Goal: Information Seeking & Learning: Learn about a topic

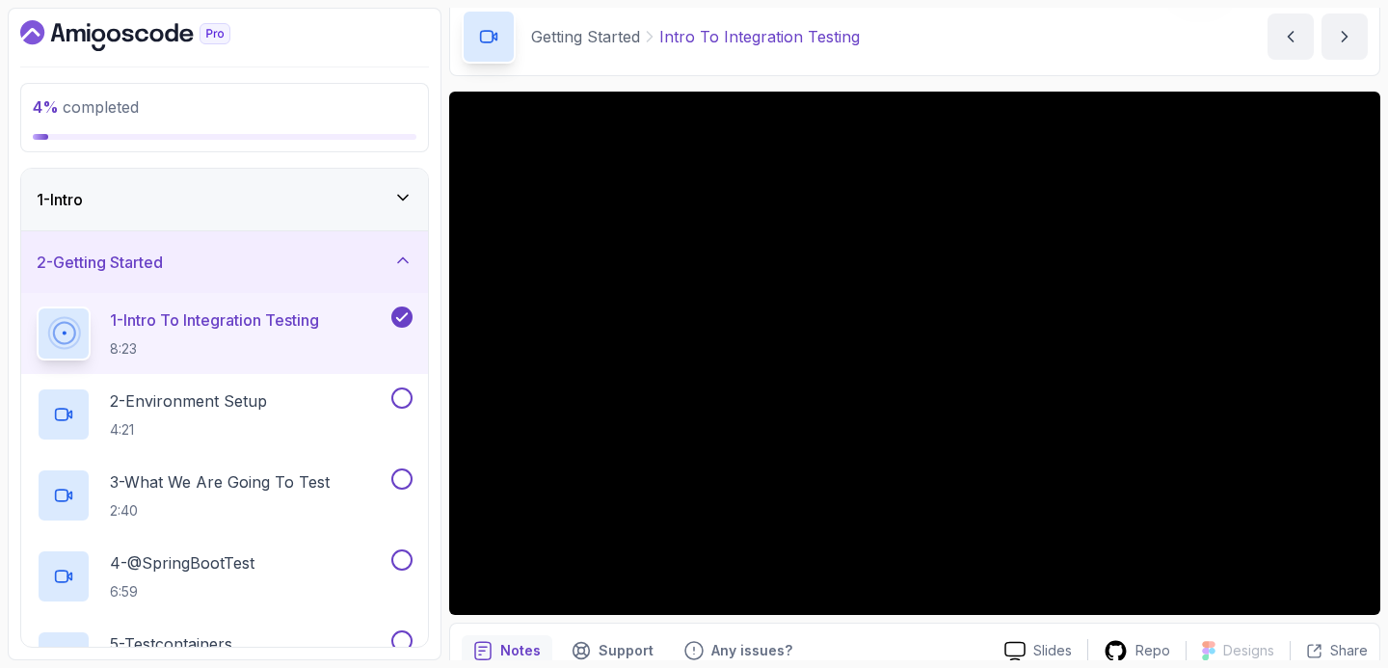
scroll to position [158, 0]
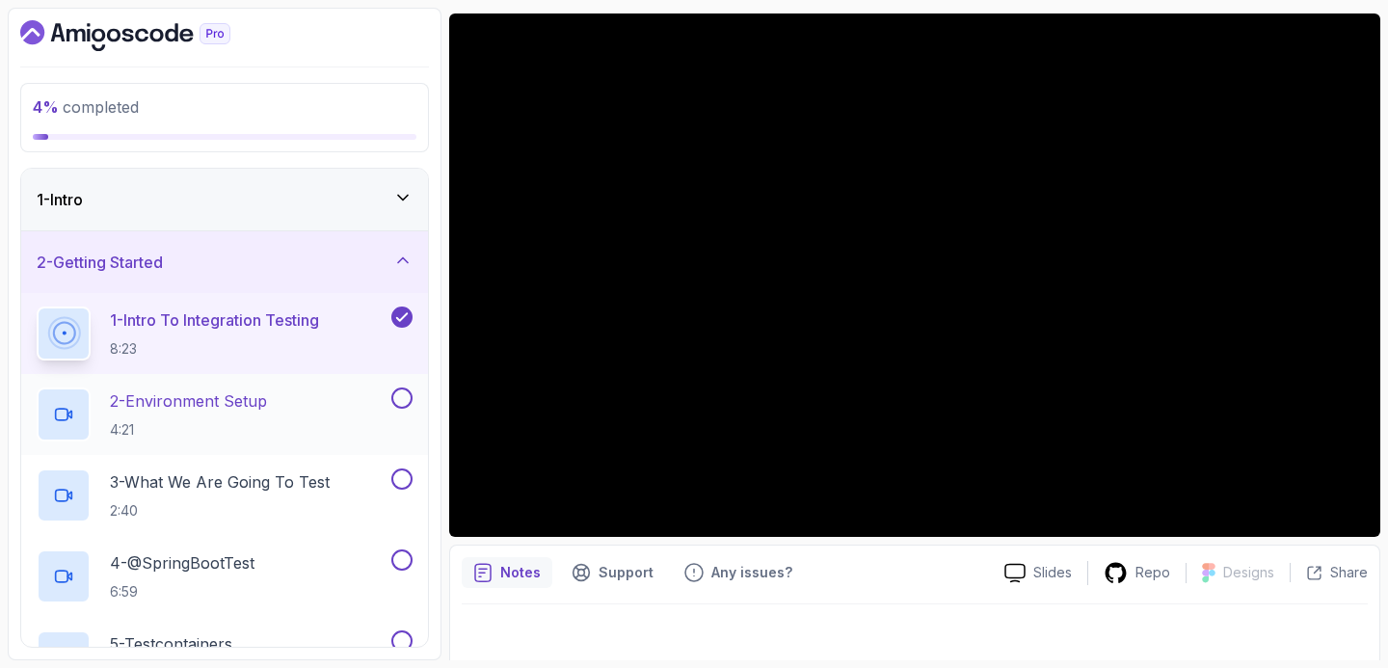
click at [325, 396] on div "2 - Environment Setup 4:21" at bounding box center [212, 414] width 351 height 54
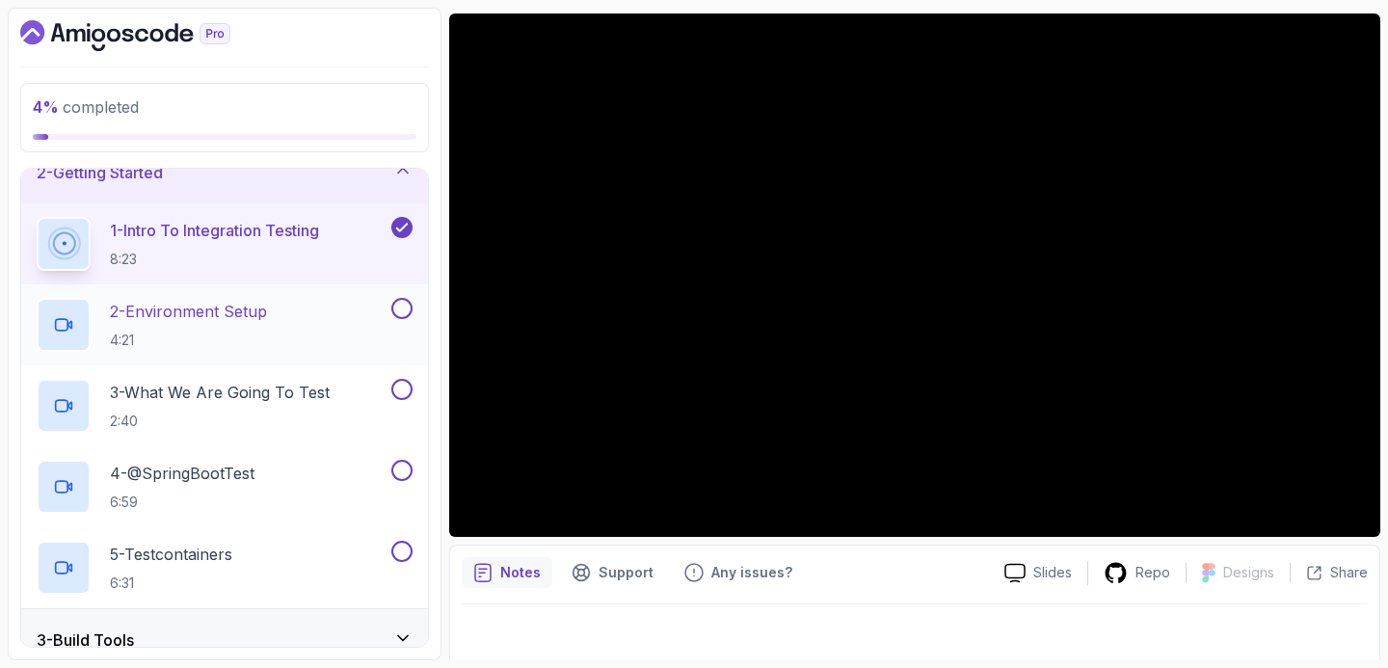
scroll to position [108, 0]
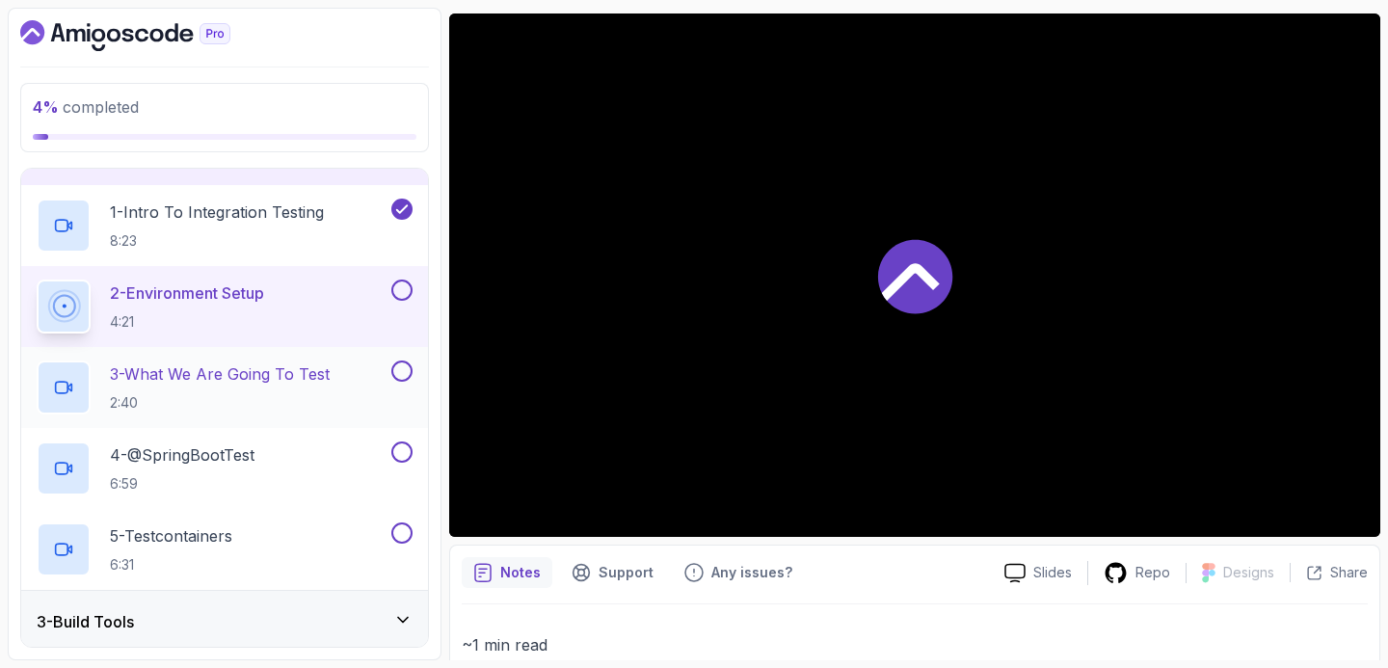
click at [313, 375] on p "3 - What We Are Going To Test" at bounding box center [220, 373] width 220 height 23
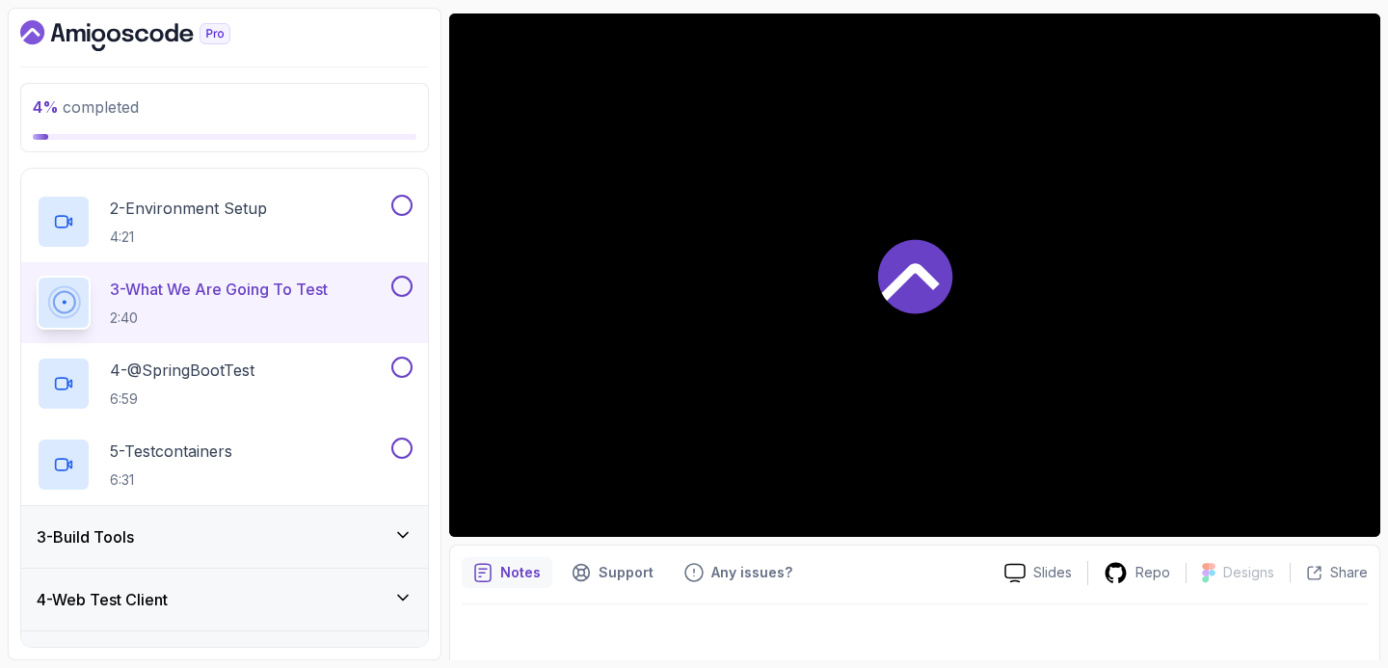
scroll to position [238, 0]
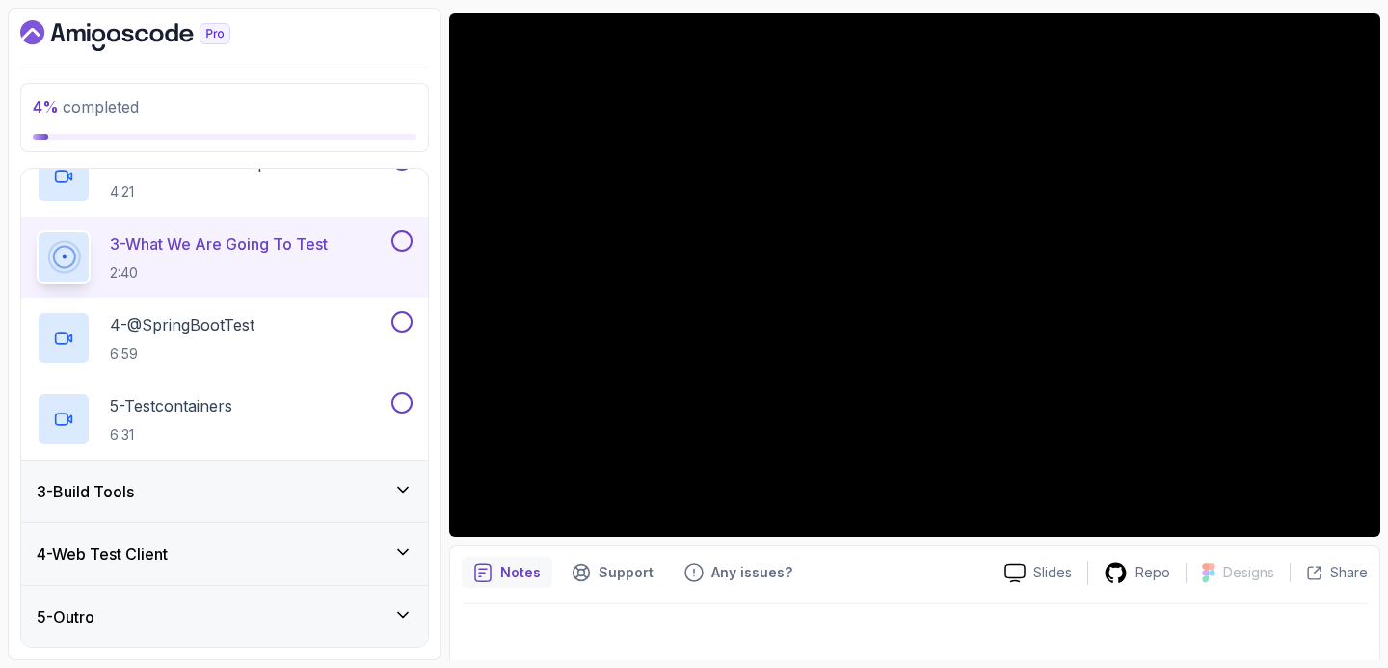
click at [316, 482] on div "3 - Build Tools" at bounding box center [225, 491] width 376 height 23
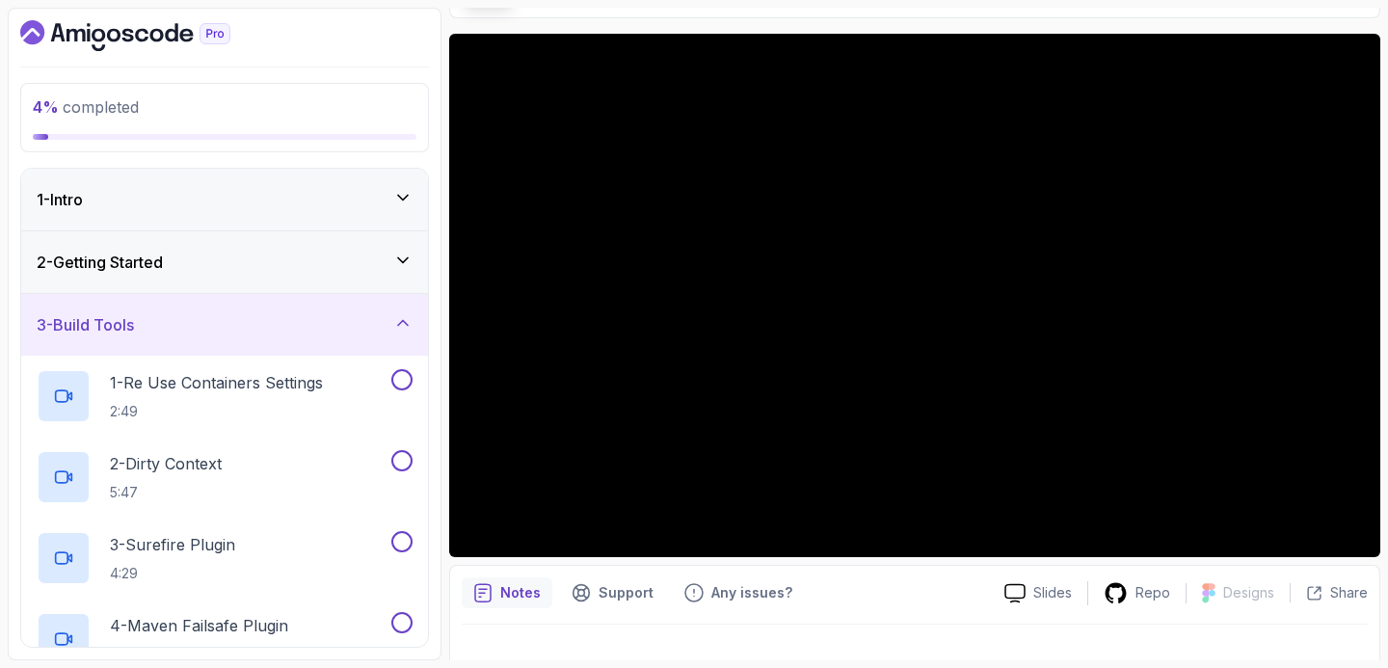
scroll to position [137, 0]
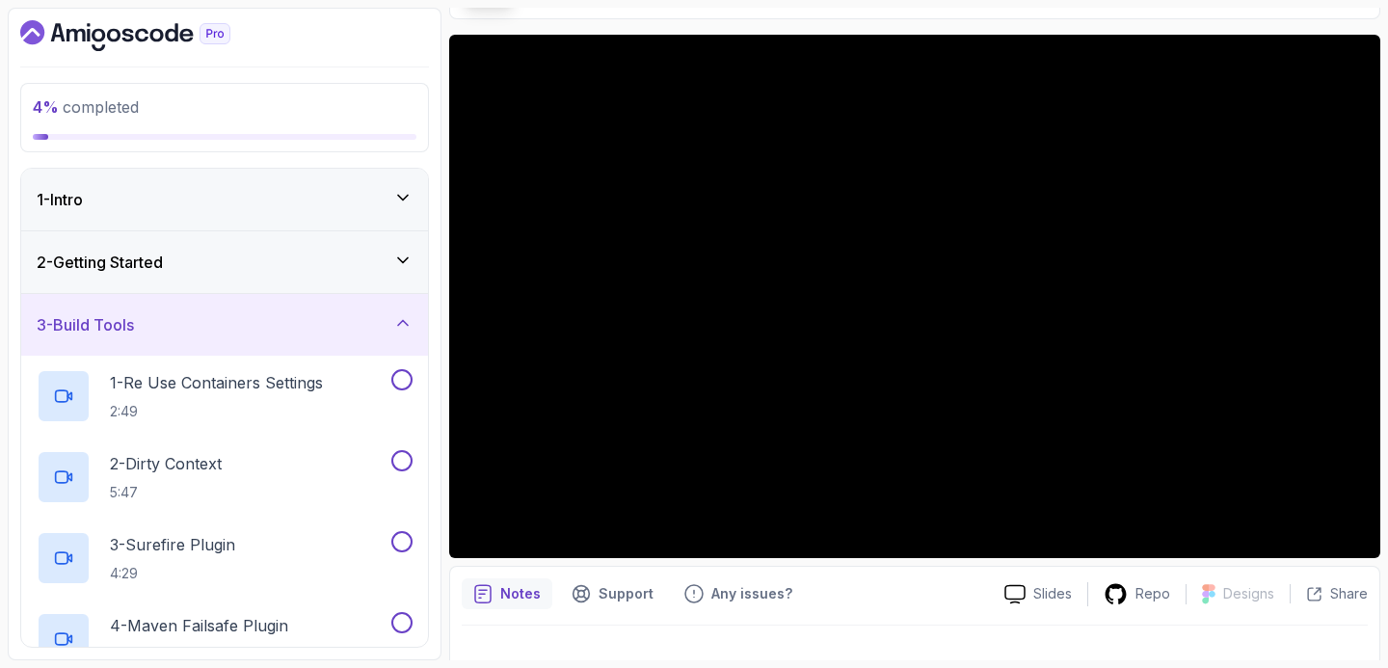
click at [318, 271] on div "2 - Getting Started" at bounding box center [225, 262] width 376 height 23
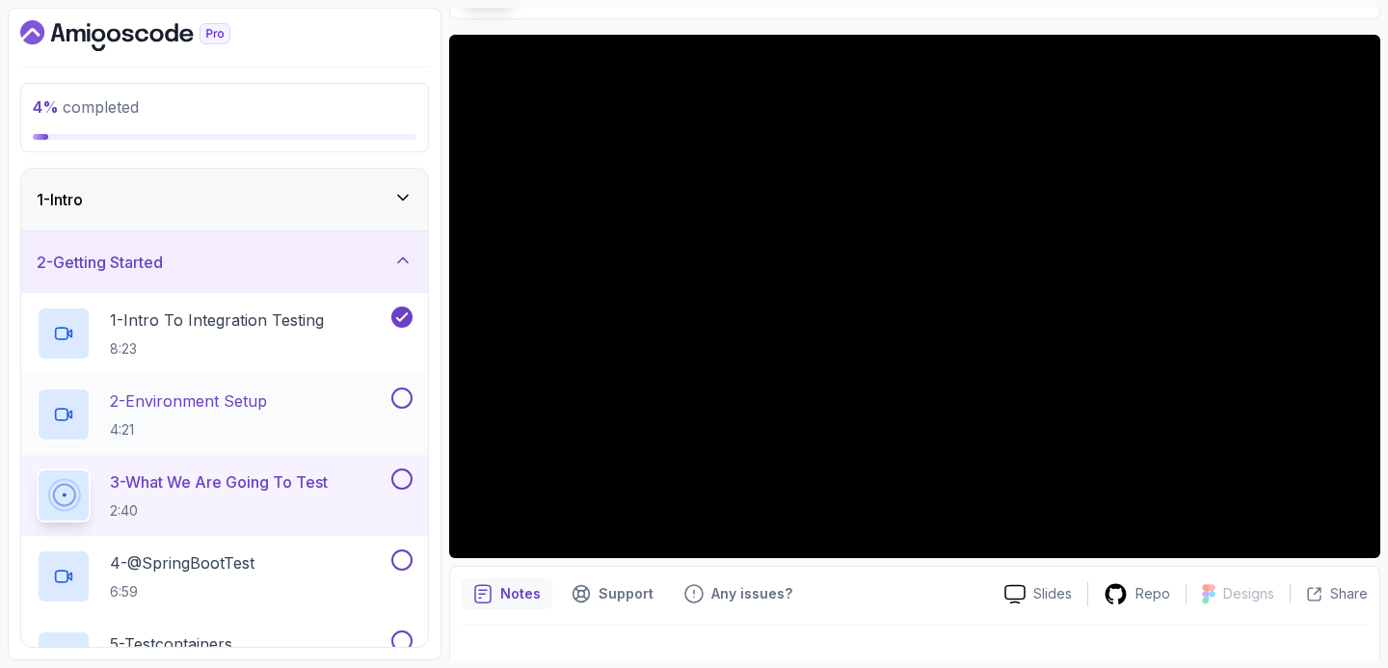
click at [402, 385] on div "2 - Environment Setup 4:21" at bounding box center [224, 414] width 407 height 81
click at [402, 391] on button at bounding box center [401, 397] width 21 height 21
click at [328, 488] on p "3 - What We Are Going To Test" at bounding box center [219, 481] width 218 height 23
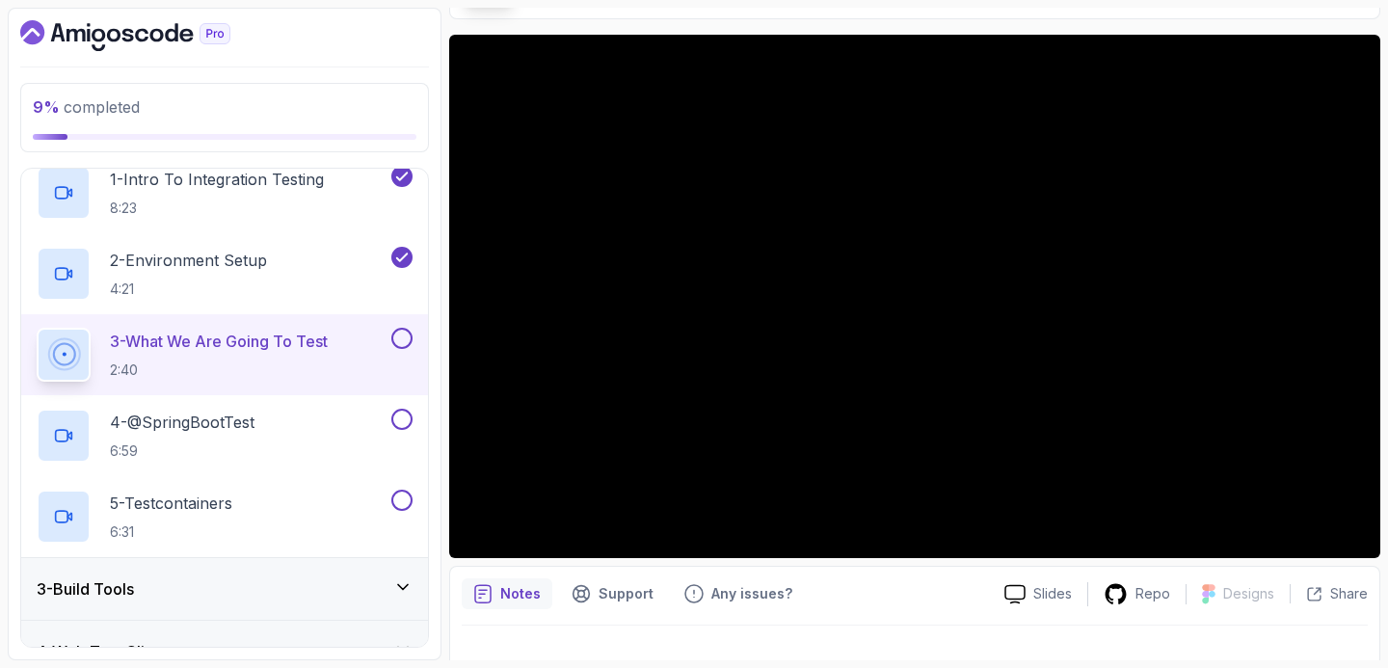
scroll to position [143, 0]
click at [275, 493] on div "5 - Testcontainers 6:31" at bounding box center [212, 515] width 351 height 54
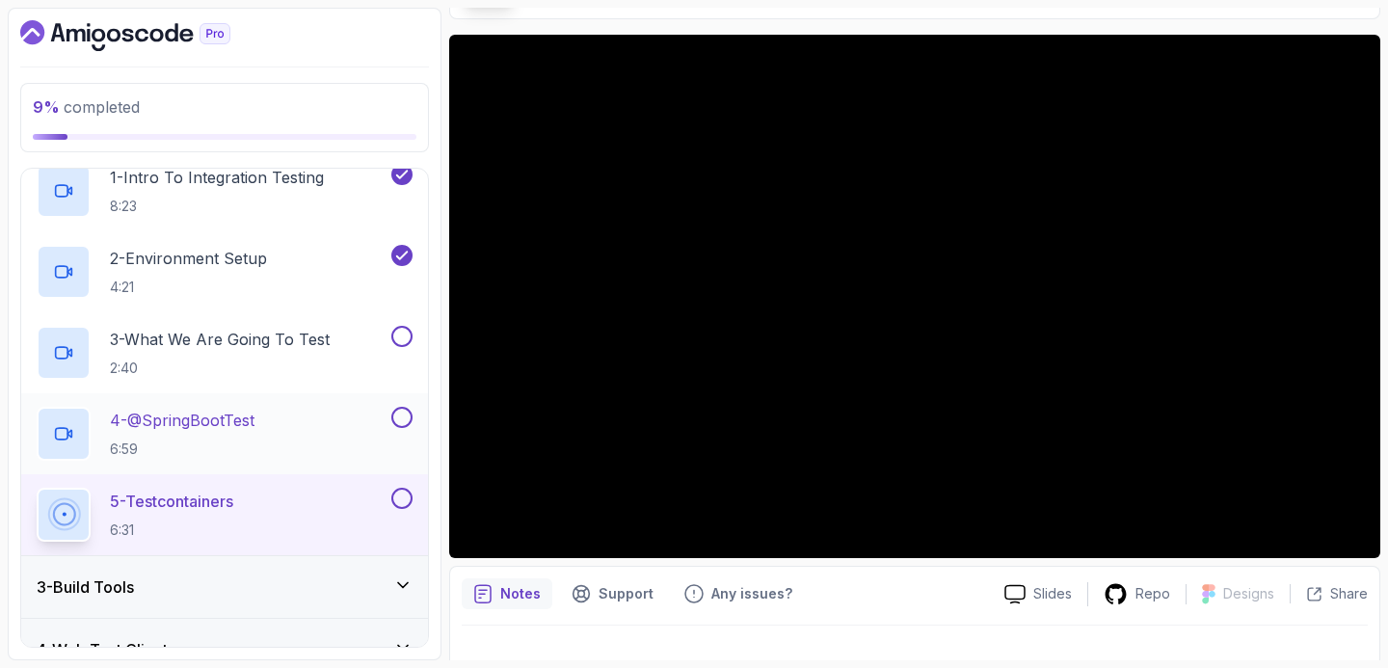
click at [399, 414] on button at bounding box center [401, 417] width 21 height 21
click at [405, 339] on button at bounding box center [401, 336] width 21 height 21
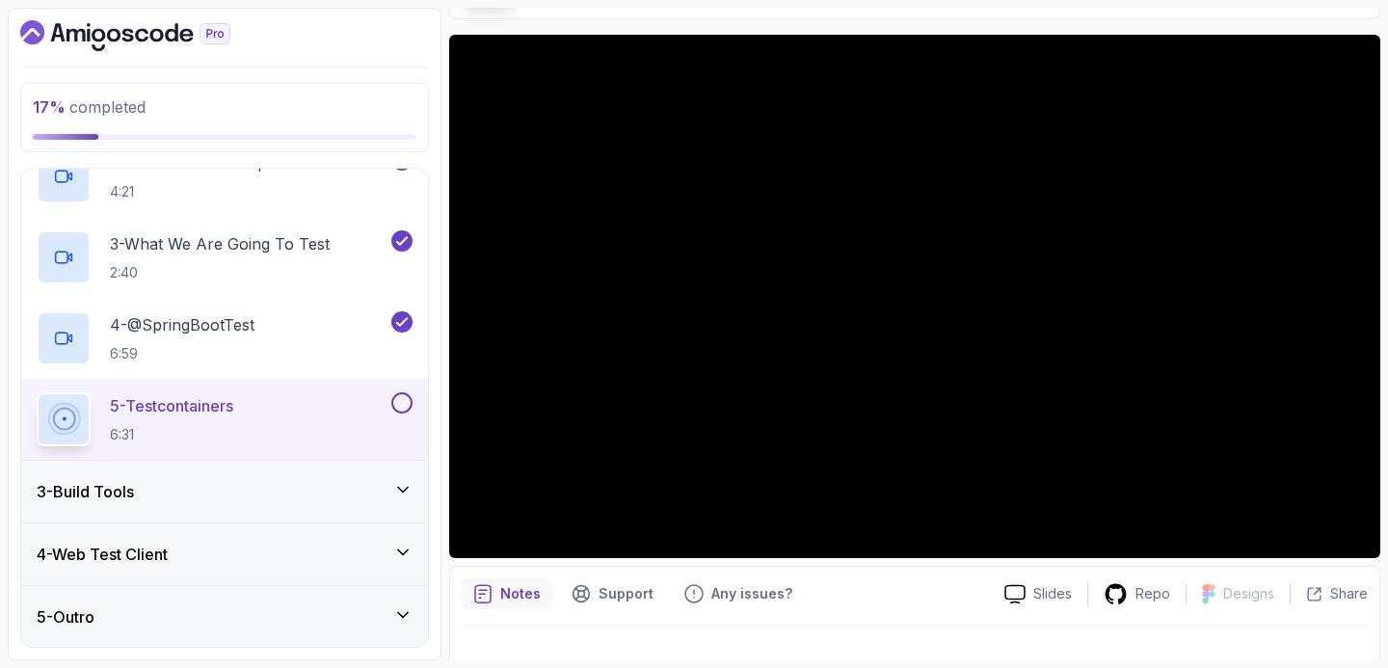
click at [299, 477] on div "3 - Build Tools" at bounding box center [224, 492] width 407 height 62
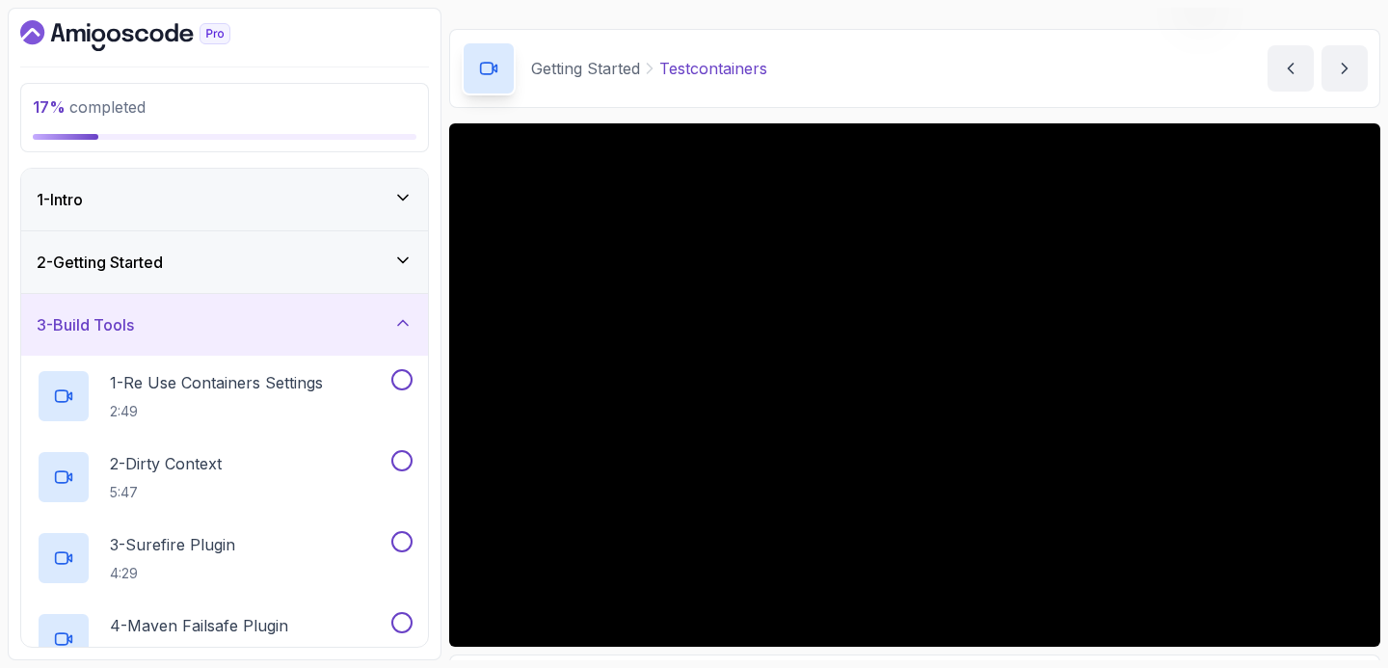
scroll to position [0, 0]
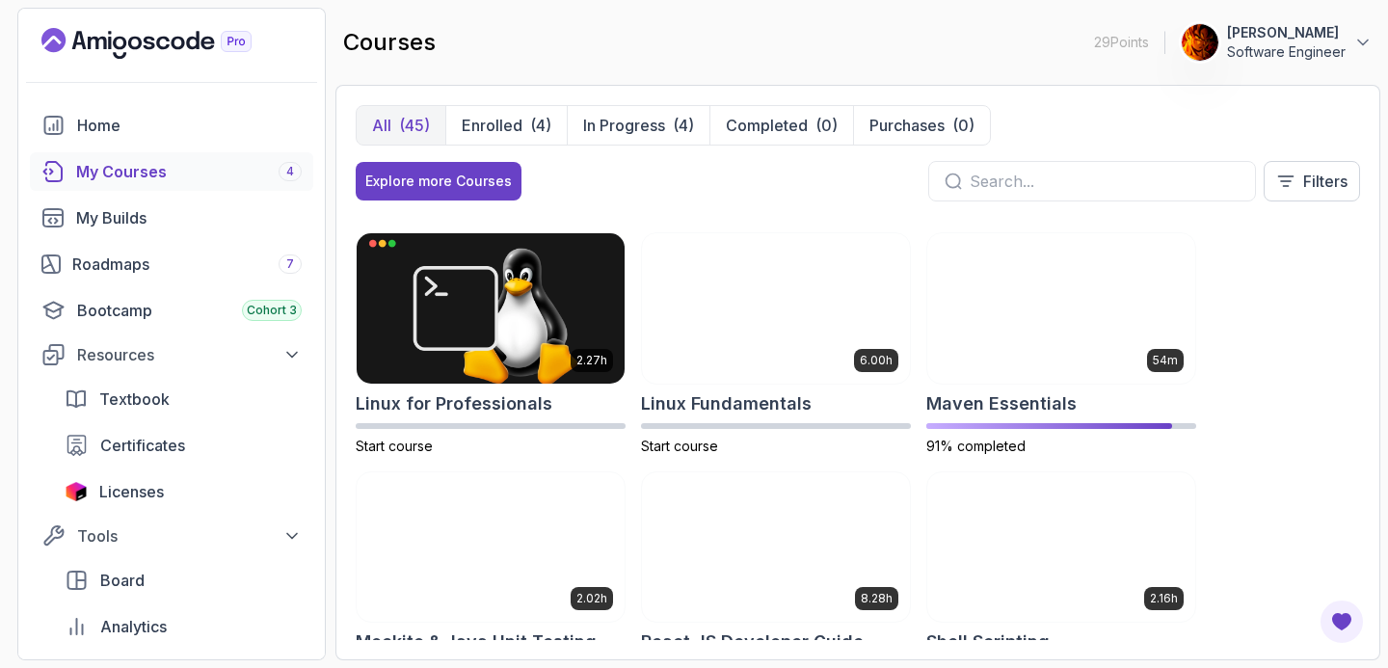
scroll to position [2536, 0]
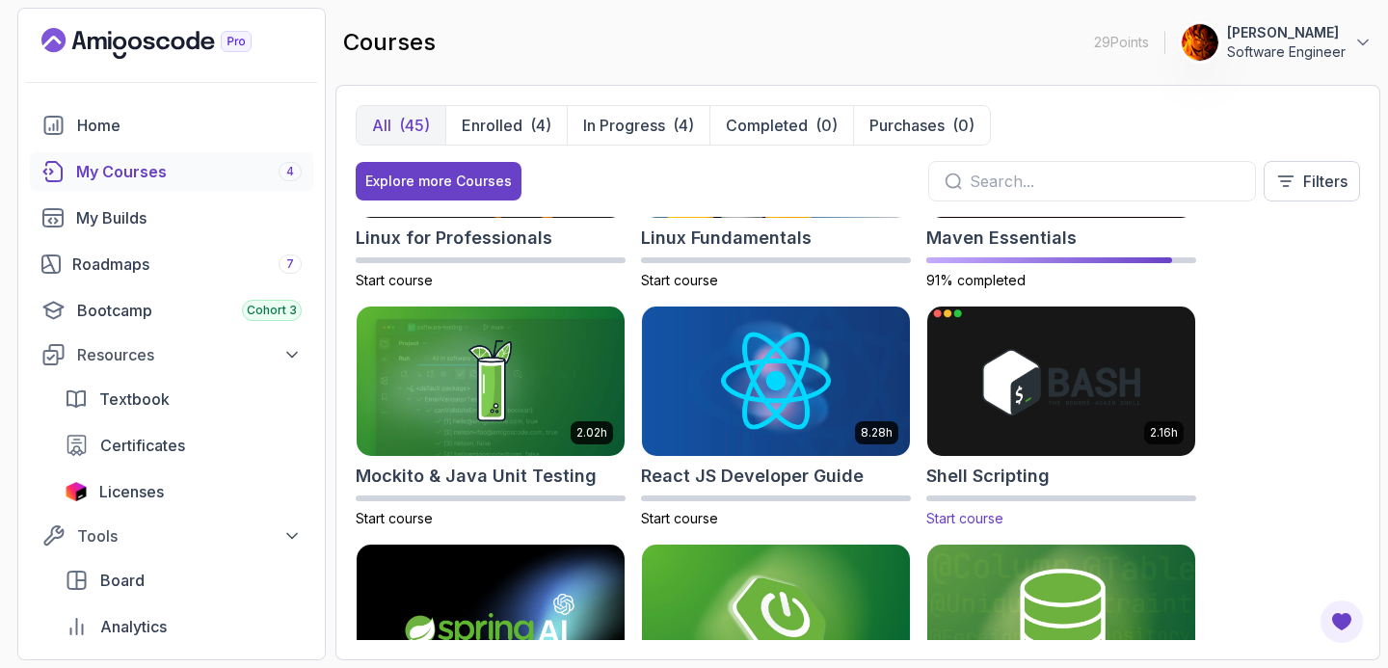
click at [1031, 369] on img at bounding box center [1060, 381] width 281 height 157
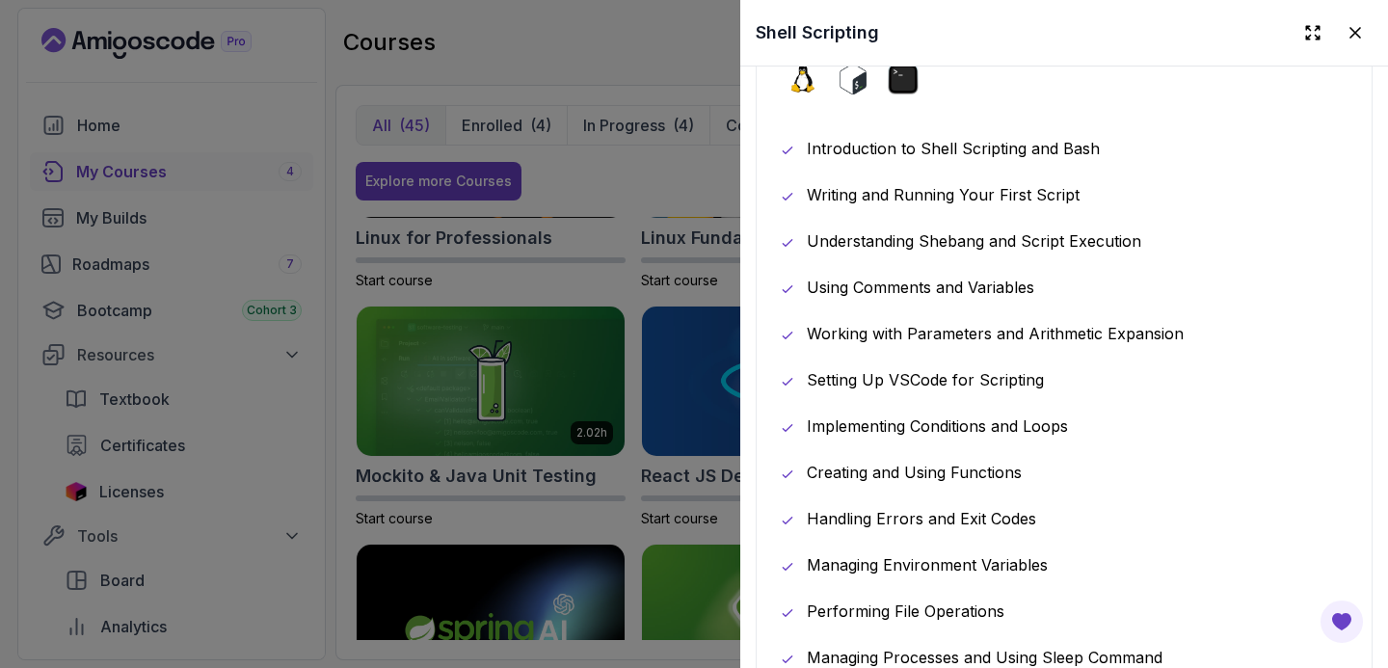
scroll to position [1292, 0]
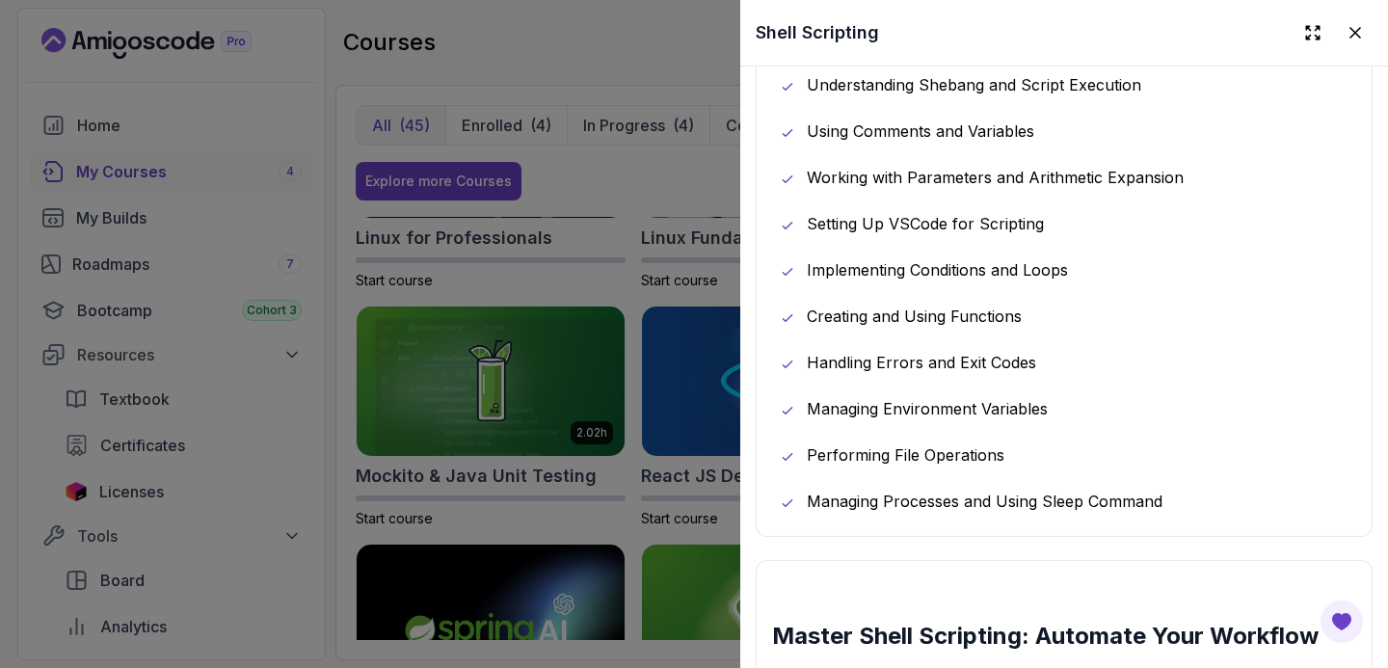
click at [604, 211] on div at bounding box center [694, 334] width 1388 height 668
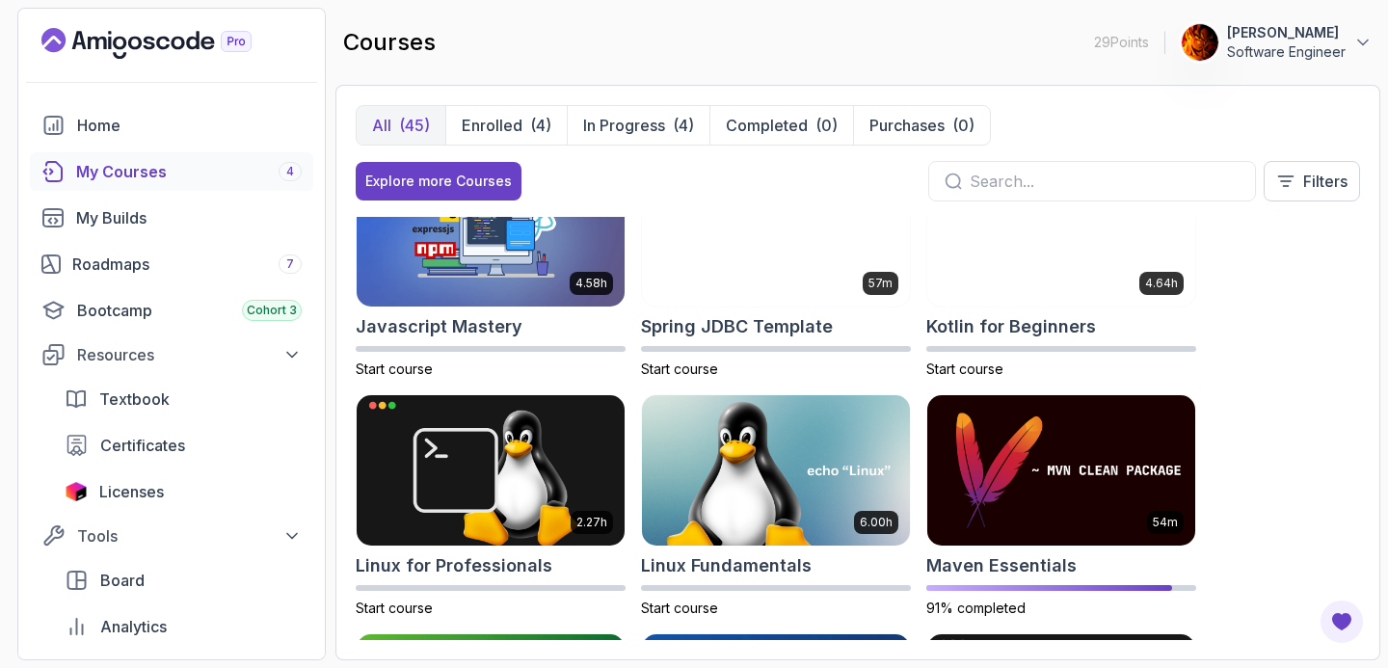
scroll to position [2095, 0]
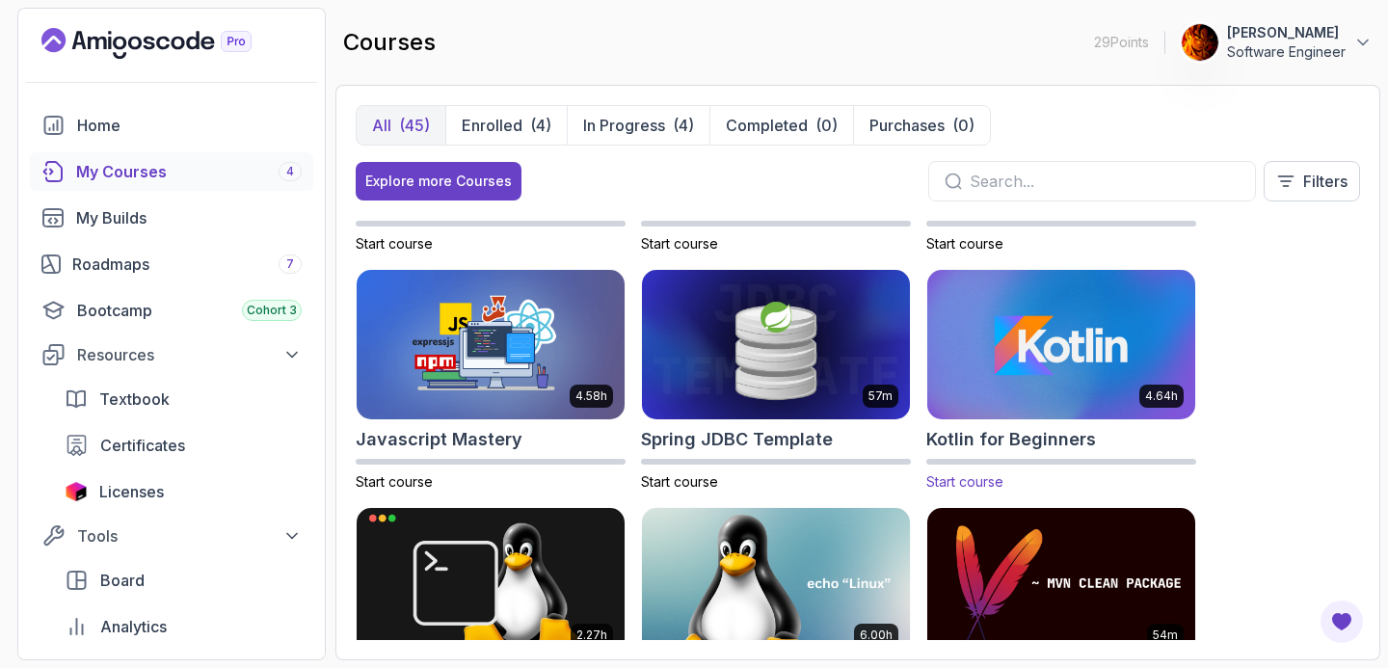
click at [977, 314] on img at bounding box center [1060, 344] width 281 height 157
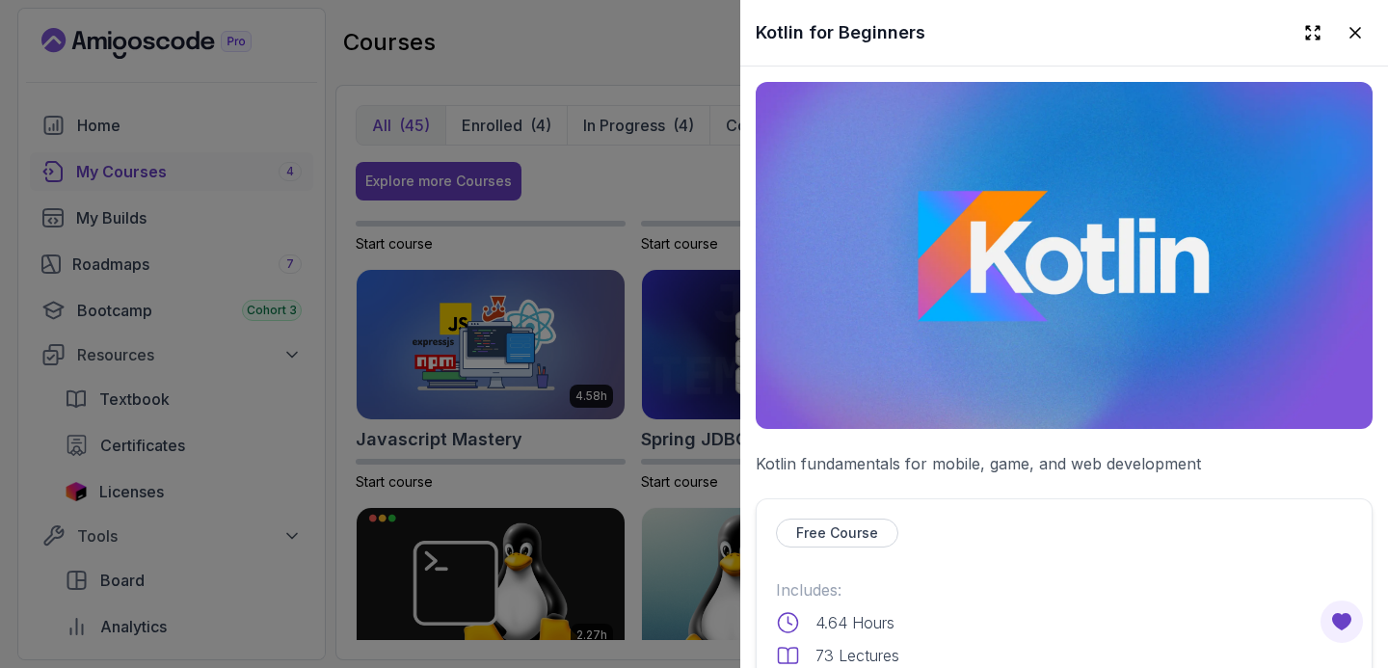
scroll to position [631, 0]
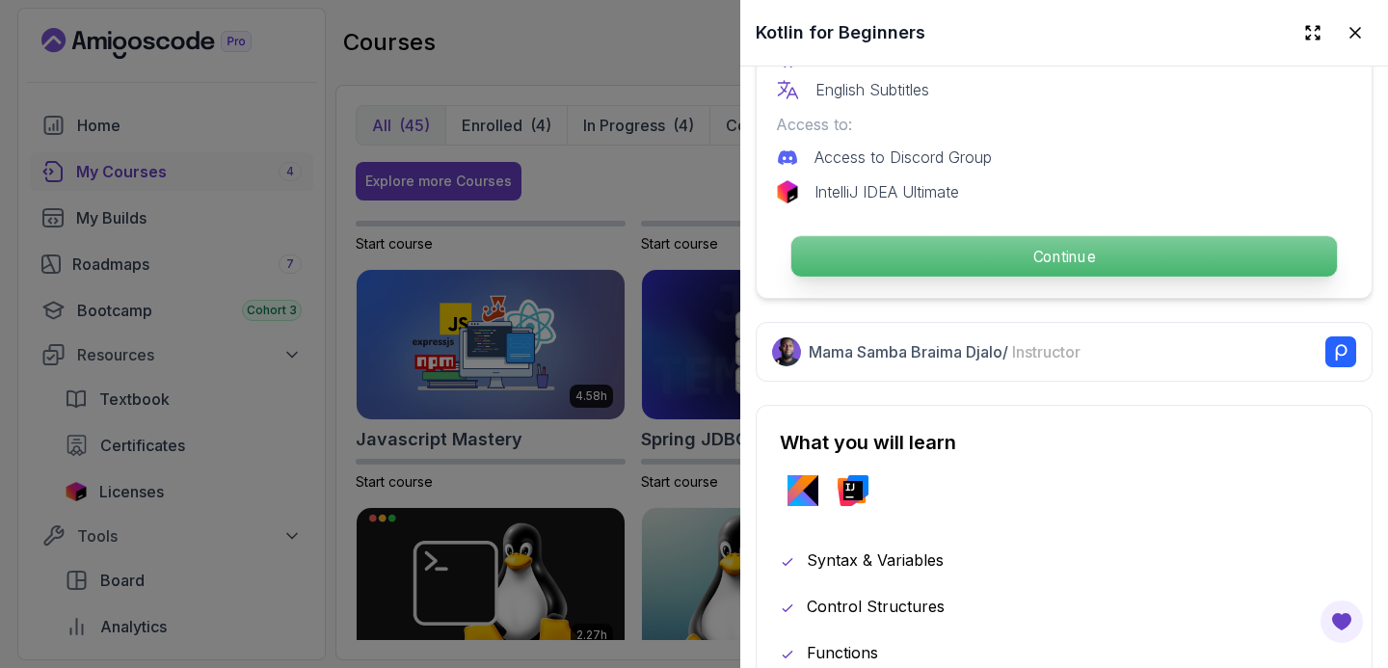
click at [963, 254] on p "Continue" at bounding box center [1063, 256] width 545 height 40
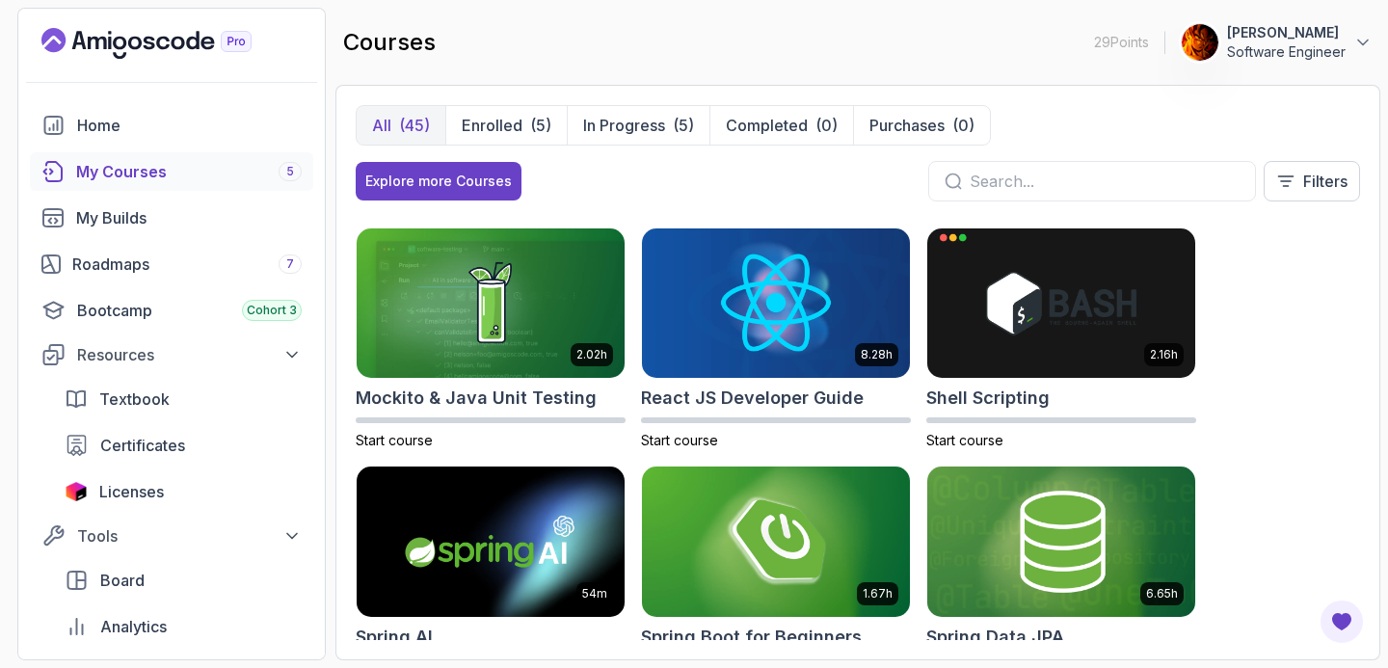
scroll to position [2615, 0]
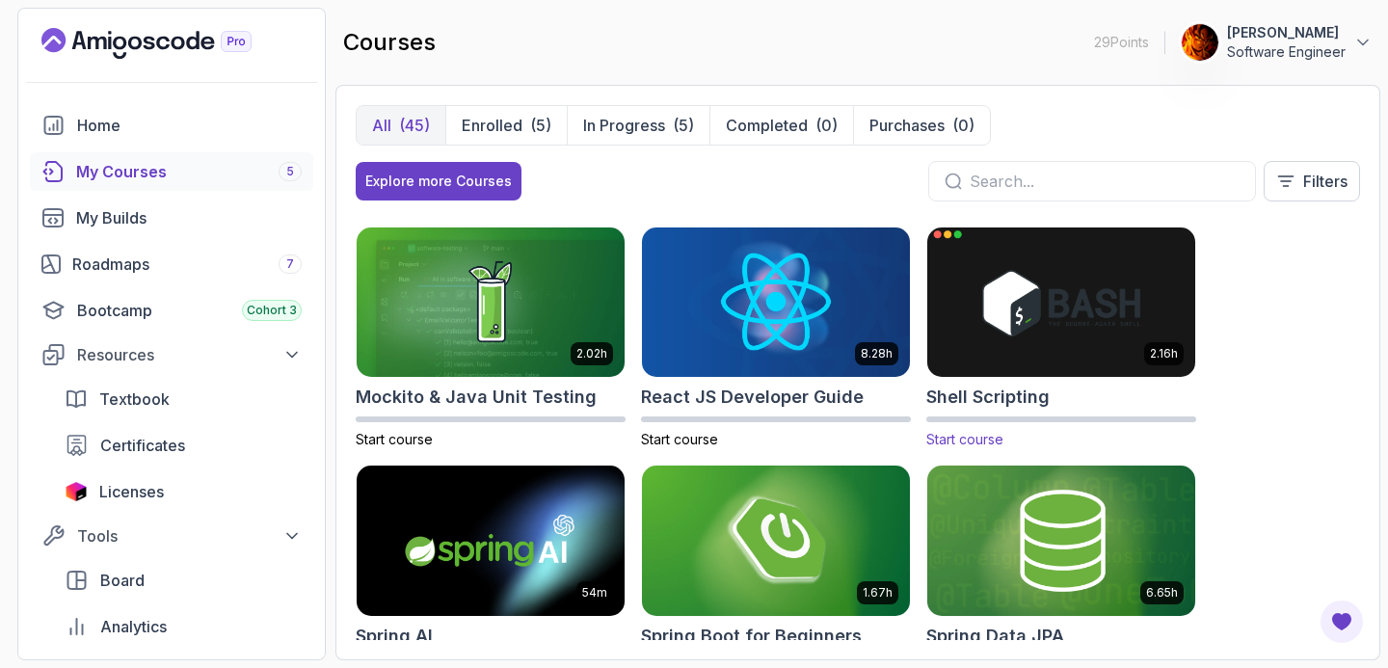
click at [1107, 285] on img at bounding box center [1060, 302] width 281 height 157
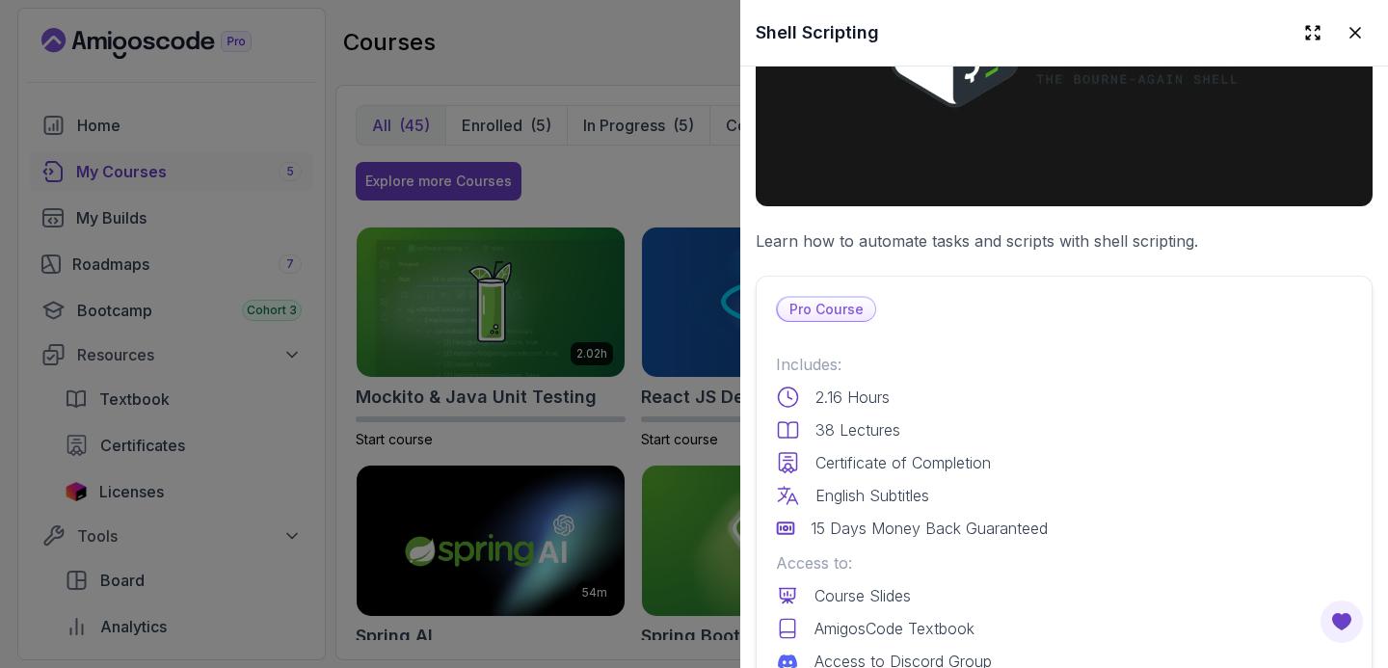
scroll to position [636, 0]
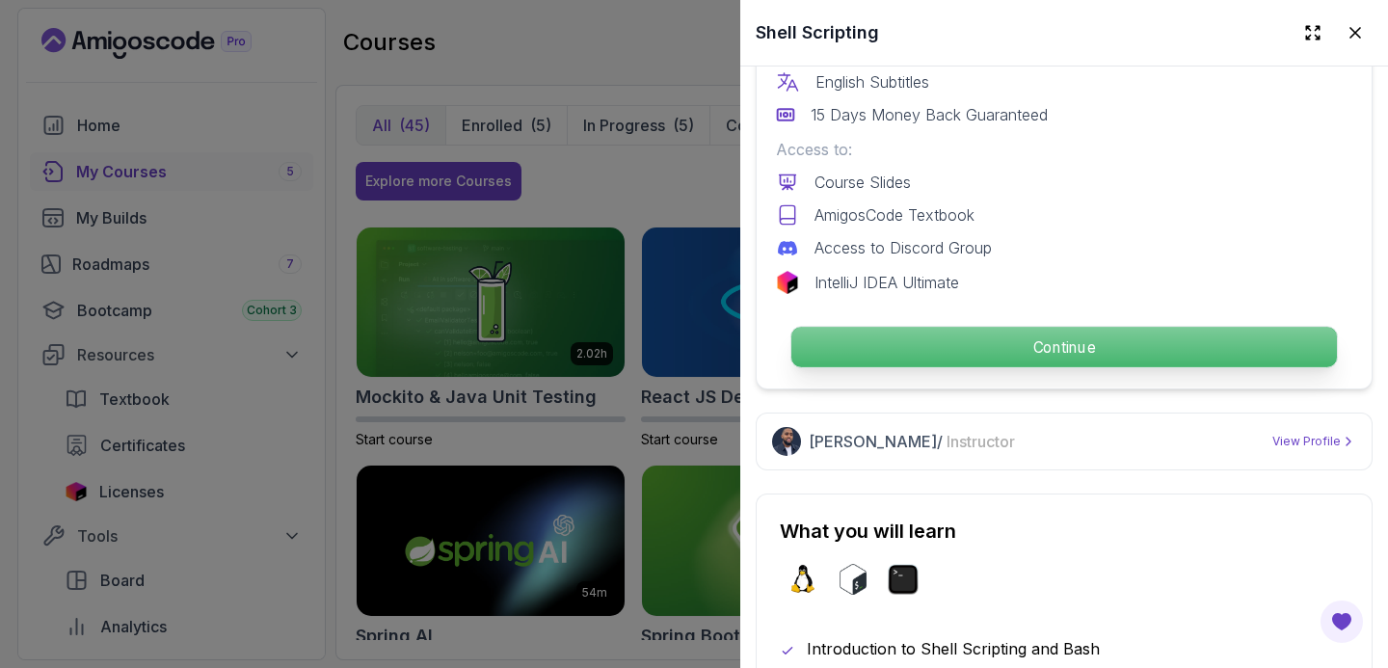
click at [957, 345] on p "Continue" at bounding box center [1063, 347] width 545 height 40
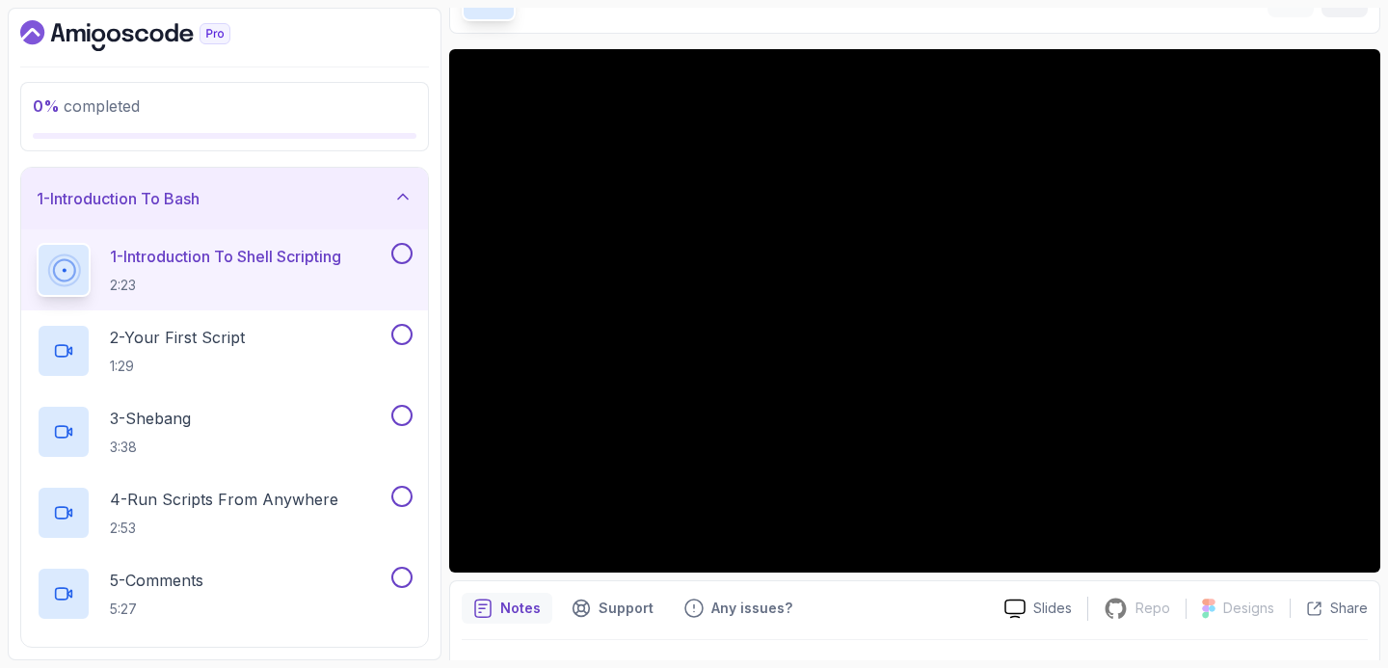
scroll to position [88, 0]
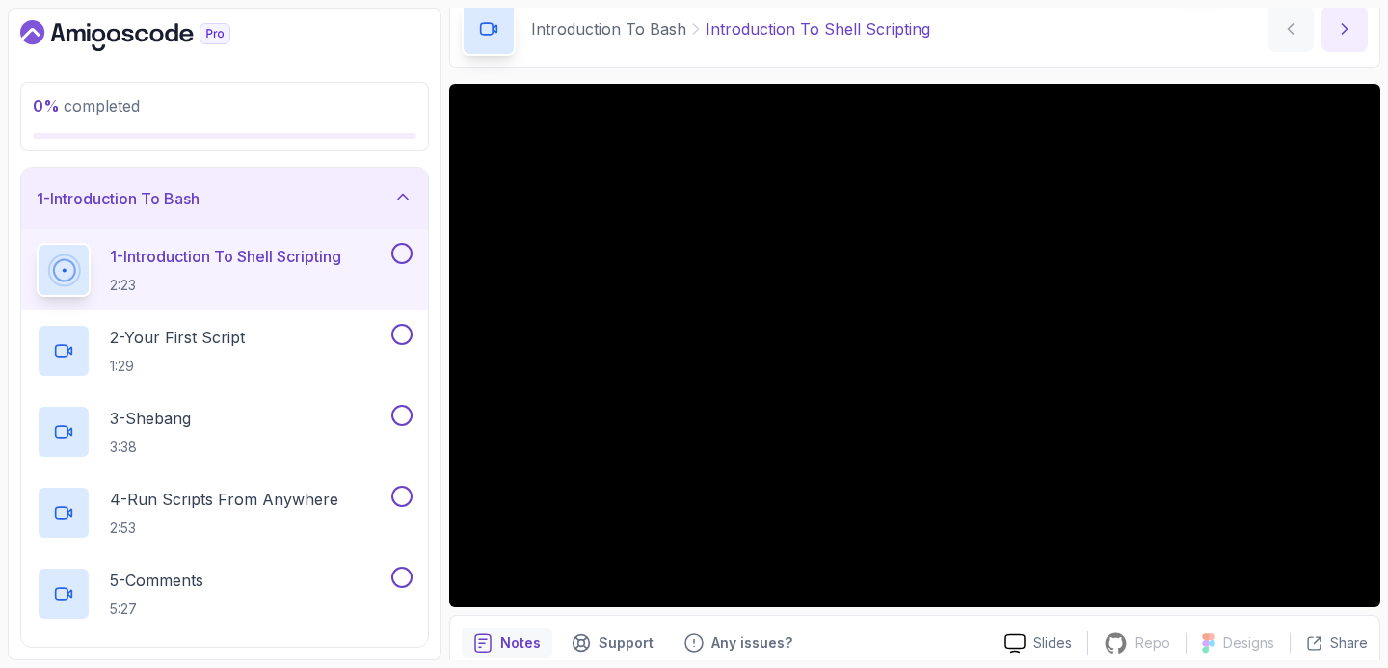
click at [1357, 29] on button "next content" at bounding box center [1344, 29] width 46 height 46
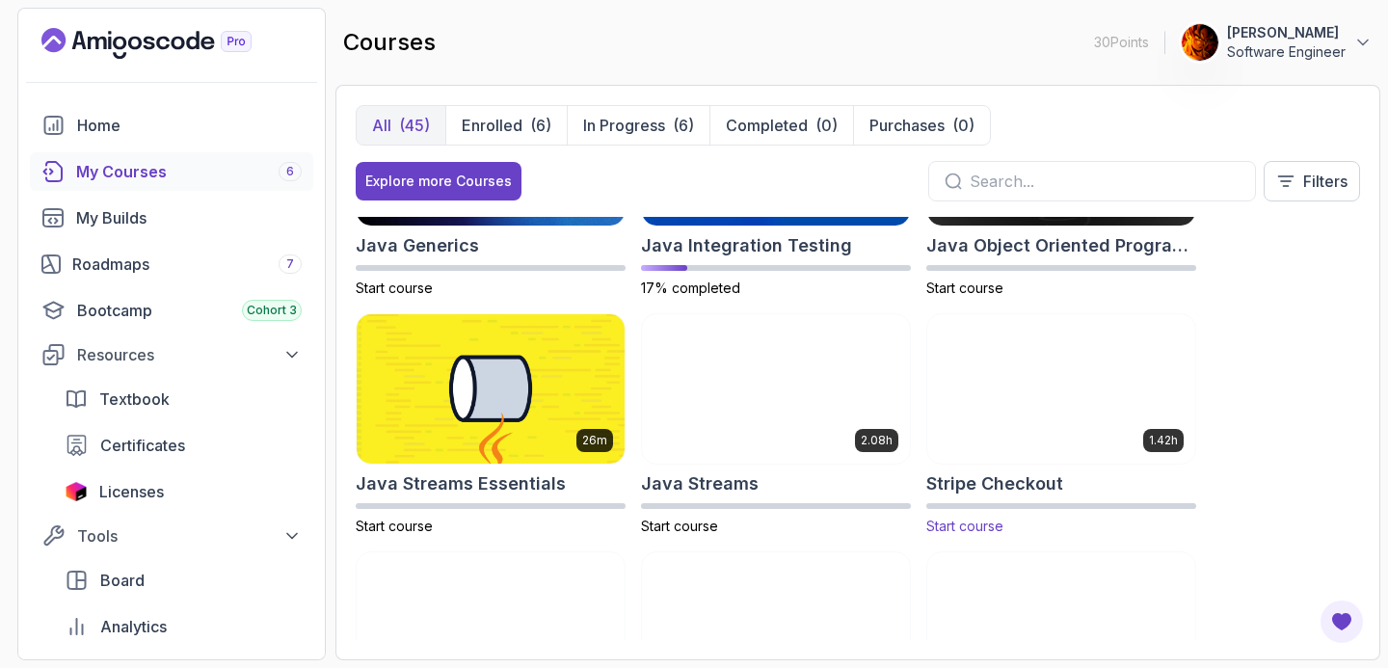
scroll to position [1947, 0]
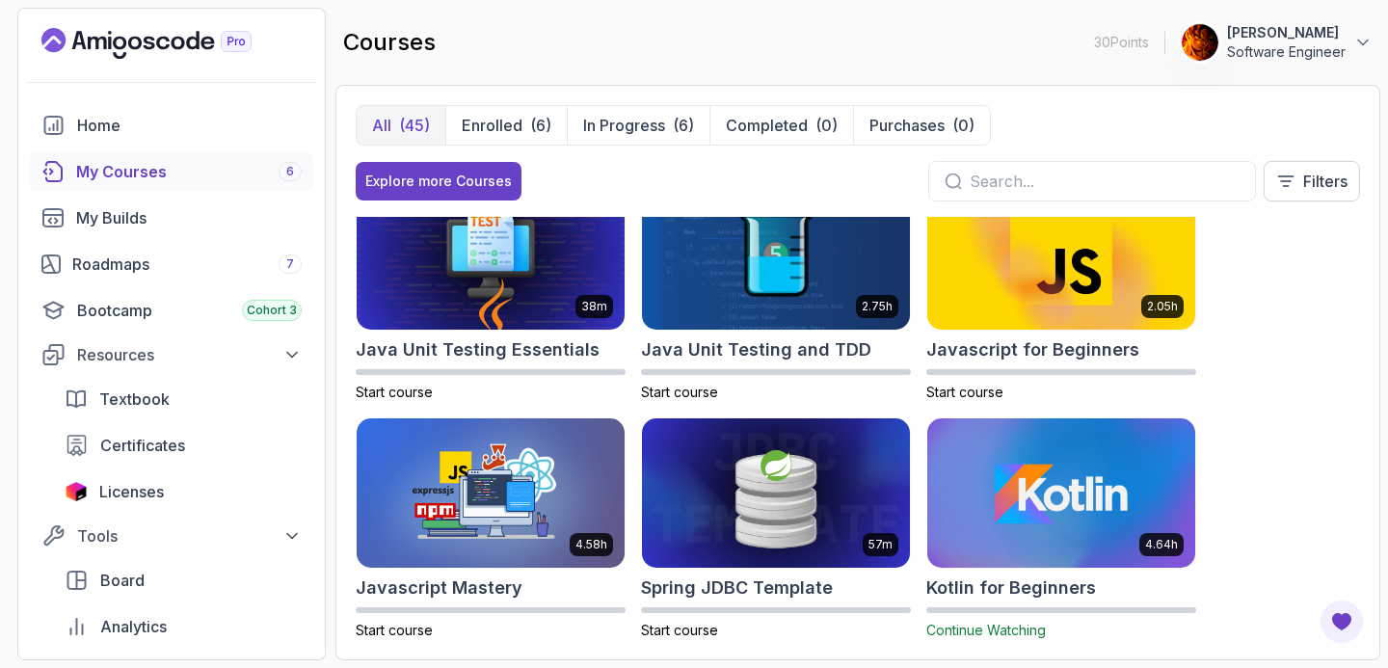
click at [973, 469] on img at bounding box center [1060, 492] width 281 height 157
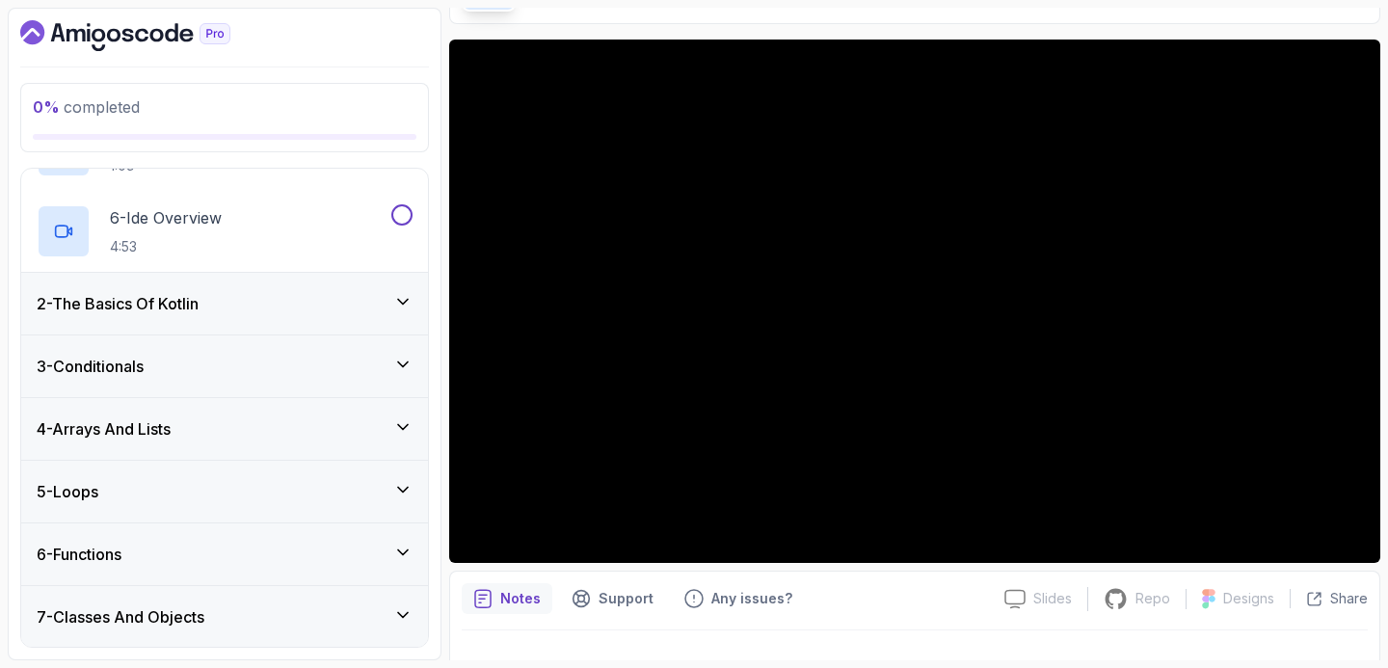
scroll to position [136, 0]
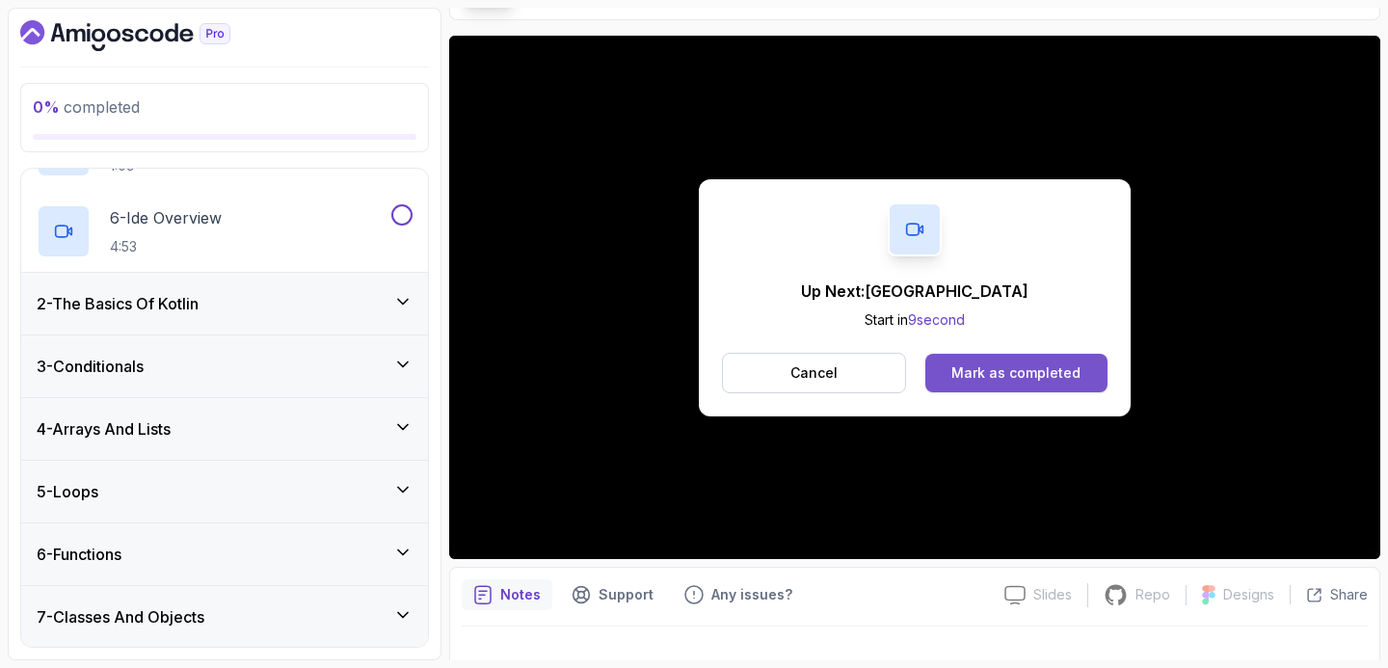
click at [981, 369] on div "Mark as completed" at bounding box center [1015, 372] width 129 height 19
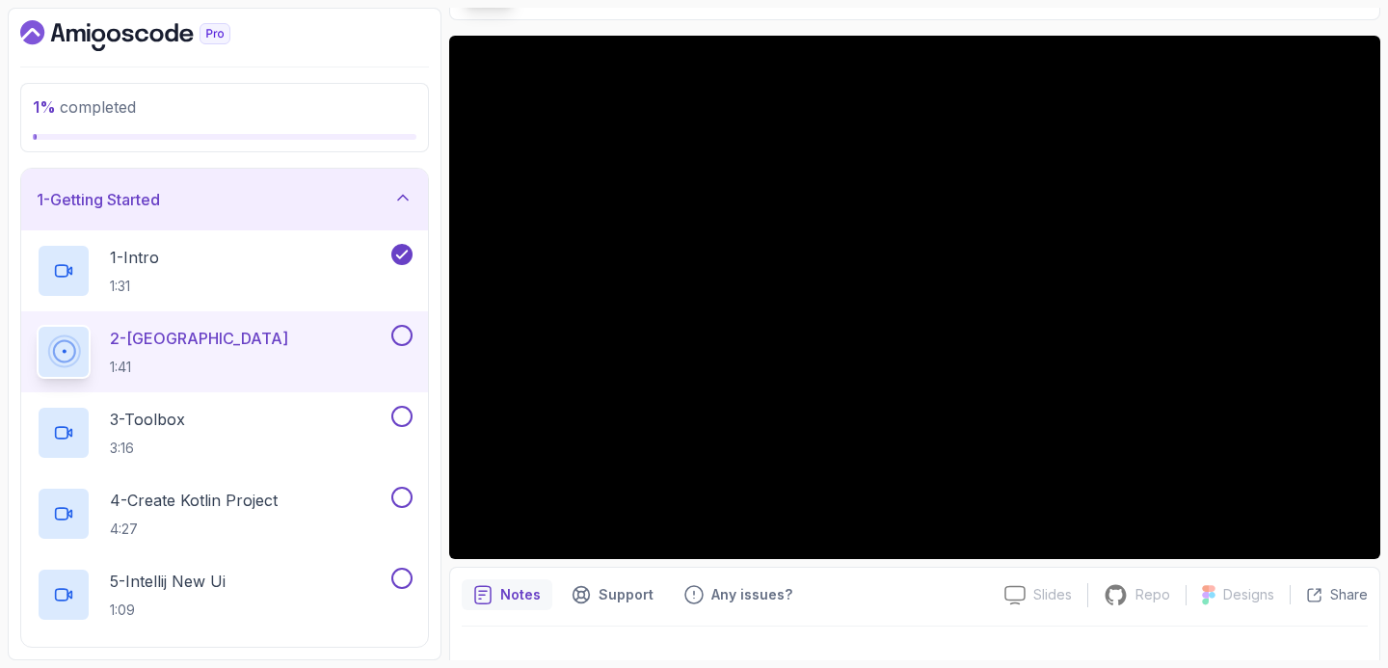
click at [361, 343] on div "2 - [GEOGRAPHIC_DATA] 1:41" at bounding box center [212, 352] width 351 height 54
click at [395, 338] on button at bounding box center [401, 335] width 21 height 21
click at [295, 411] on div "3 - Toolbox 3:16" at bounding box center [212, 433] width 351 height 54
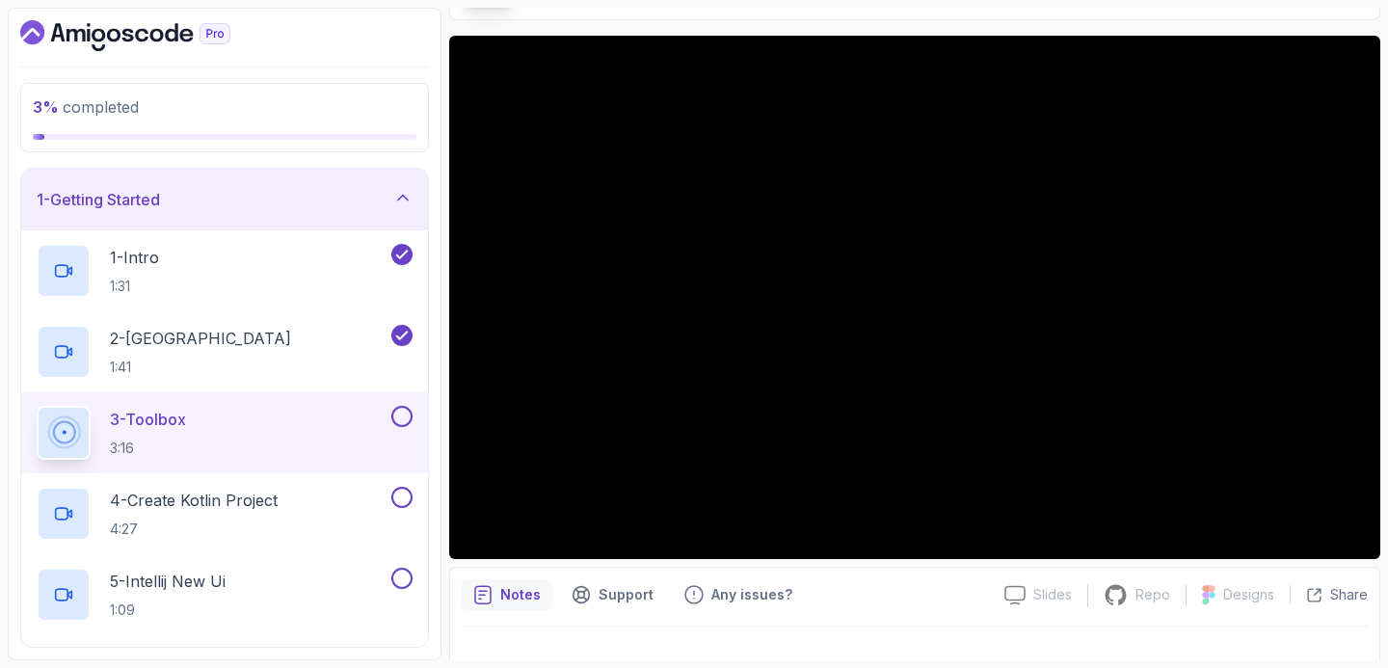
click at [411, 416] on button at bounding box center [401, 416] width 21 height 21
click at [313, 494] on div "4 - Create Kotlin Project 4:27" at bounding box center [212, 514] width 351 height 54
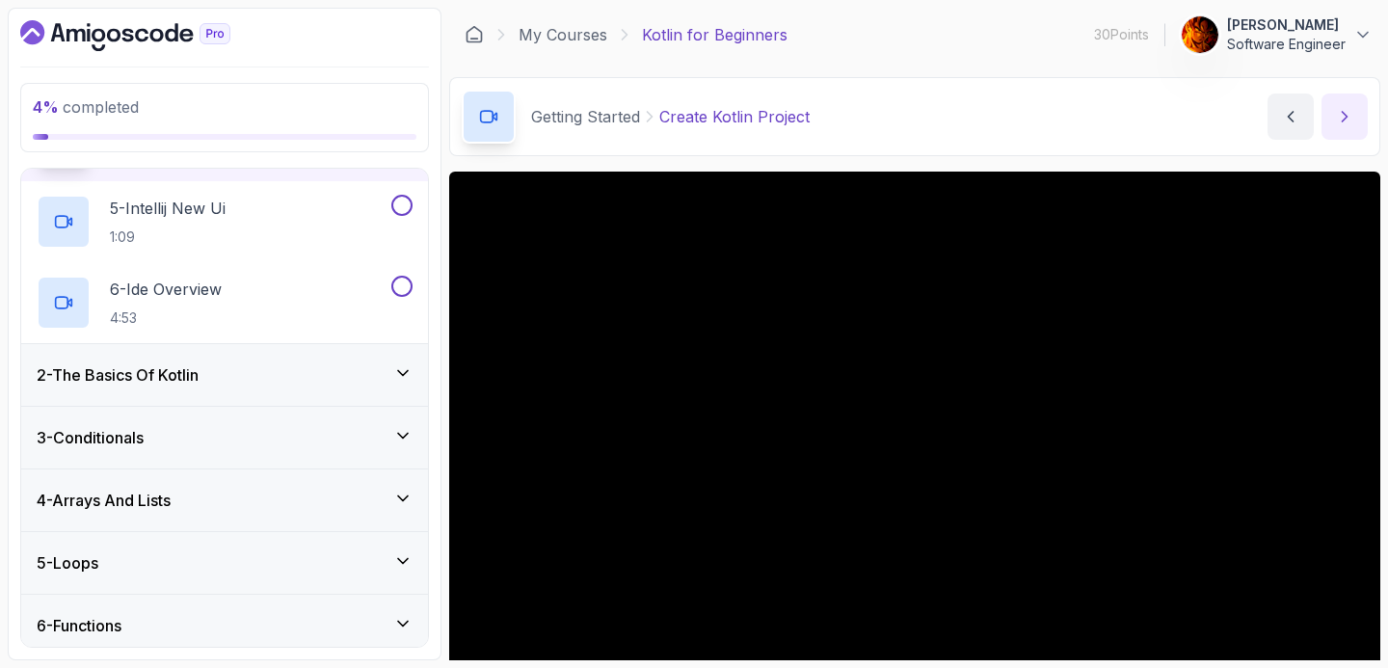
click at [1346, 120] on icon "next content" at bounding box center [1344, 116] width 19 height 19
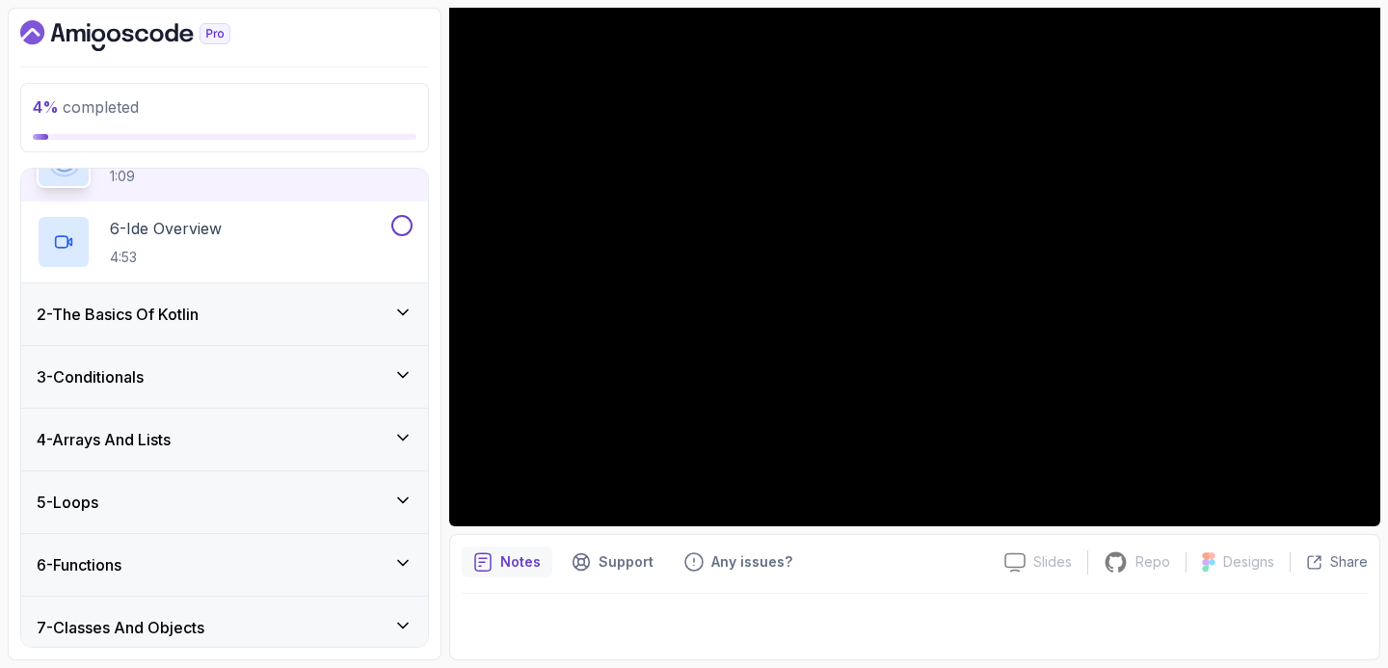
scroll to position [444, 0]
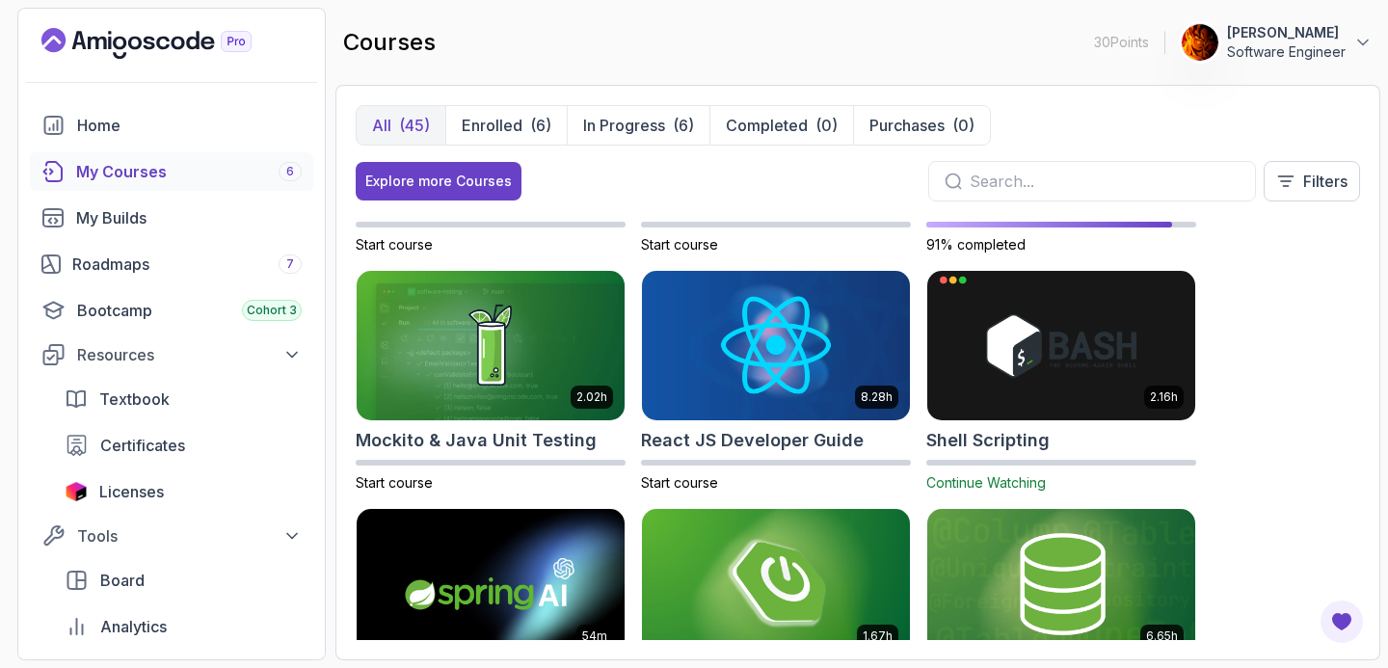
scroll to position [2558, 0]
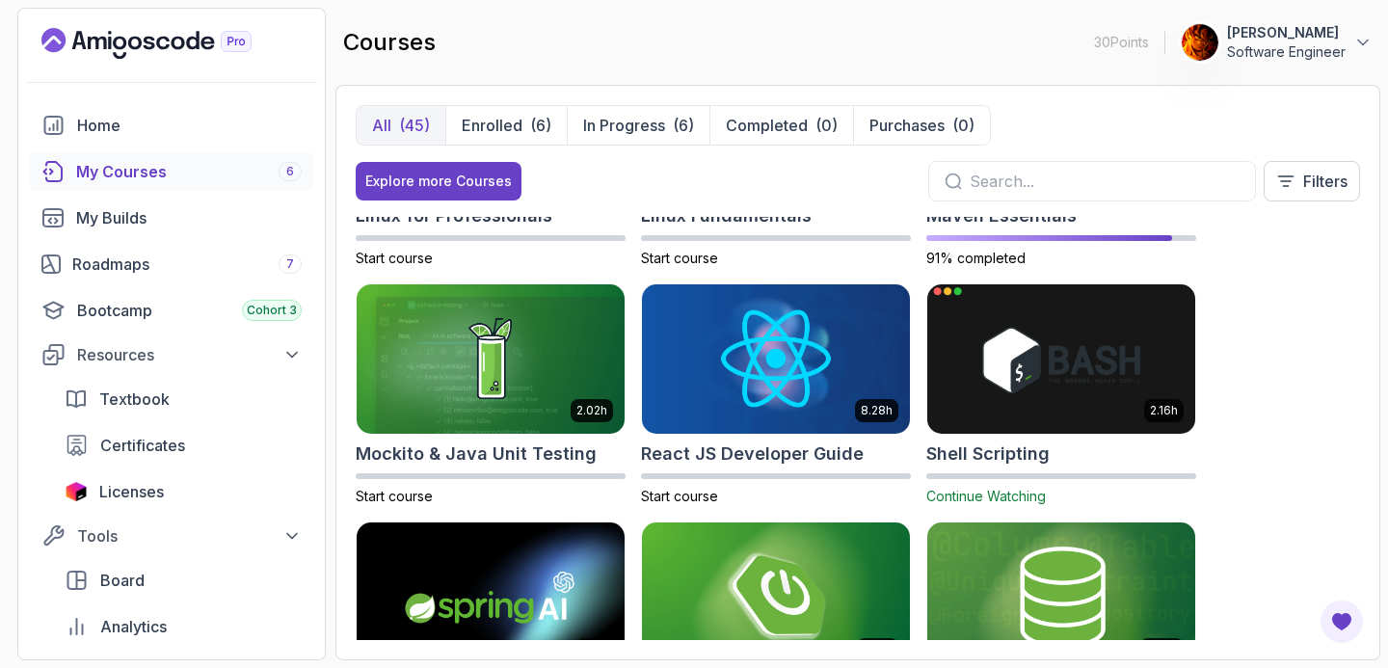
click at [1000, 366] on img at bounding box center [1060, 358] width 281 height 157
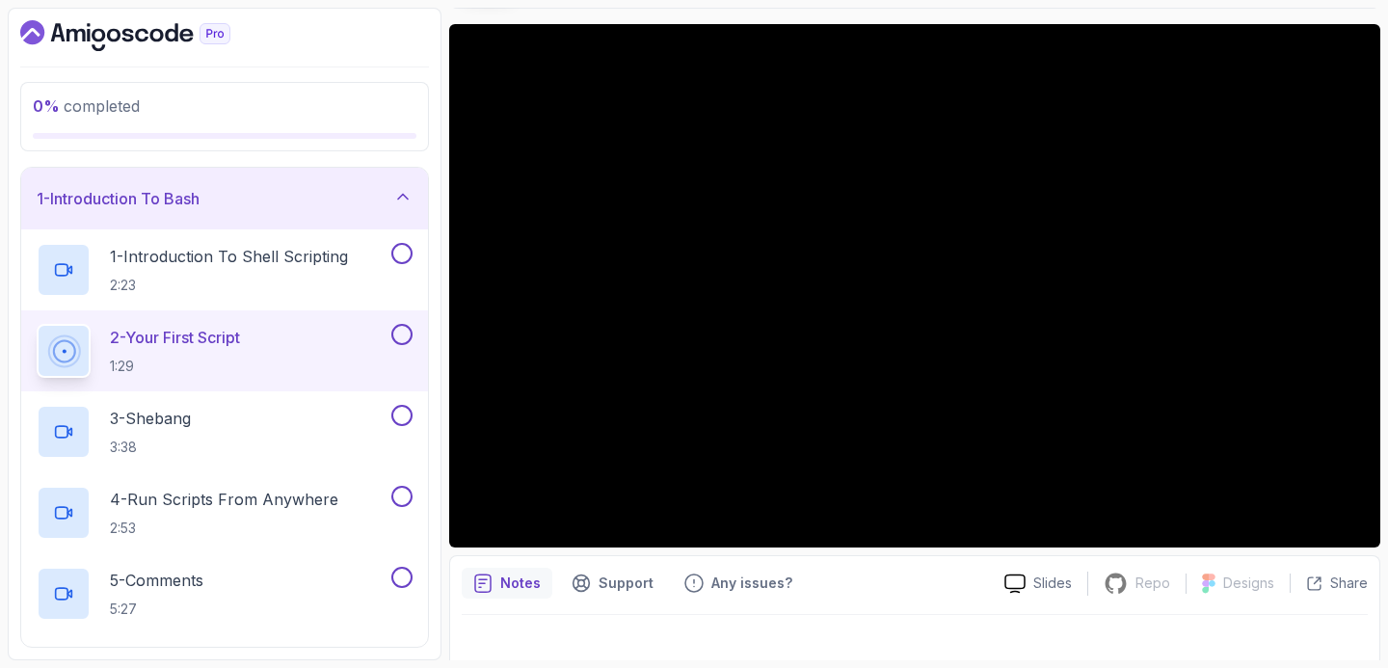
scroll to position [150, 0]
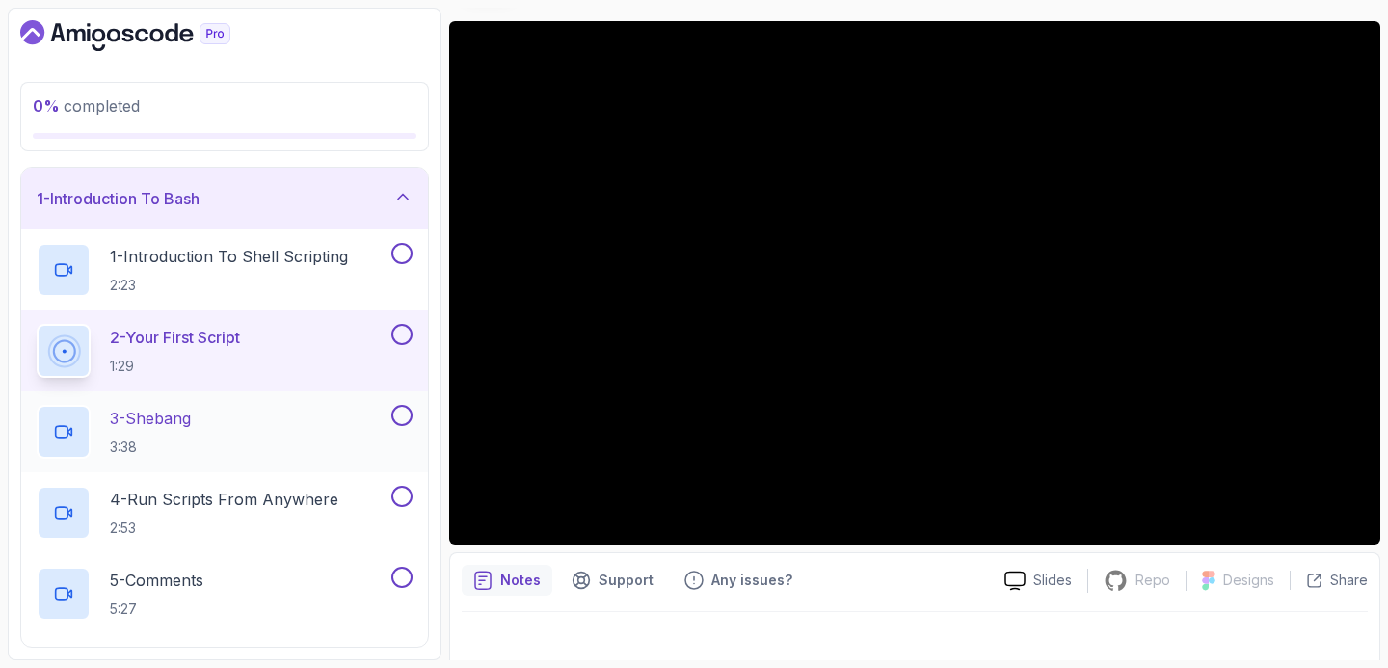
click at [243, 411] on div "3 - Shebang 3:38" at bounding box center [212, 432] width 351 height 54
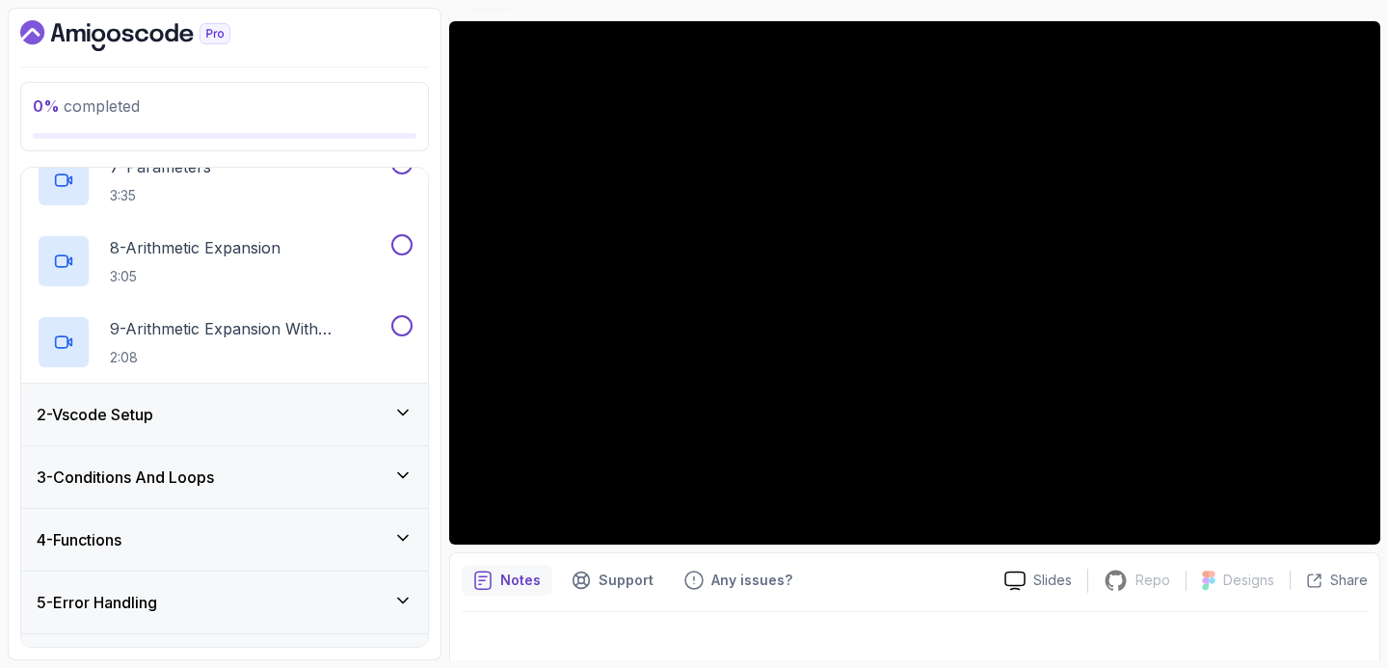
click at [98, 422] on h3 "2 - Vscode Setup" at bounding box center [95, 414] width 117 height 23
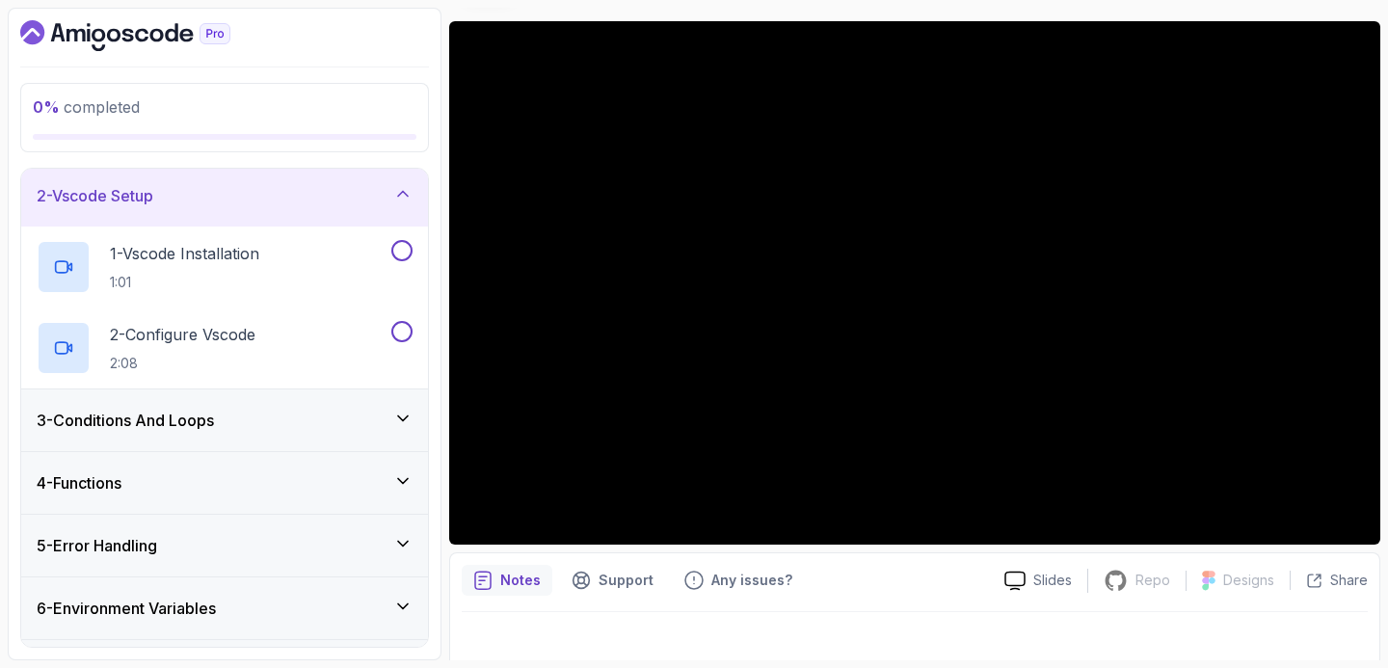
scroll to position [73, 0]
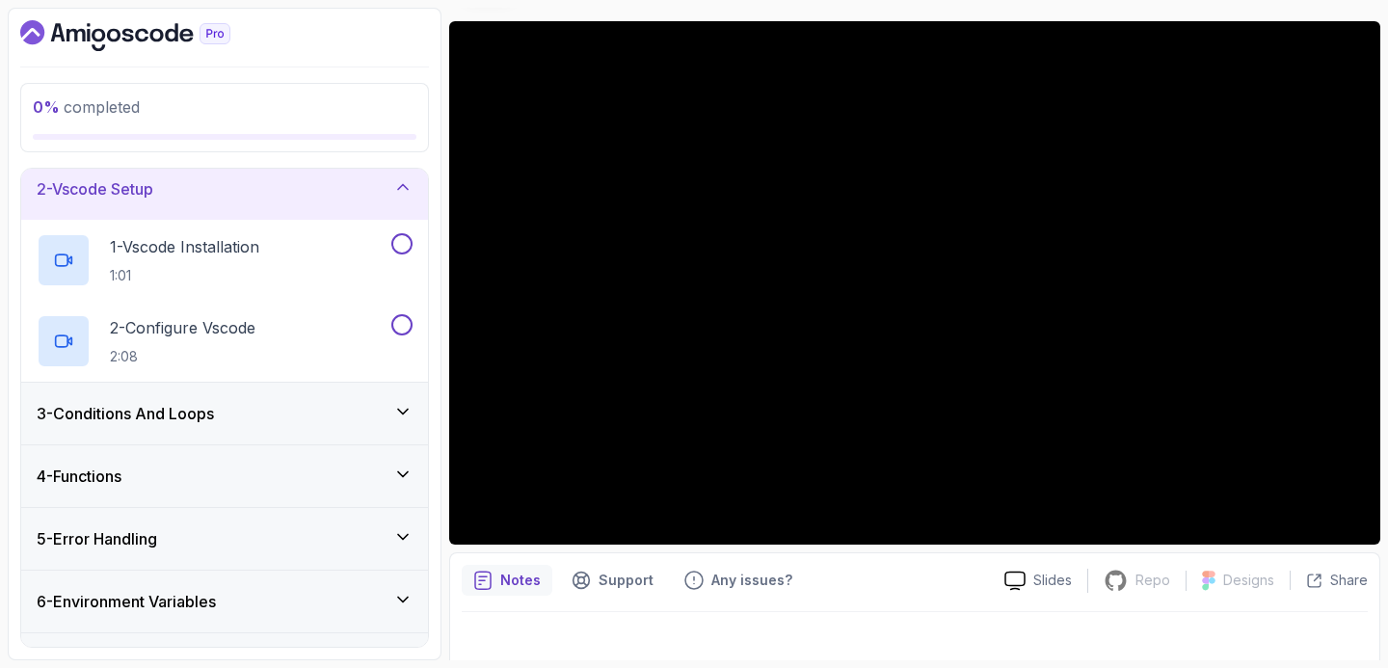
click at [93, 429] on div "3 - Conditions And Loops" at bounding box center [224, 414] width 407 height 62
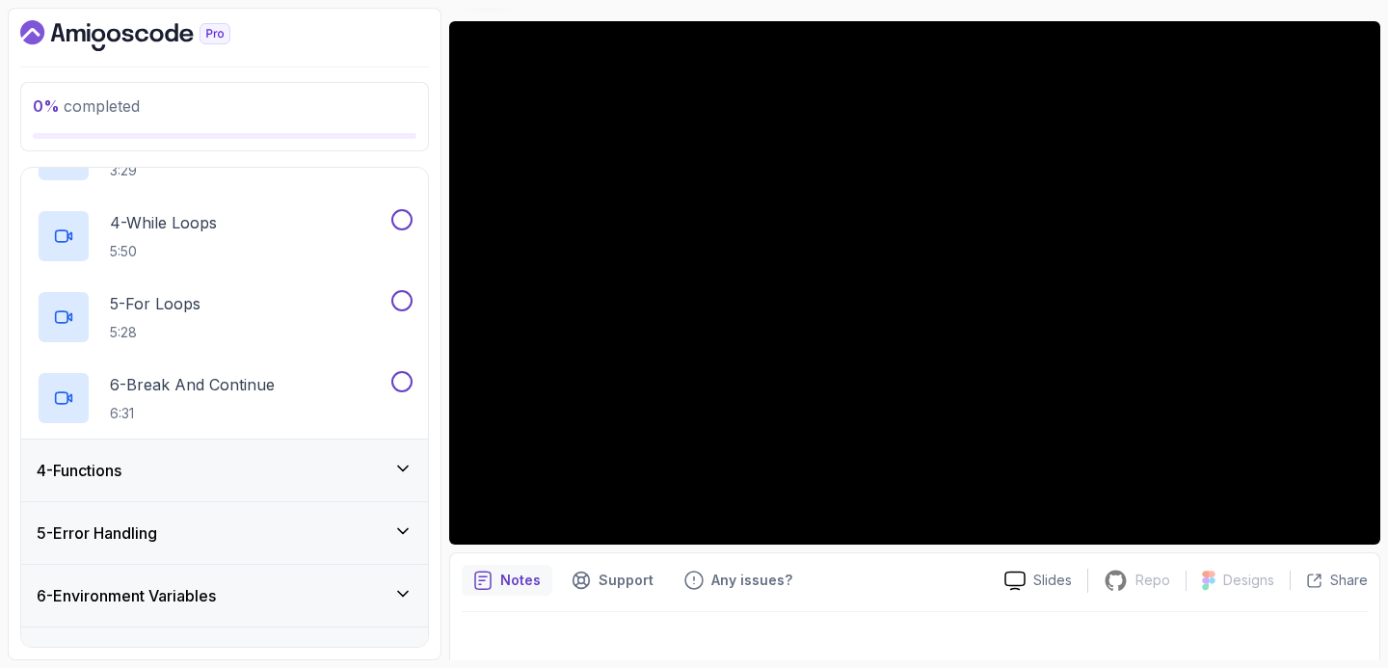
click at [98, 453] on div "4 - Functions" at bounding box center [224, 470] width 407 height 62
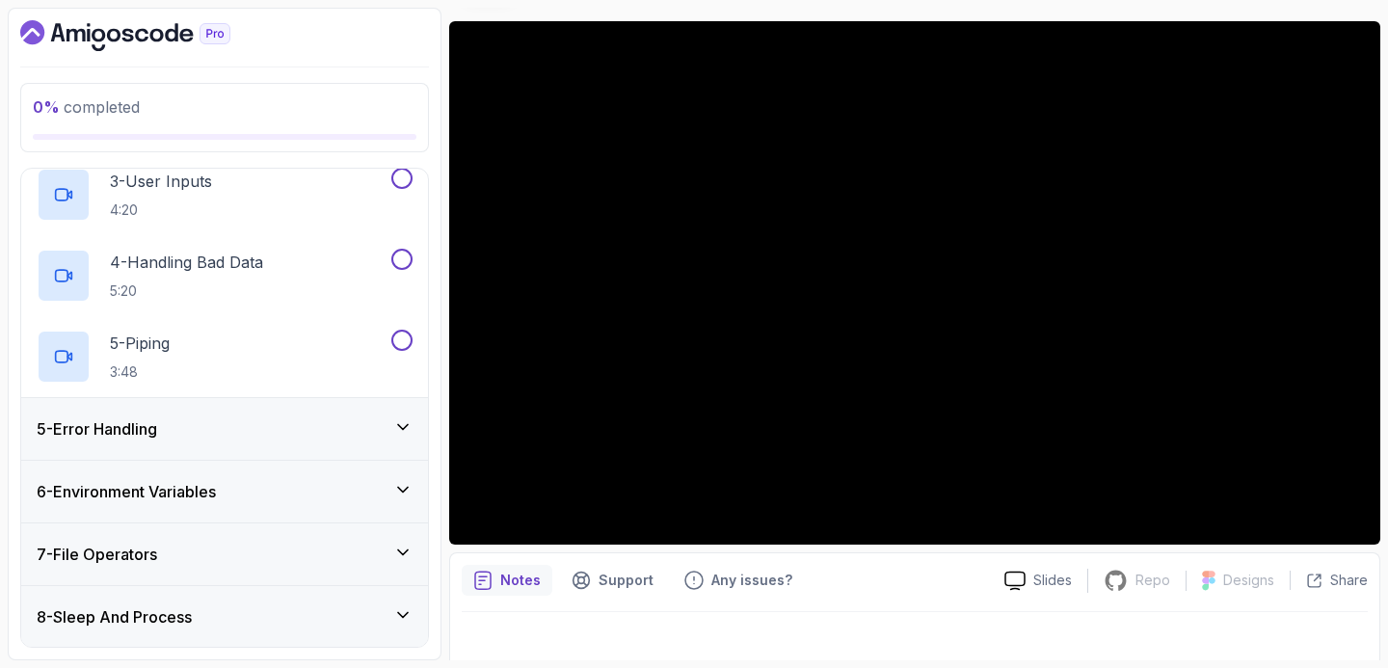
click at [90, 398] on div "5 - Error Handling" at bounding box center [224, 429] width 407 height 62
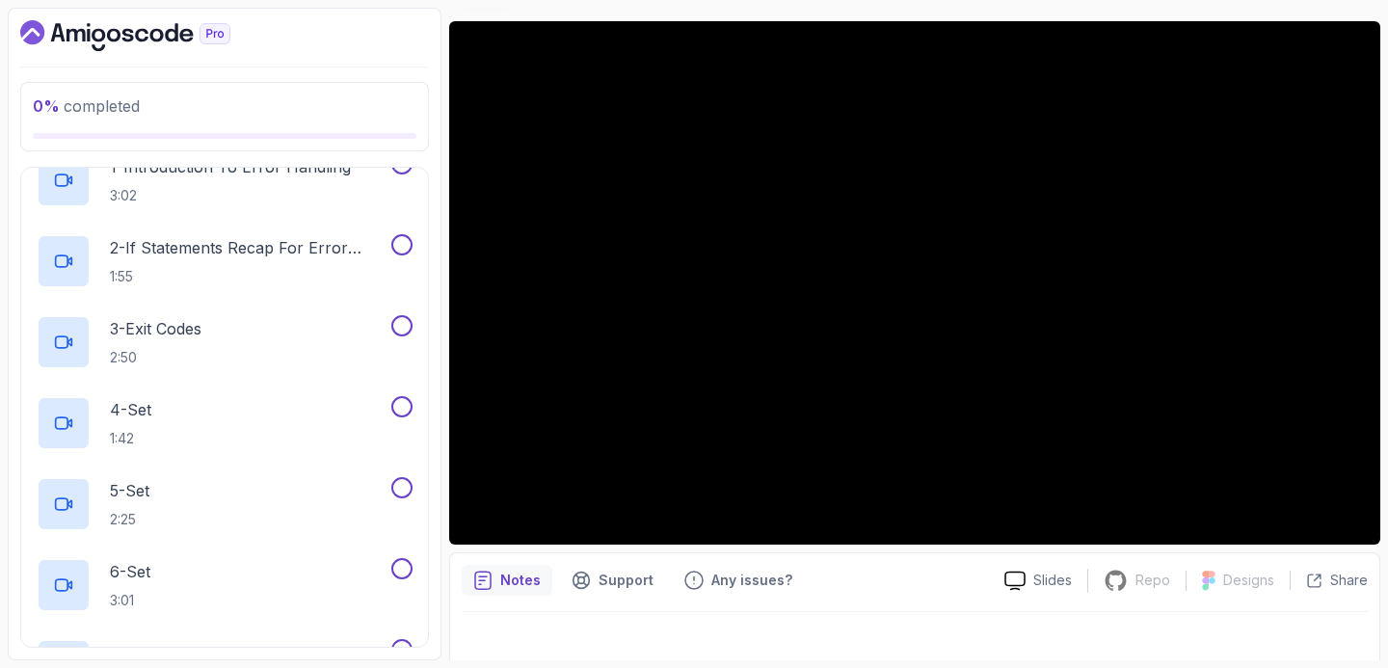
scroll to position [669, 0]
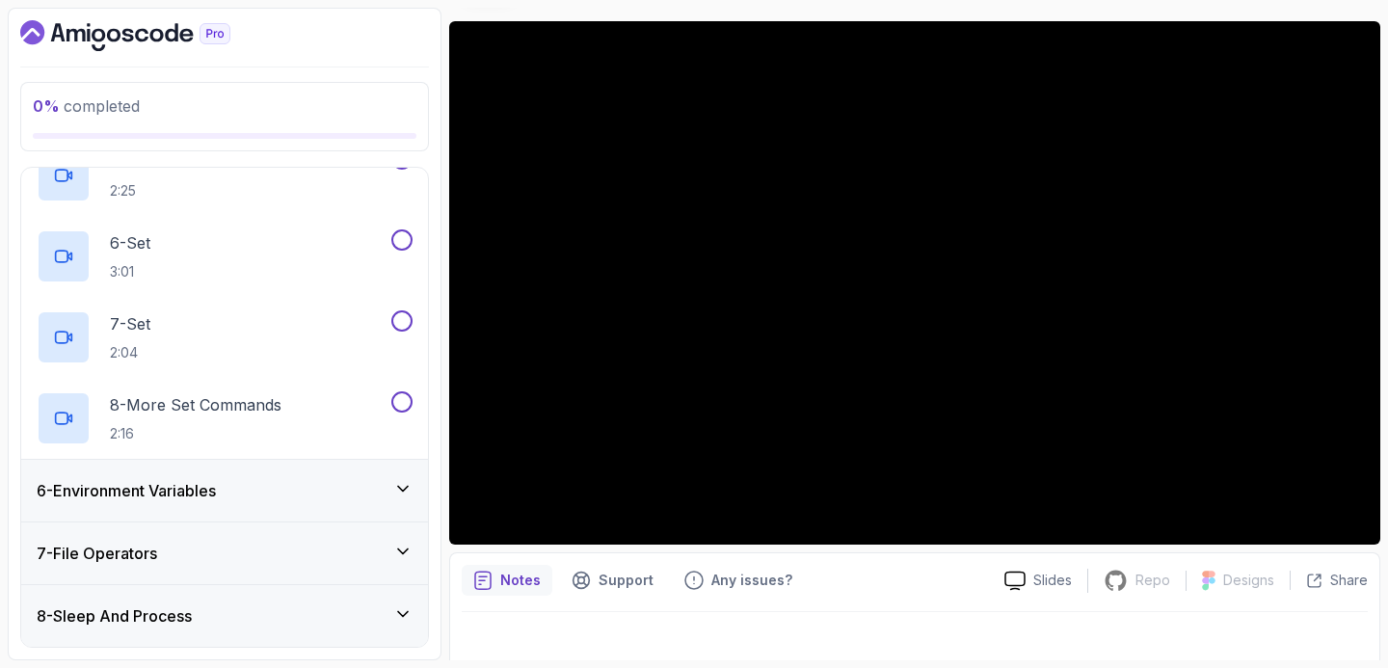
click at [129, 494] on h3 "6 - Environment Variables" at bounding box center [126, 490] width 179 height 23
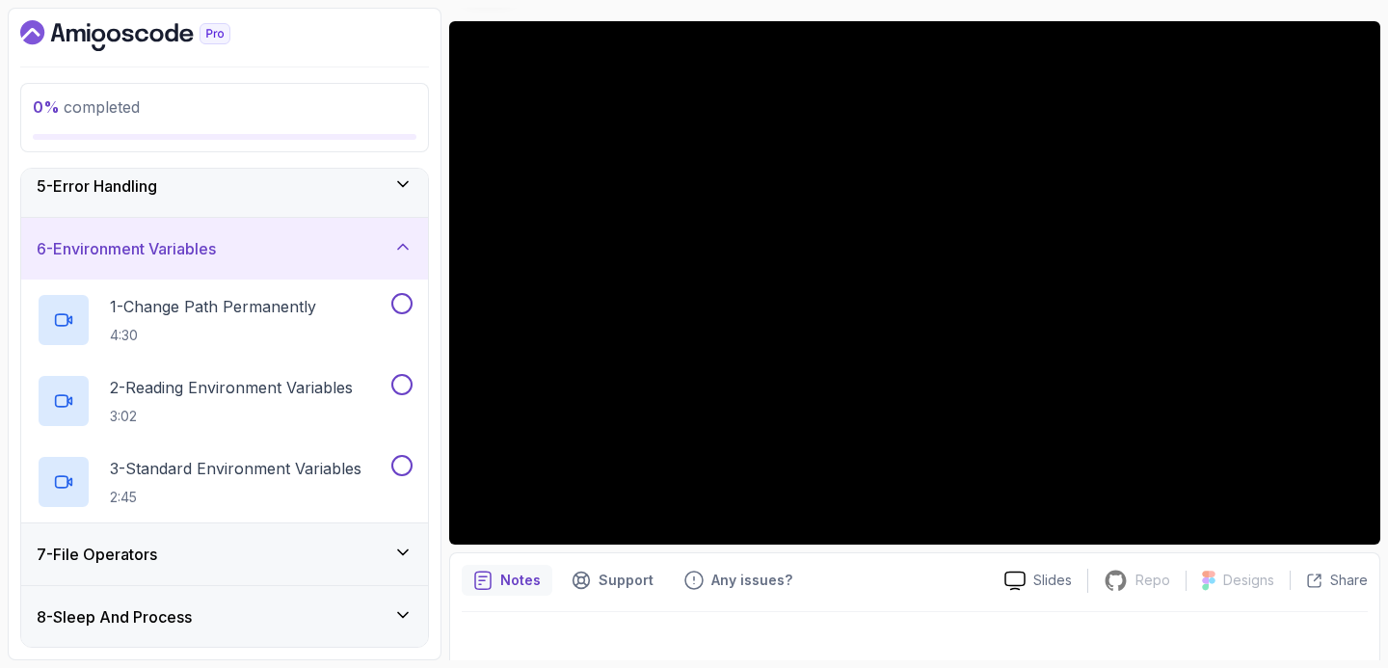
click at [111, 543] on h3 "7 - File Operators" at bounding box center [97, 554] width 120 height 23
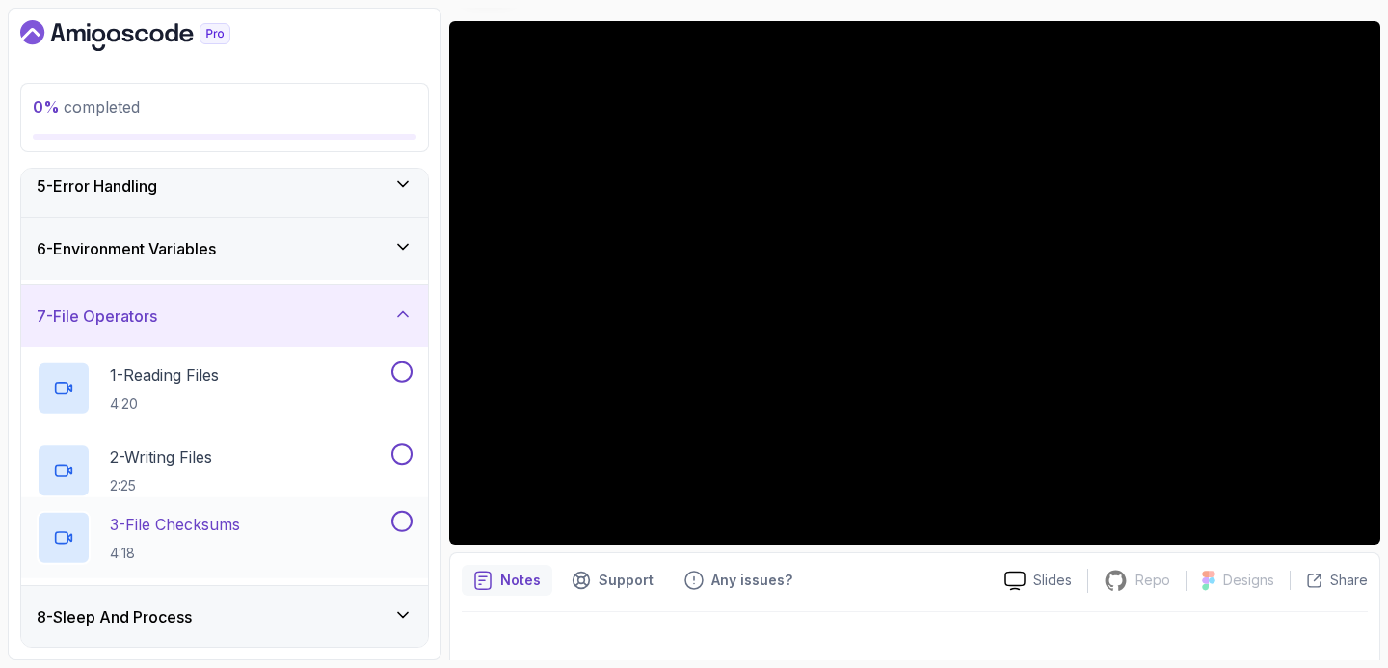
scroll to position [264, 0]
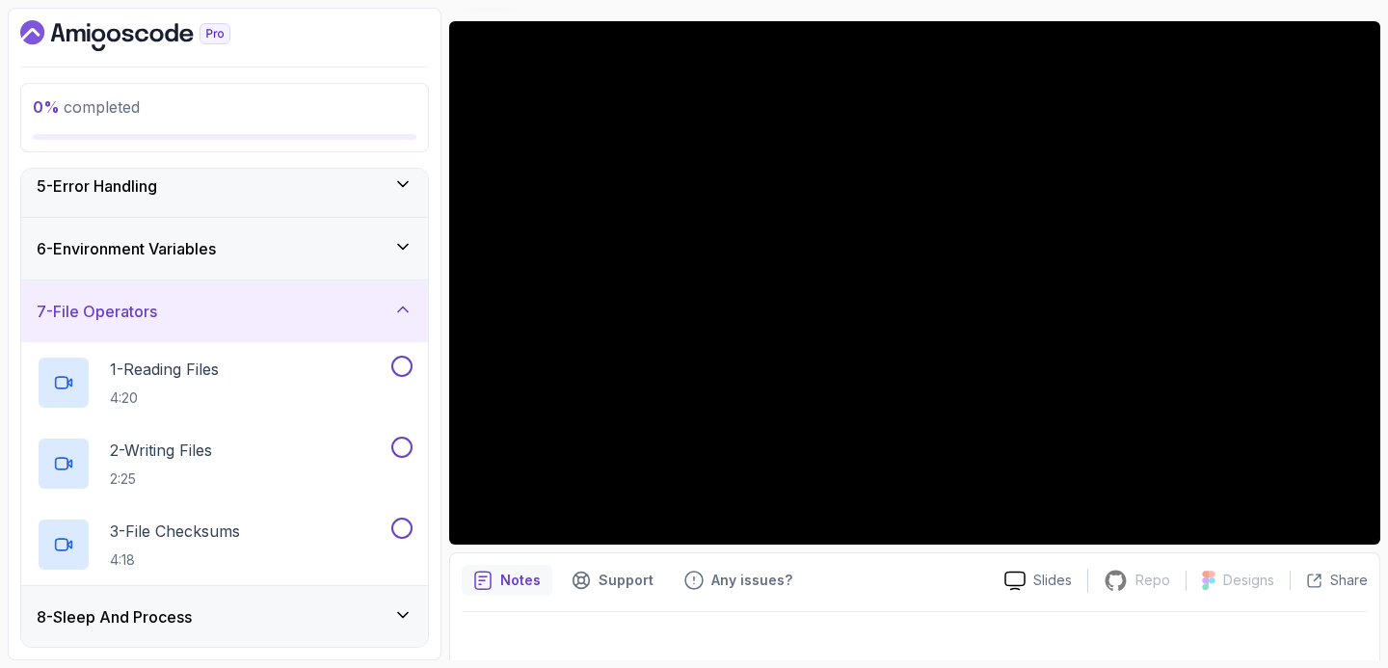
click at [141, 599] on div "8 - Sleep And Process" at bounding box center [224, 617] width 407 height 62
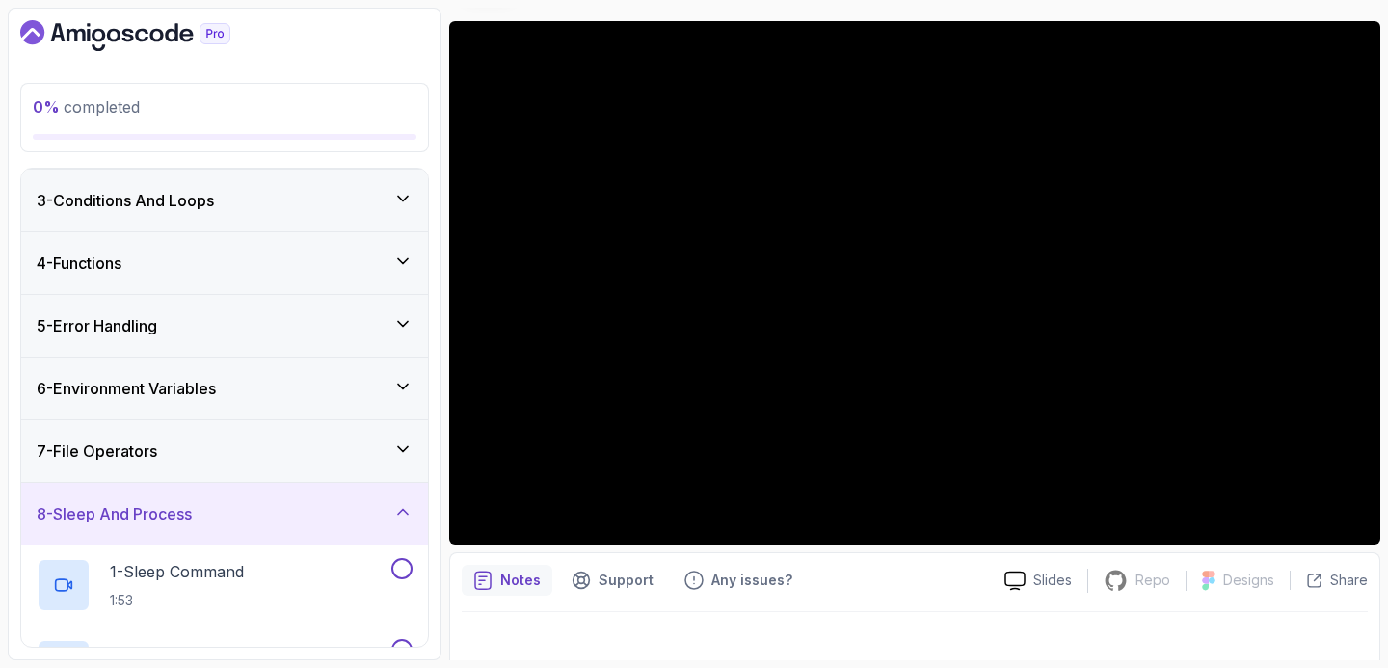
scroll to position [0, 0]
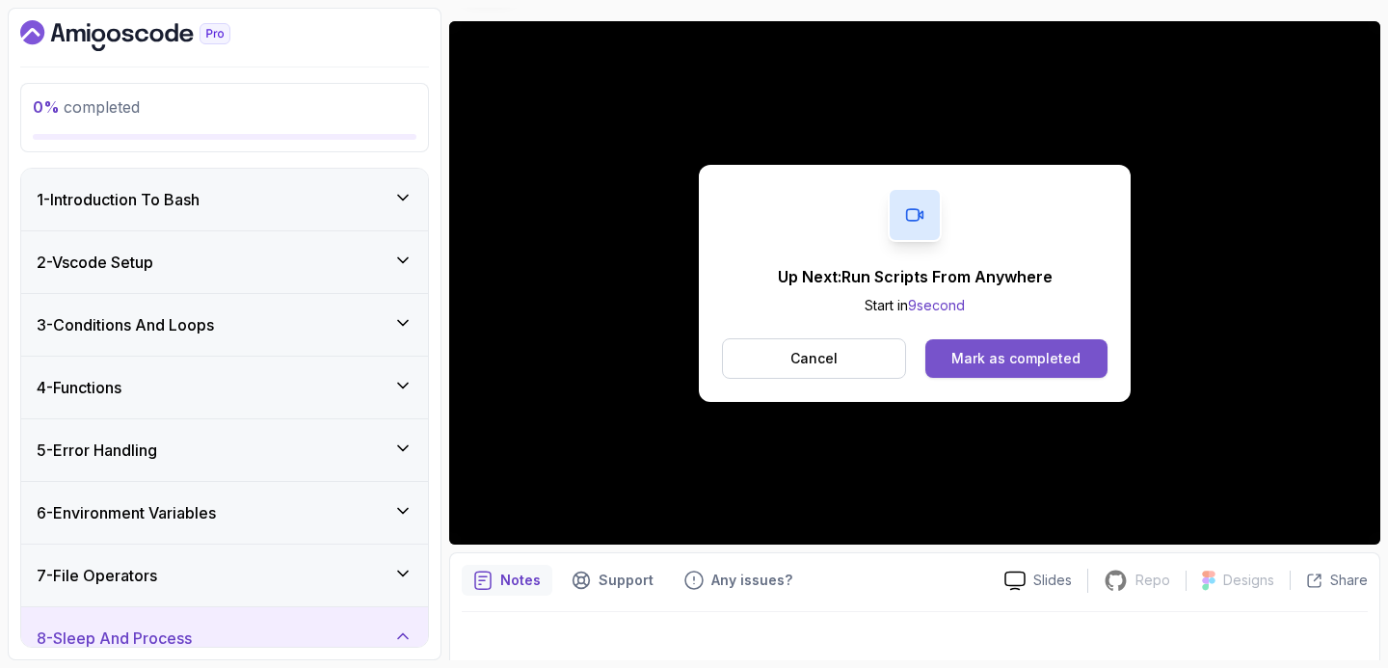
click at [1082, 349] on button "Mark as completed" at bounding box center [1016, 358] width 182 height 39
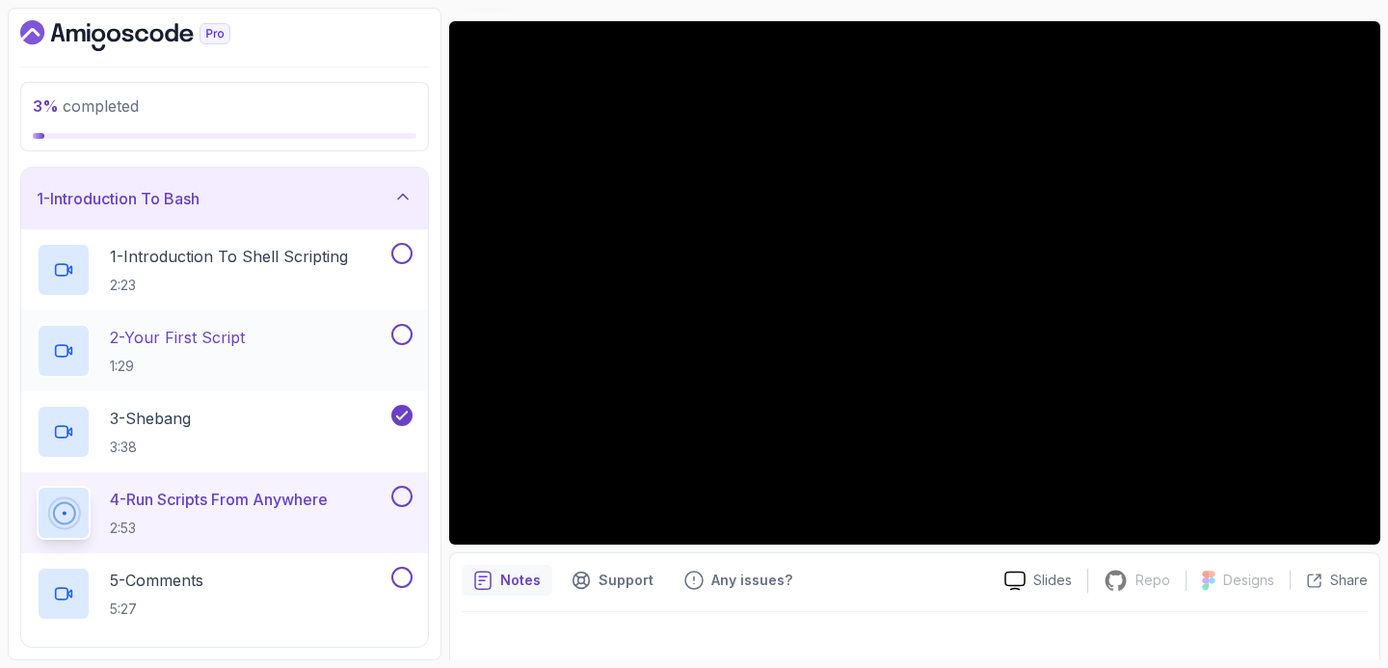
click at [404, 331] on button at bounding box center [401, 334] width 21 height 21
click at [407, 252] on button at bounding box center [401, 253] width 21 height 21
click at [388, 495] on div at bounding box center [399, 496] width 25 height 21
click at [388, 496] on div at bounding box center [399, 496] width 25 height 21
click at [398, 495] on button at bounding box center [401, 496] width 21 height 21
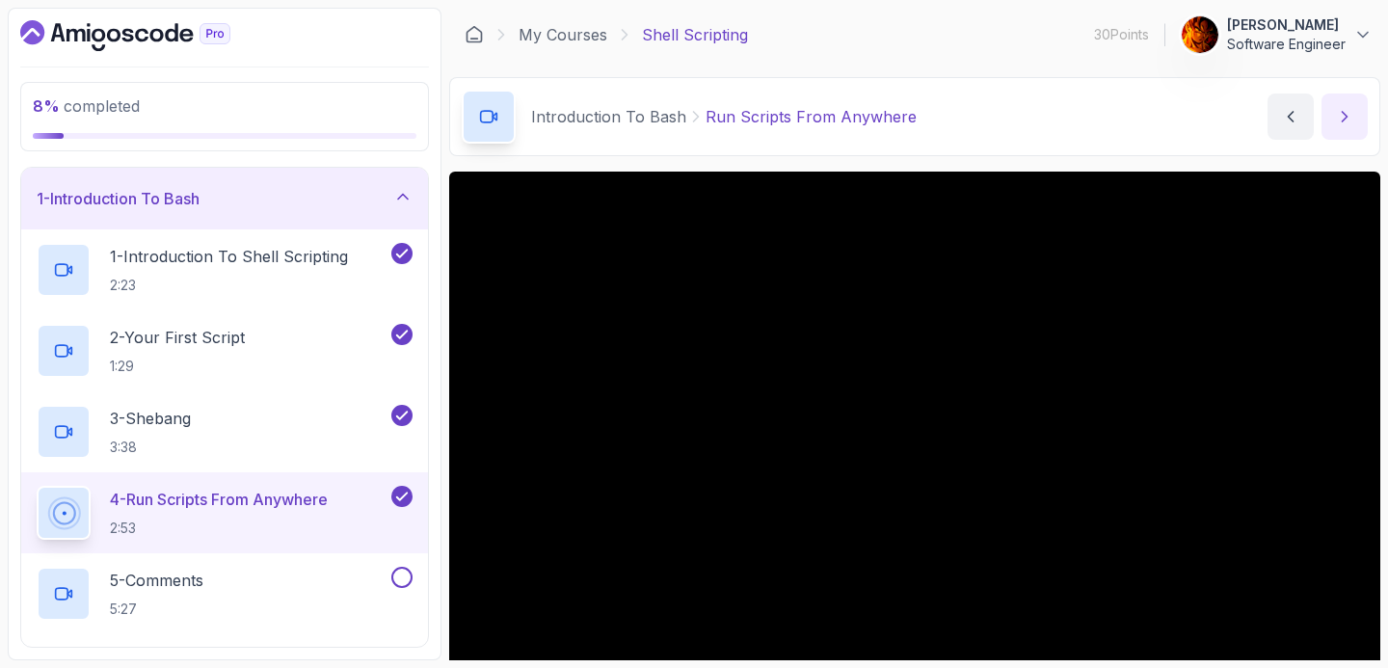
click at [1359, 116] on button "next content" at bounding box center [1344, 116] width 46 height 46
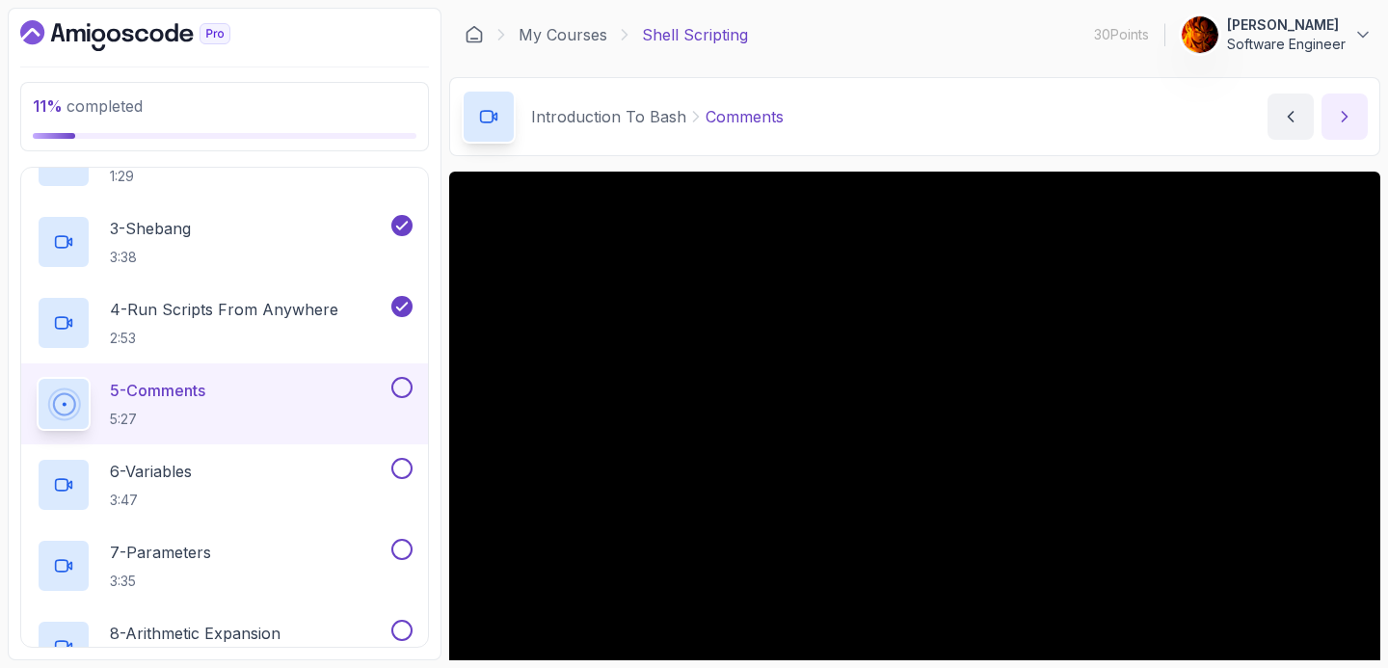
click at [1336, 120] on icon "next content" at bounding box center [1344, 116] width 19 height 19
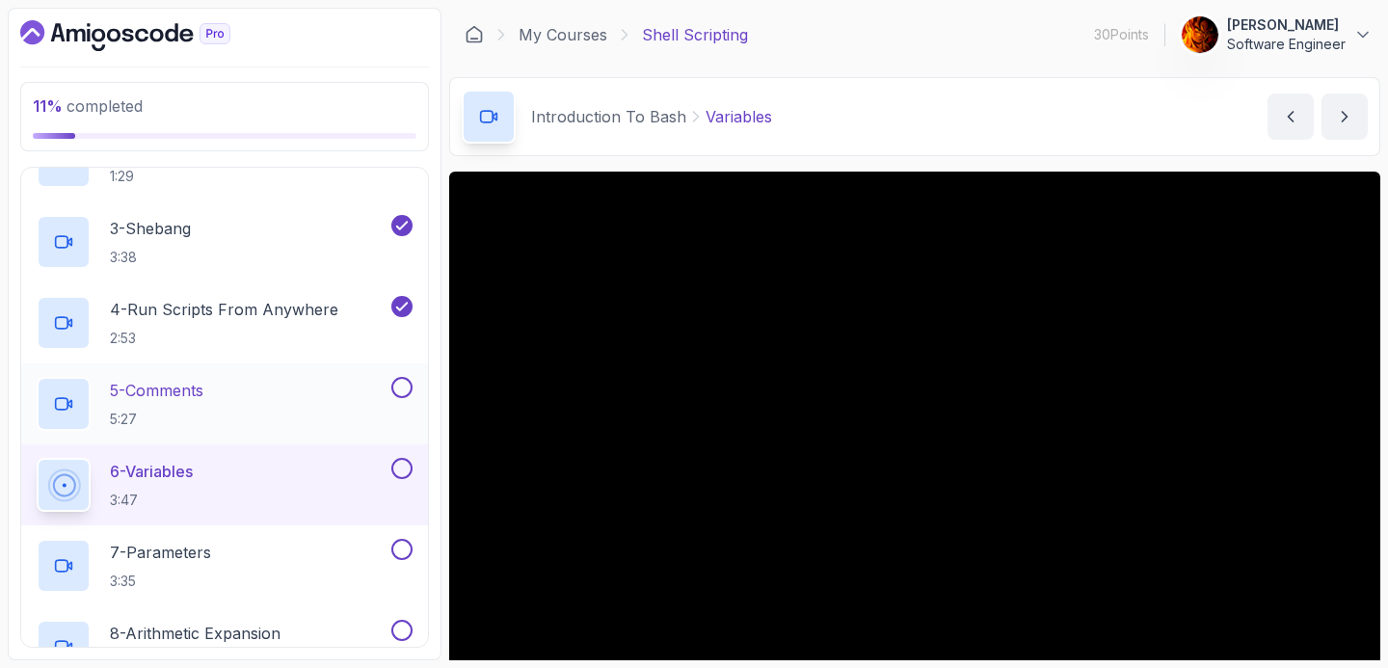
click at [406, 388] on button at bounding box center [401, 387] width 21 height 21
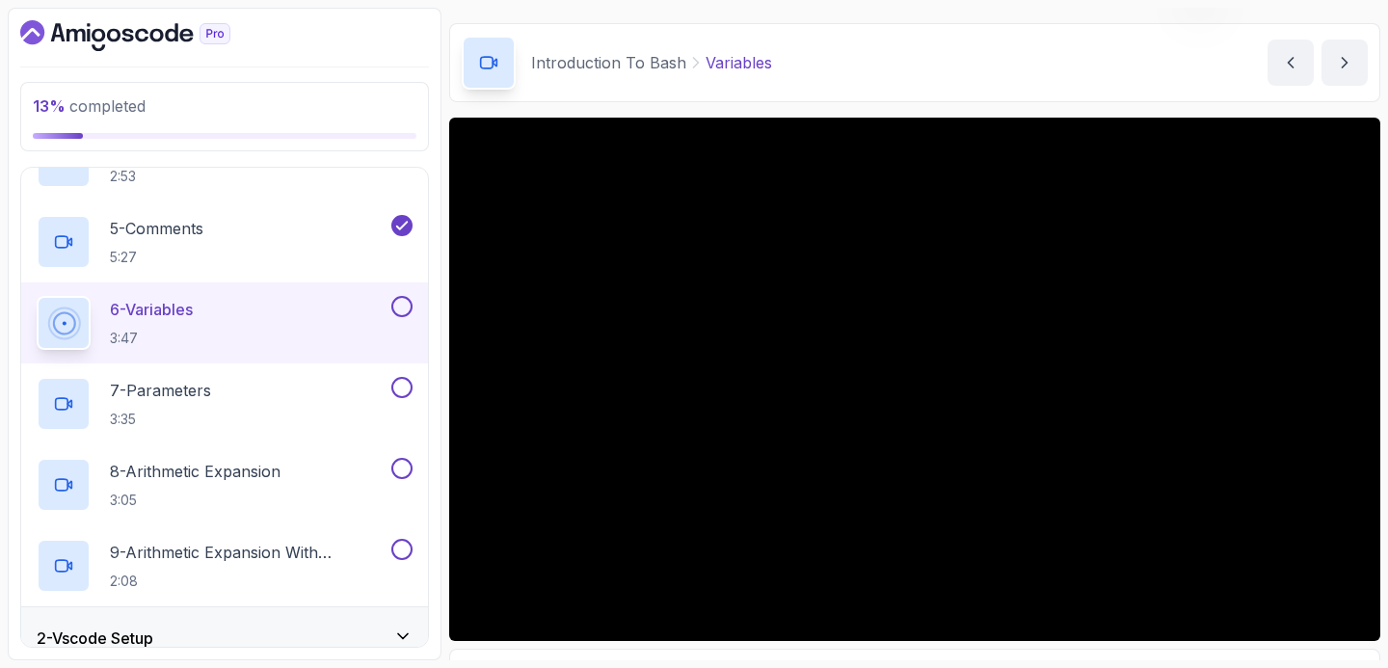
scroll to position [55, 0]
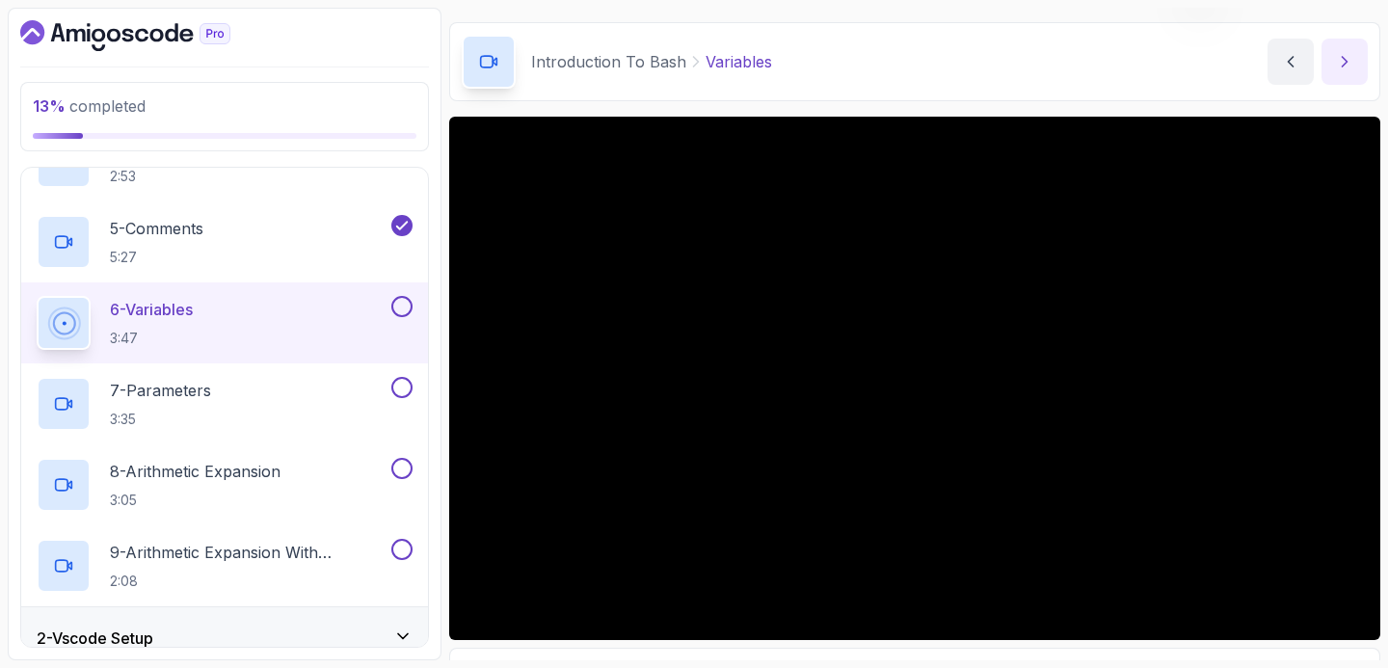
click at [1342, 56] on icon "next content" at bounding box center [1344, 61] width 19 height 19
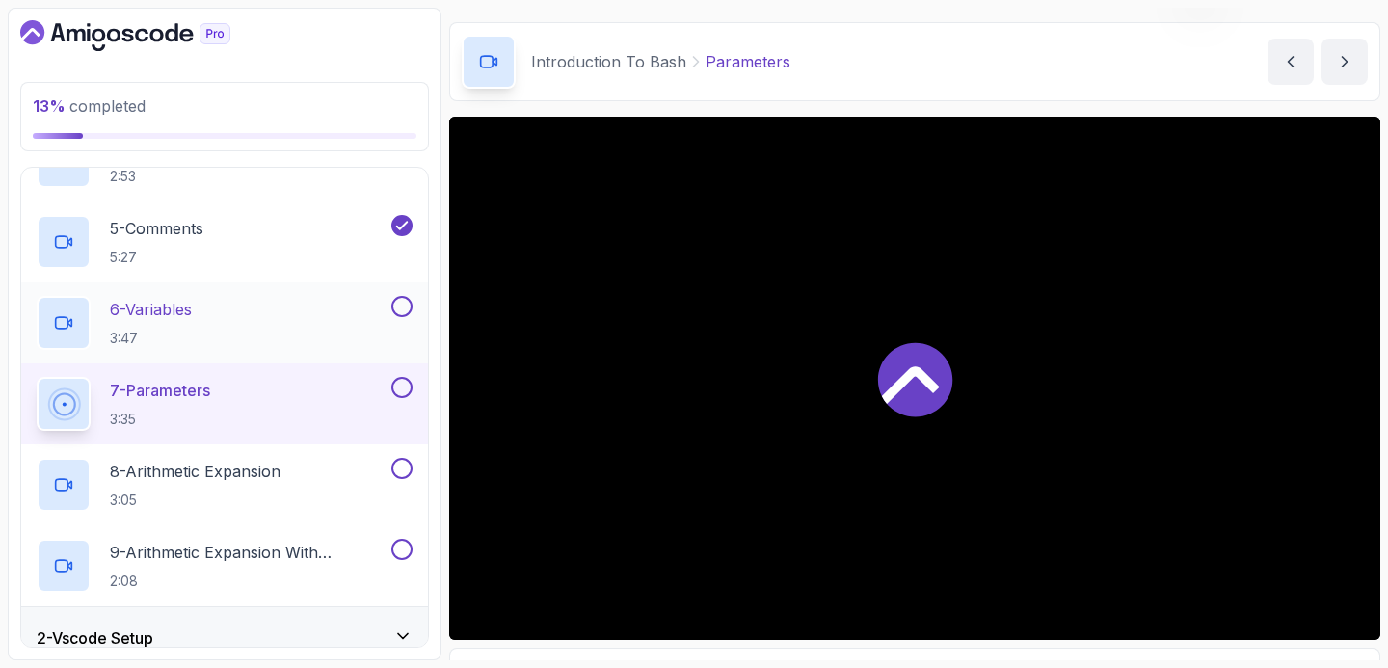
click at [396, 305] on button at bounding box center [401, 306] width 21 height 21
click at [262, 423] on div "7 - Parameters 3:35" at bounding box center [212, 404] width 351 height 54
click at [404, 385] on button at bounding box center [401, 387] width 21 height 21
click at [345, 476] on div "8 - Arithmetic Expansion 3:05" at bounding box center [212, 485] width 351 height 54
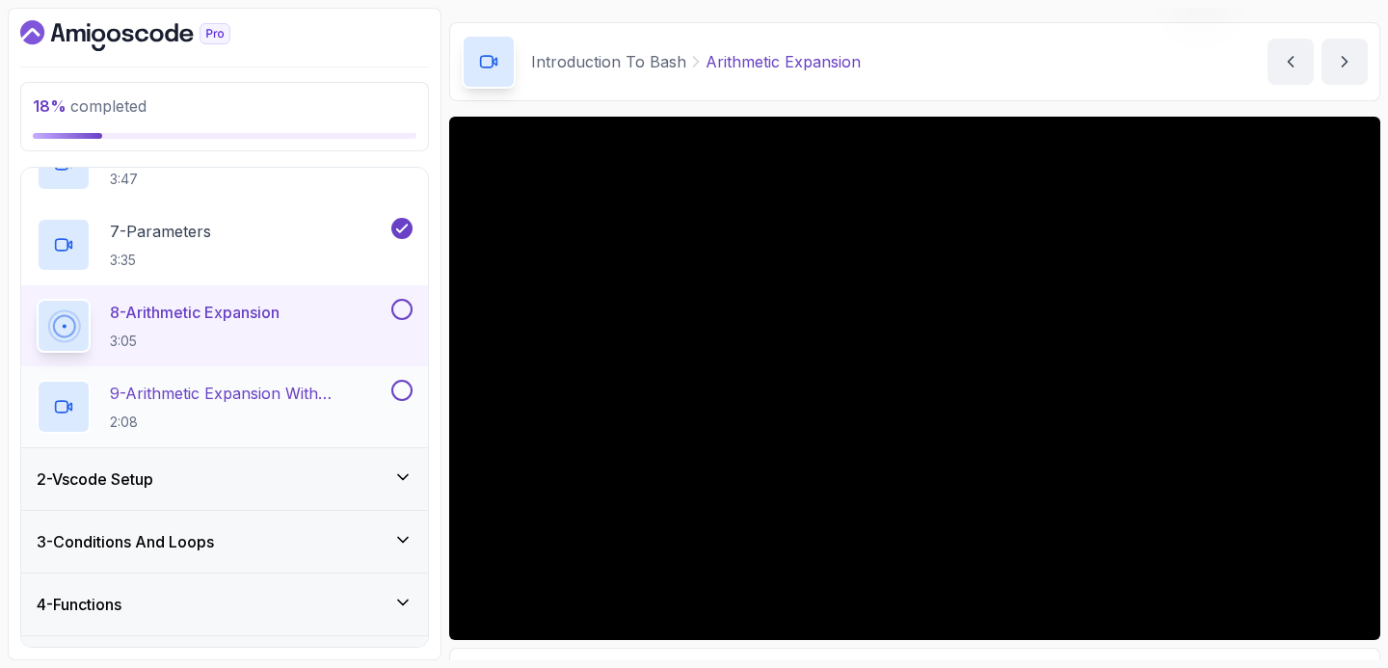
scroll to position [514, 0]
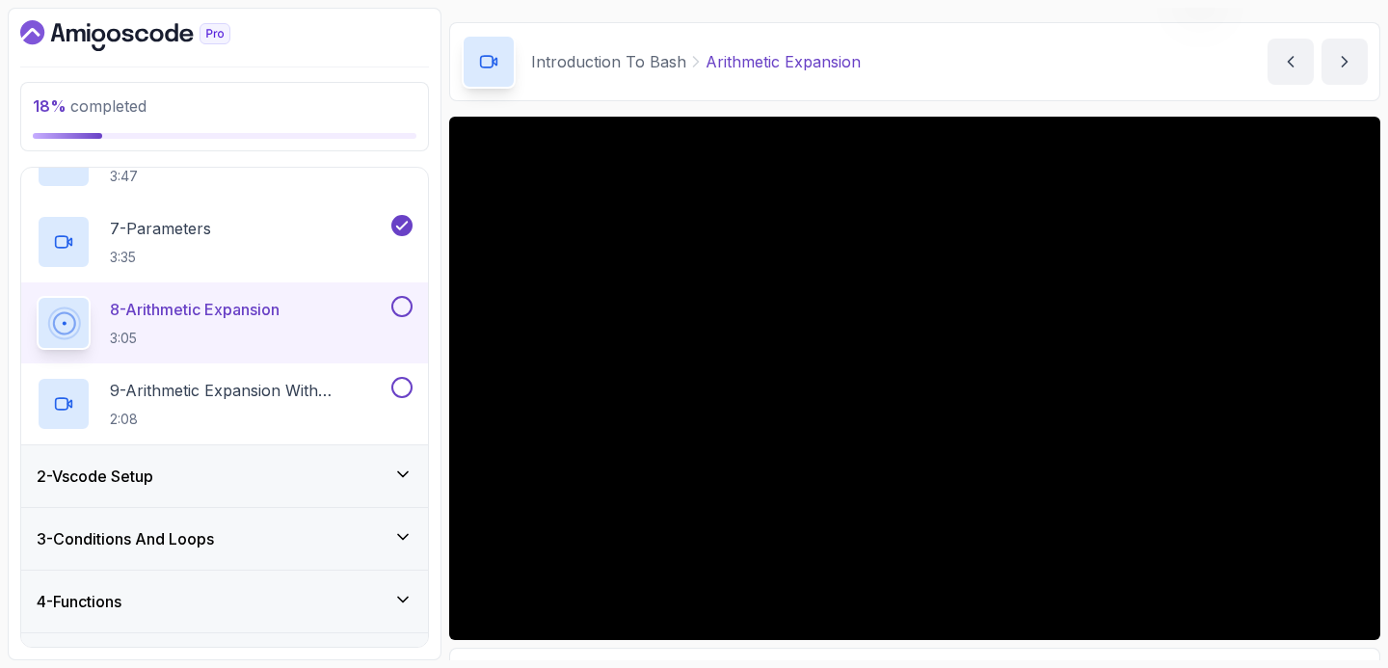
click at [399, 306] on button at bounding box center [401, 306] width 21 height 21
click at [354, 326] on div "8 - Arithmetic Expansion 3:05" at bounding box center [212, 323] width 351 height 54
click at [397, 403] on button "9 - Arithmetic Expansion With Parameters 2:08" at bounding box center [225, 404] width 376 height 54
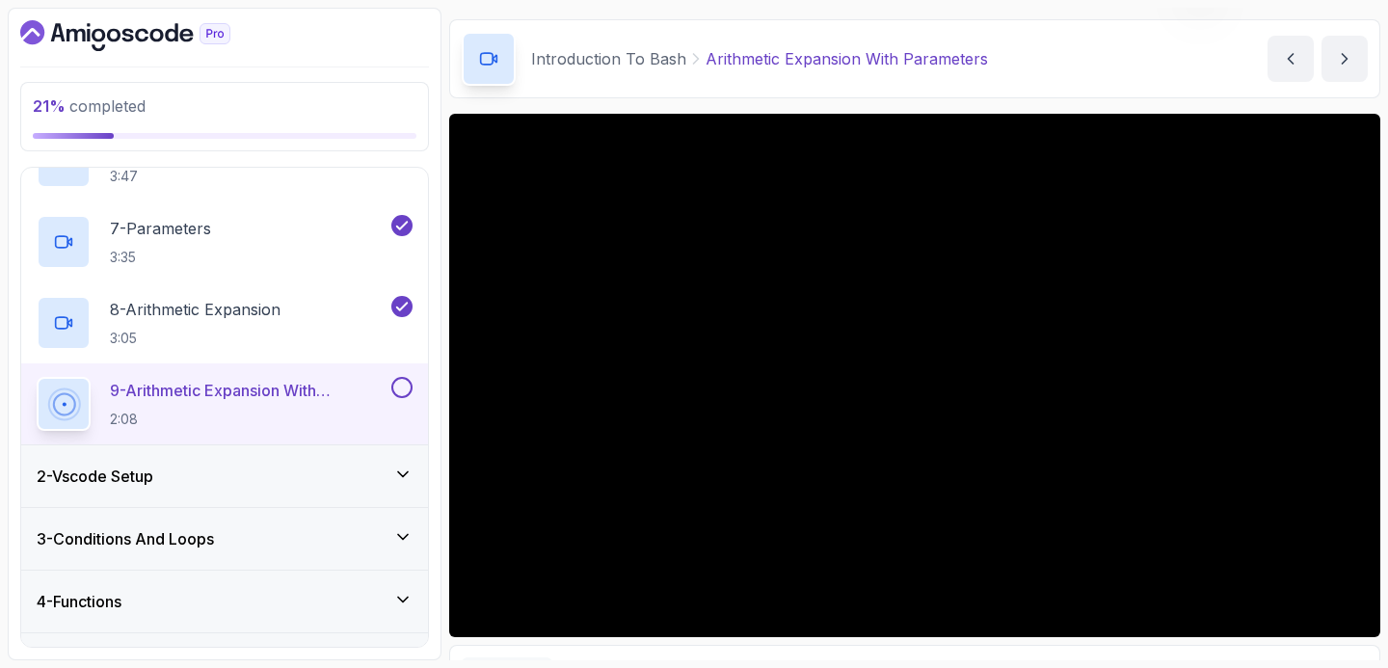
scroll to position [59, 0]
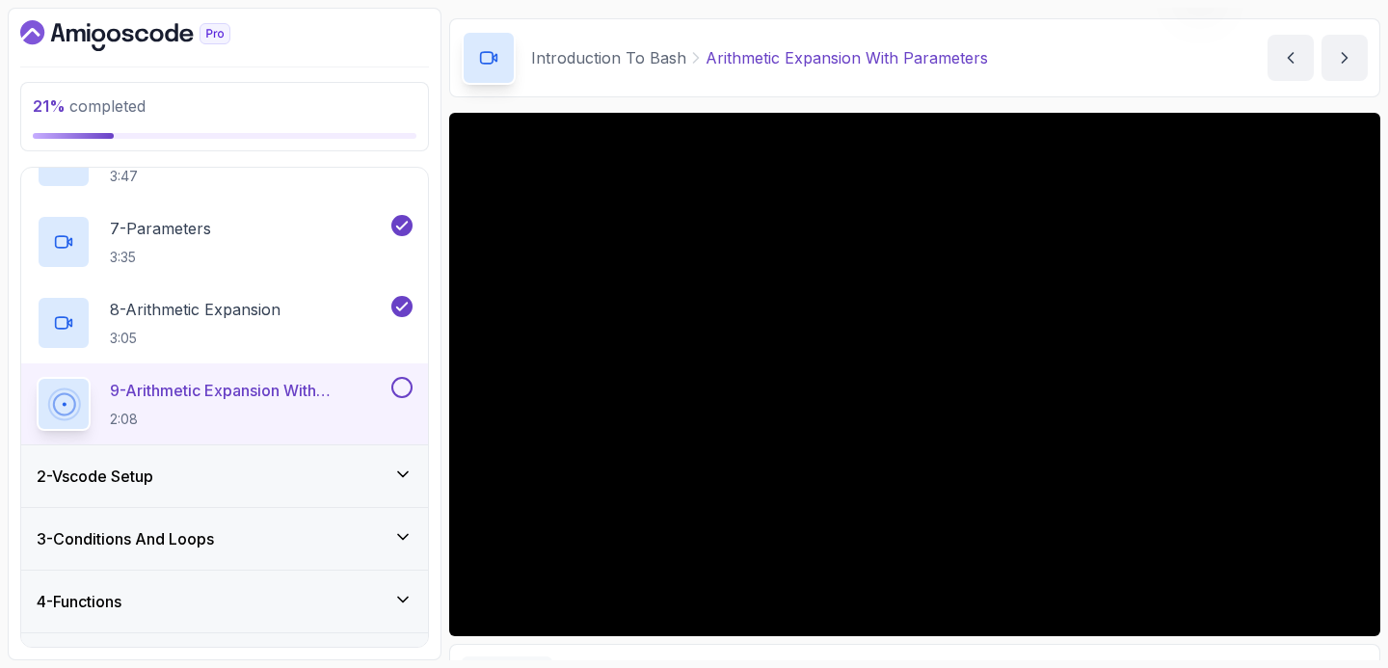
click at [388, 377] on div at bounding box center [399, 387] width 25 height 21
click at [397, 384] on button at bounding box center [401, 387] width 21 height 21
click at [1336, 51] on icon "next content" at bounding box center [1344, 57] width 19 height 19
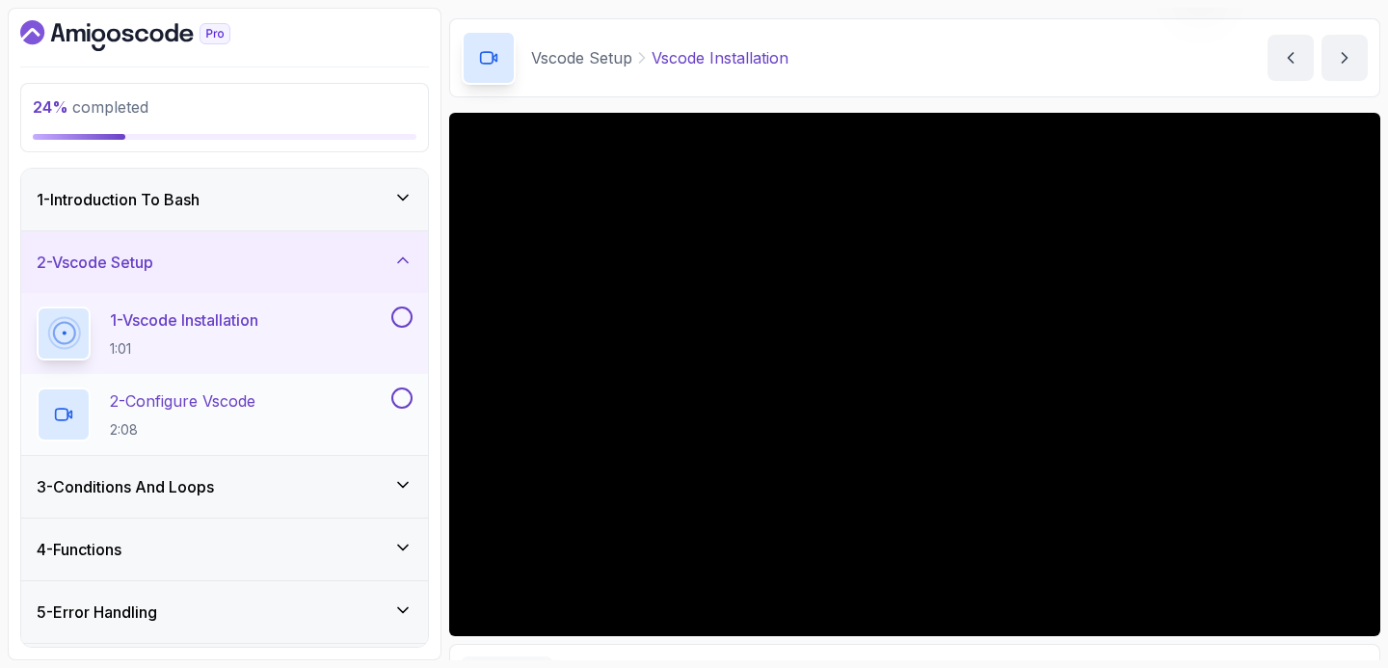
click at [372, 410] on div "2 - Configure Vscode 2:08" at bounding box center [212, 414] width 351 height 54
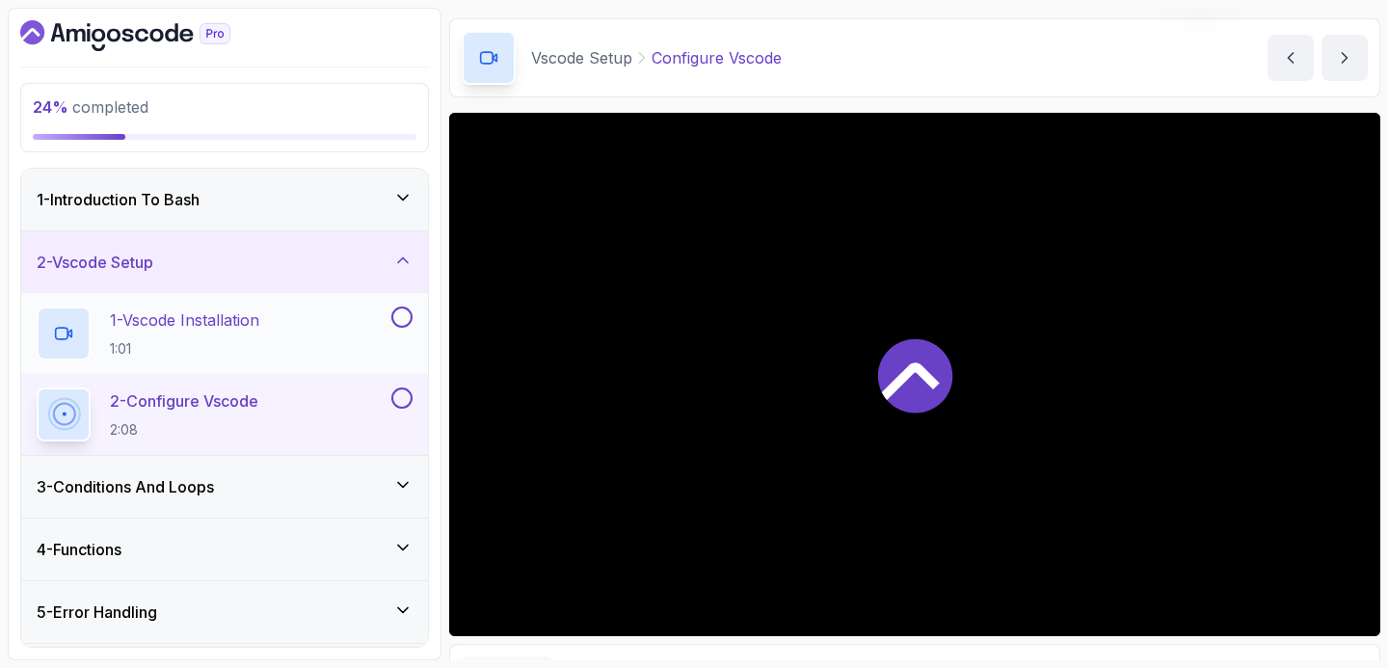
click at [410, 320] on button at bounding box center [401, 316] width 21 height 21
click at [365, 394] on div "2 - Configure Vscode 2:08" at bounding box center [212, 414] width 351 height 54
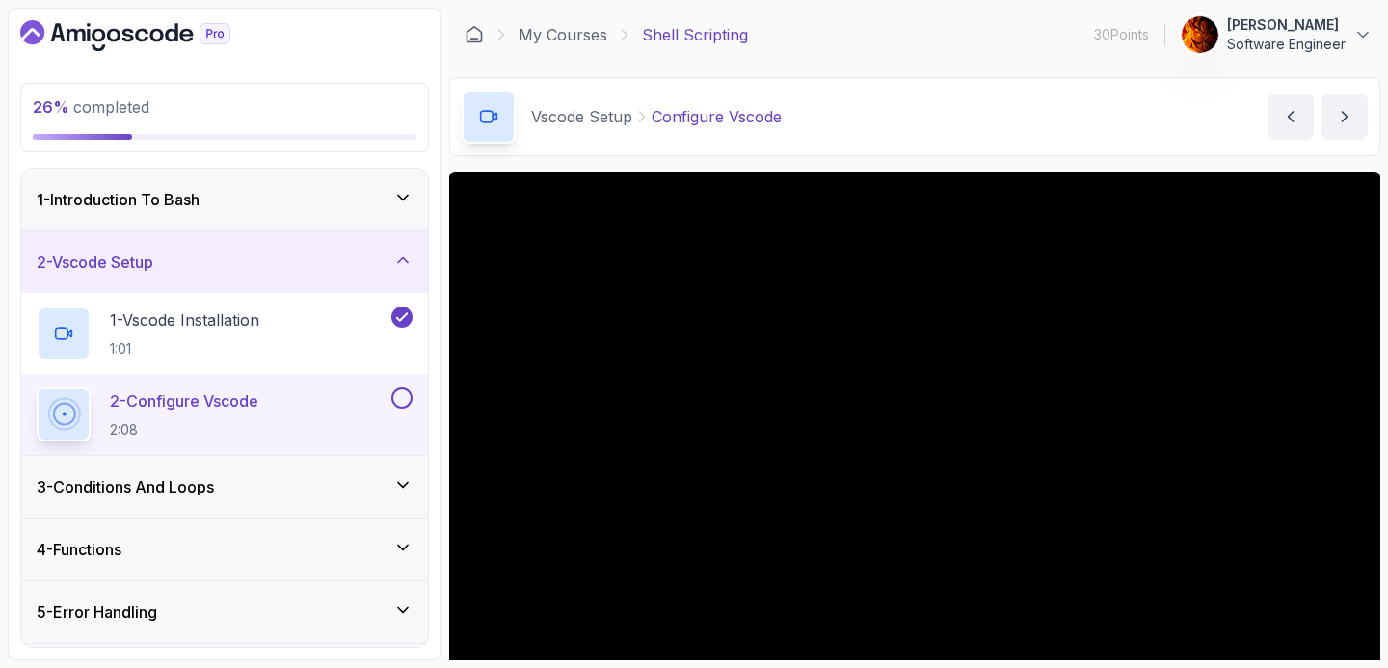
scroll to position [166, 0]
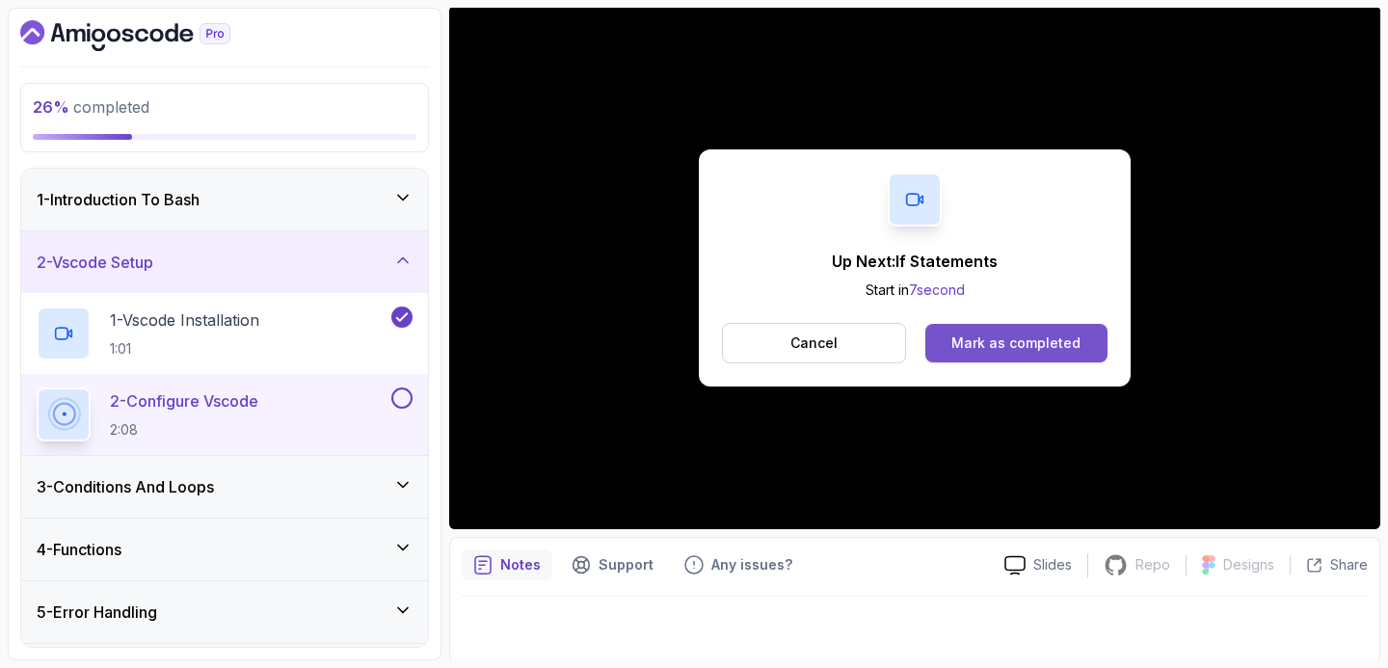
click at [953, 343] on button "Mark as completed" at bounding box center [1016, 343] width 182 height 39
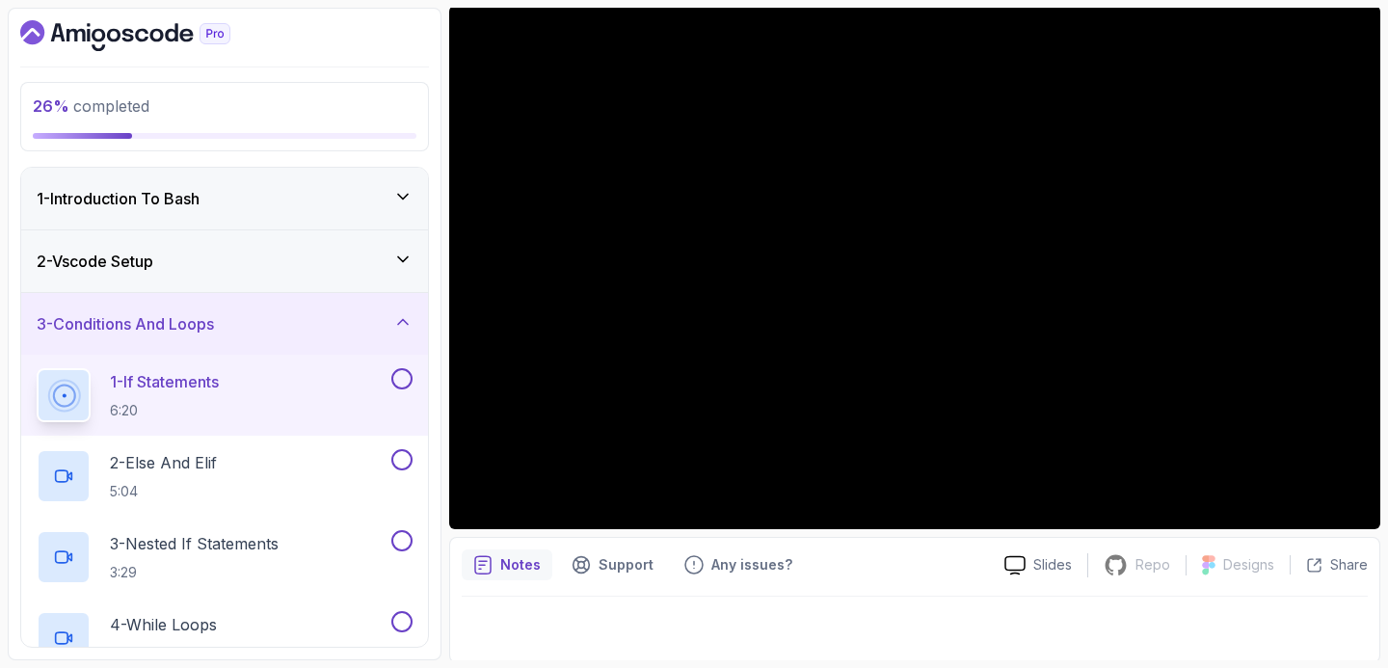
click at [348, 380] on div "1 - If Statements 6:20" at bounding box center [212, 395] width 351 height 54
click at [300, 269] on div "2 - Vscode Setup" at bounding box center [225, 261] width 376 height 23
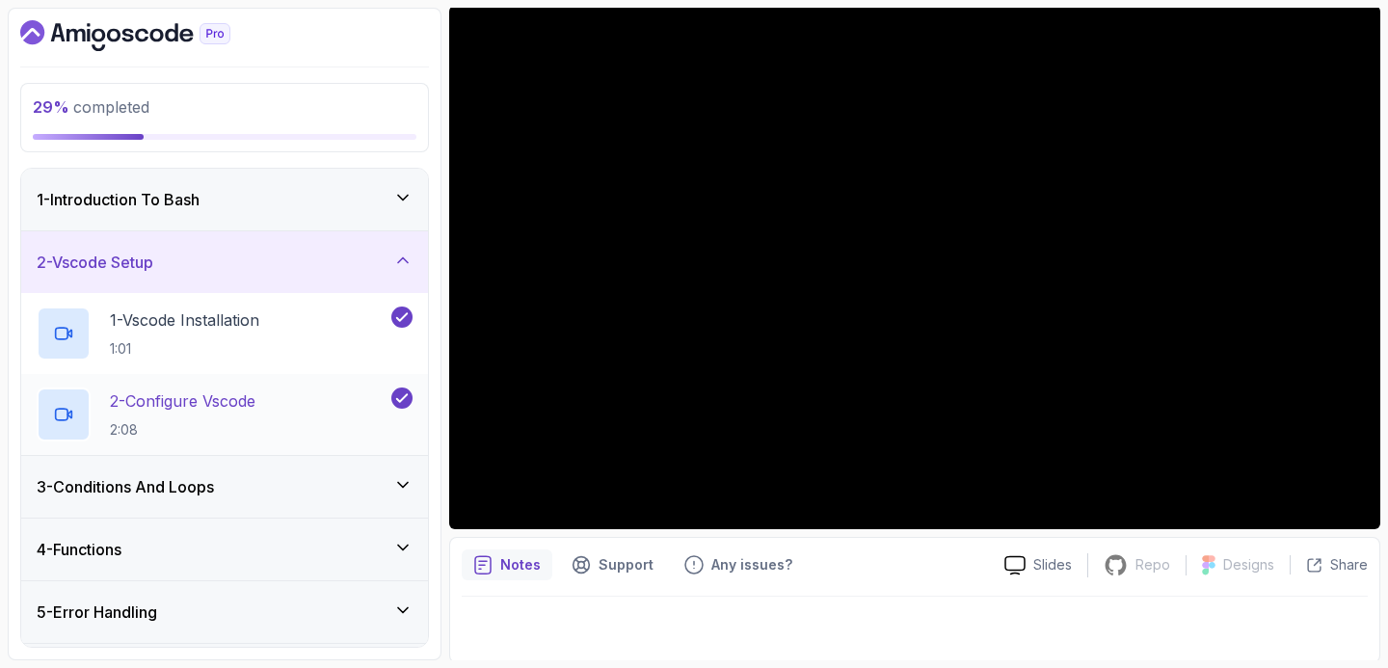
click at [284, 385] on div "2 - Configure Vscode 2:08" at bounding box center [224, 414] width 407 height 81
click at [312, 494] on div "3 - Conditions And Loops" at bounding box center [225, 486] width 376 height 23
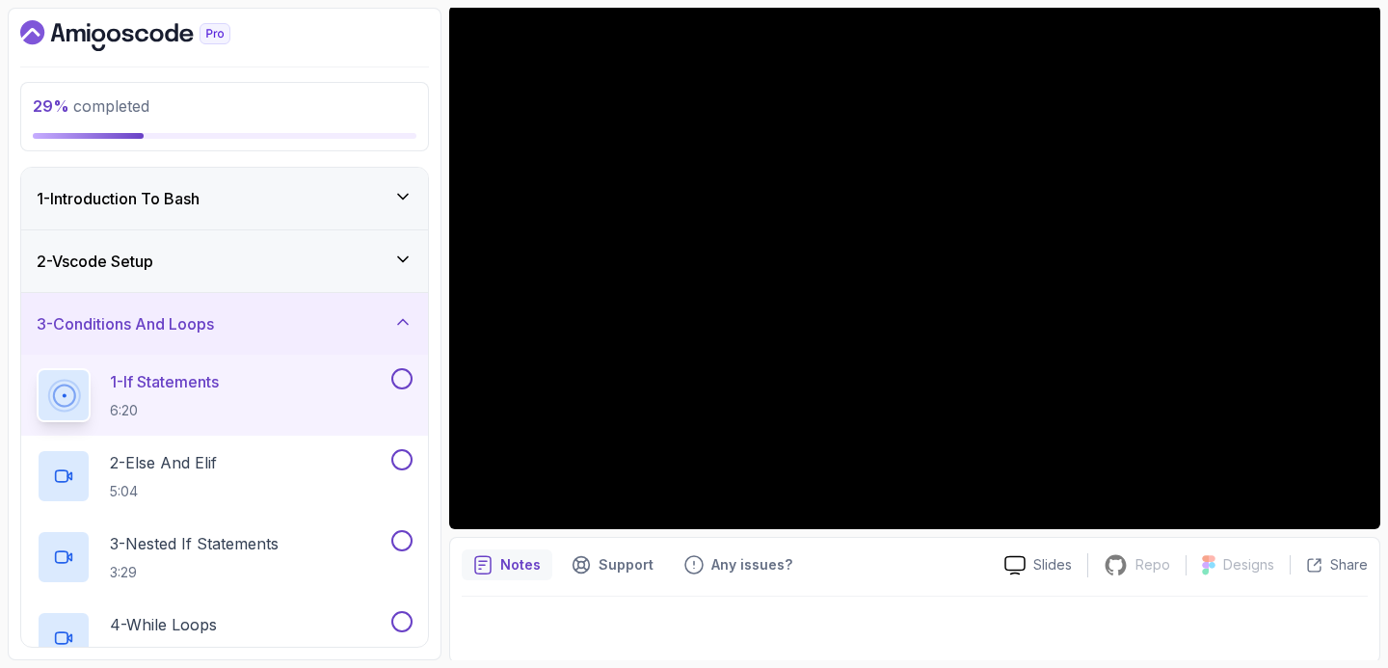
click at [251, 396] on div "1 - If Statements 6:20" at bounding box center [212, 395] width 351 height 54
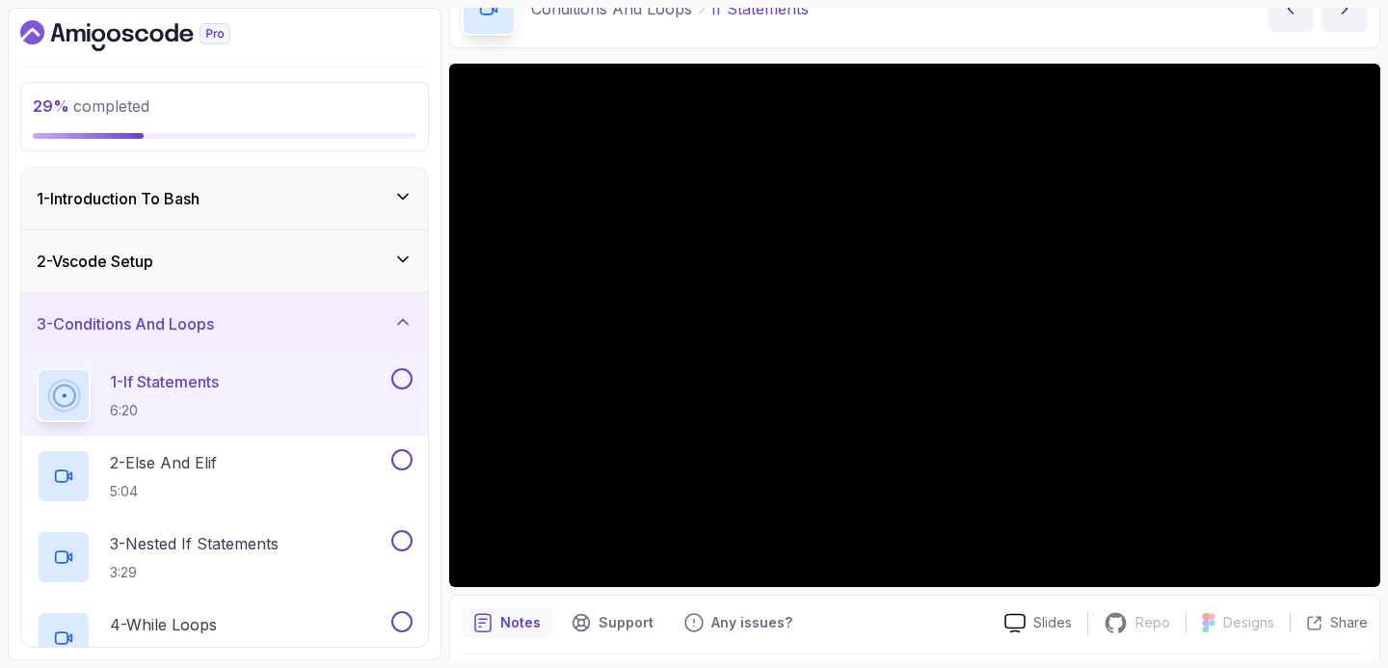
scroll to position [73, 0]
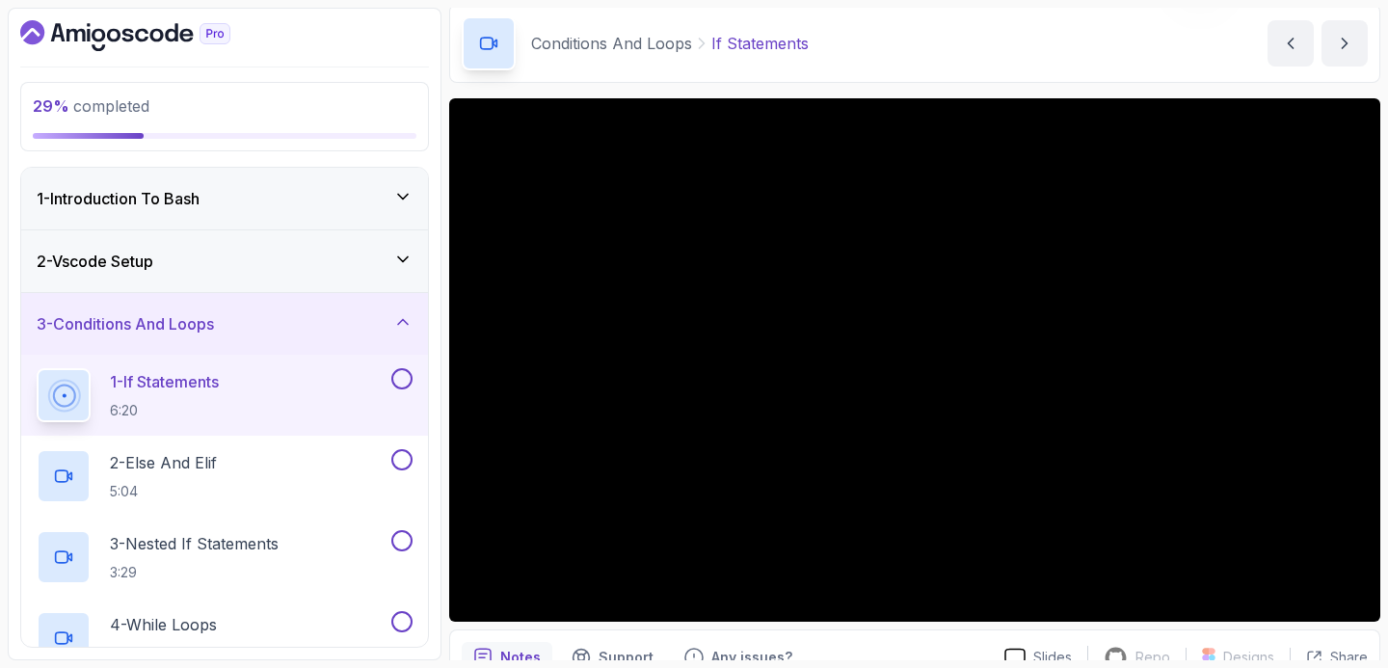
click at [406, 378] on button at bounding box center [401, 378] width 21 height 21
click at [340, 468] on div "2 - Else And Elif 5:04" at bounding box center [212, 476] width 351 height 54
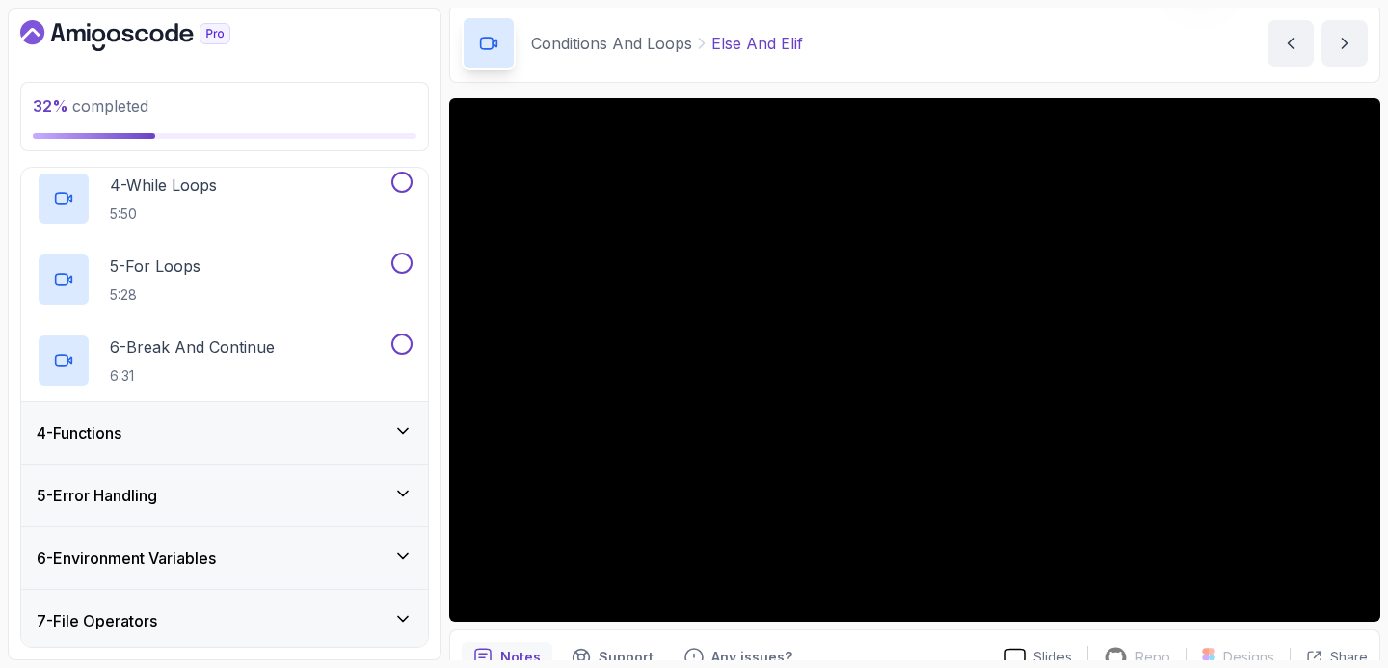
click at [225, 437] on div "4 - Functions" at bounding box center [225, 432] width 376 height 23
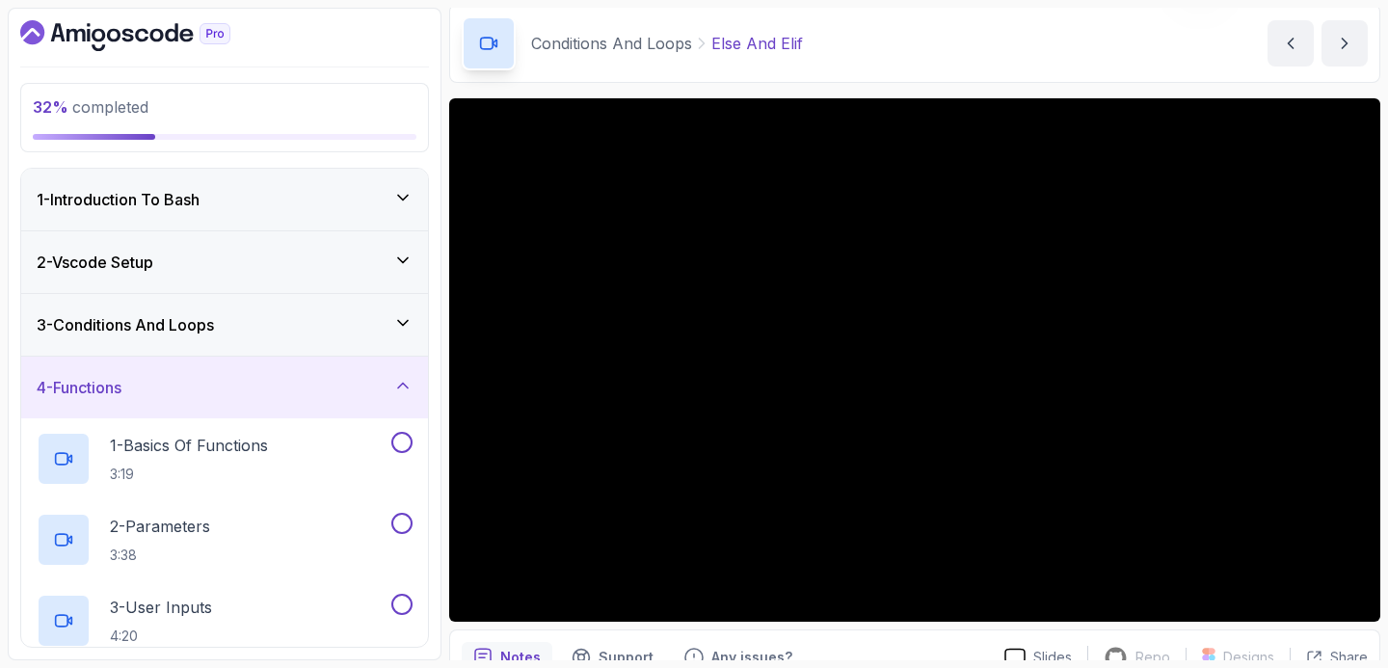
click at [278, 352] on div "3 - Conditions And Loops" at bounding box center [224, 325] width 407 height 62
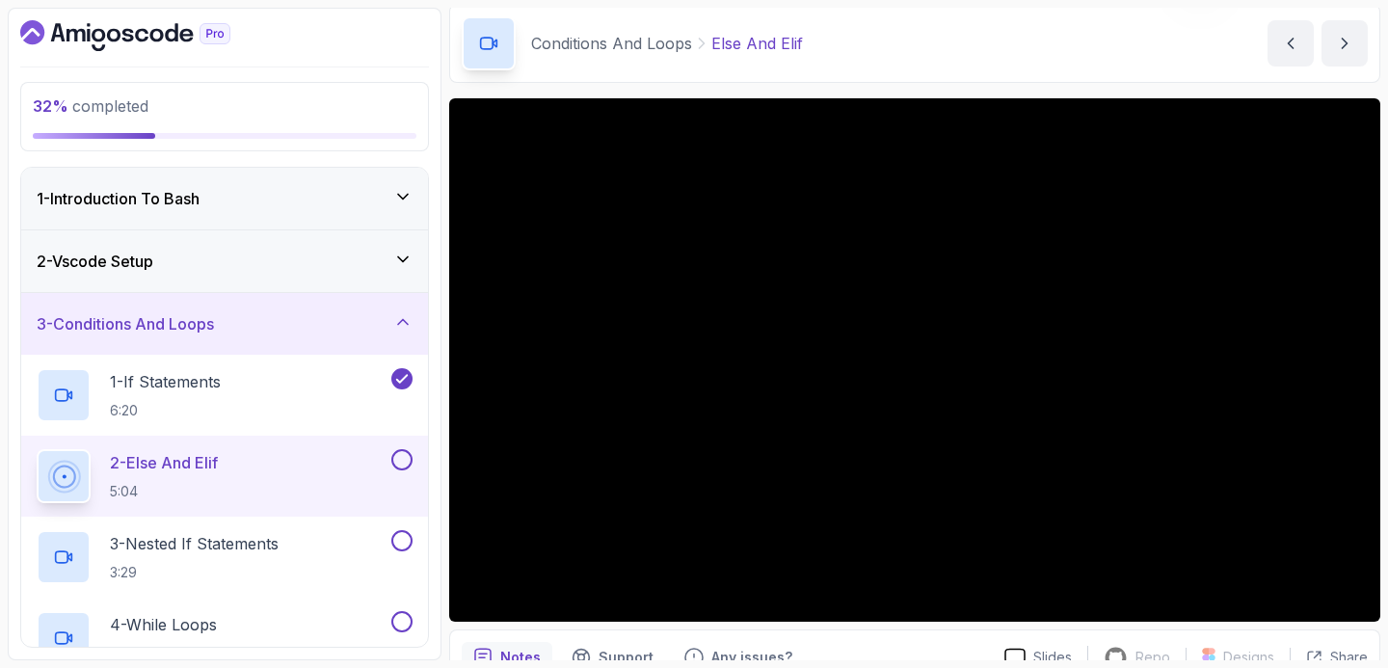
click at [396, 460] on button at bounding box center [401, 459] width 21 height 21
click at [401, 542] on button at bounding box center [401, 540] width 21 height 21
click at [400, 618] on button at bounding box center [401, 621] width 21 height 21
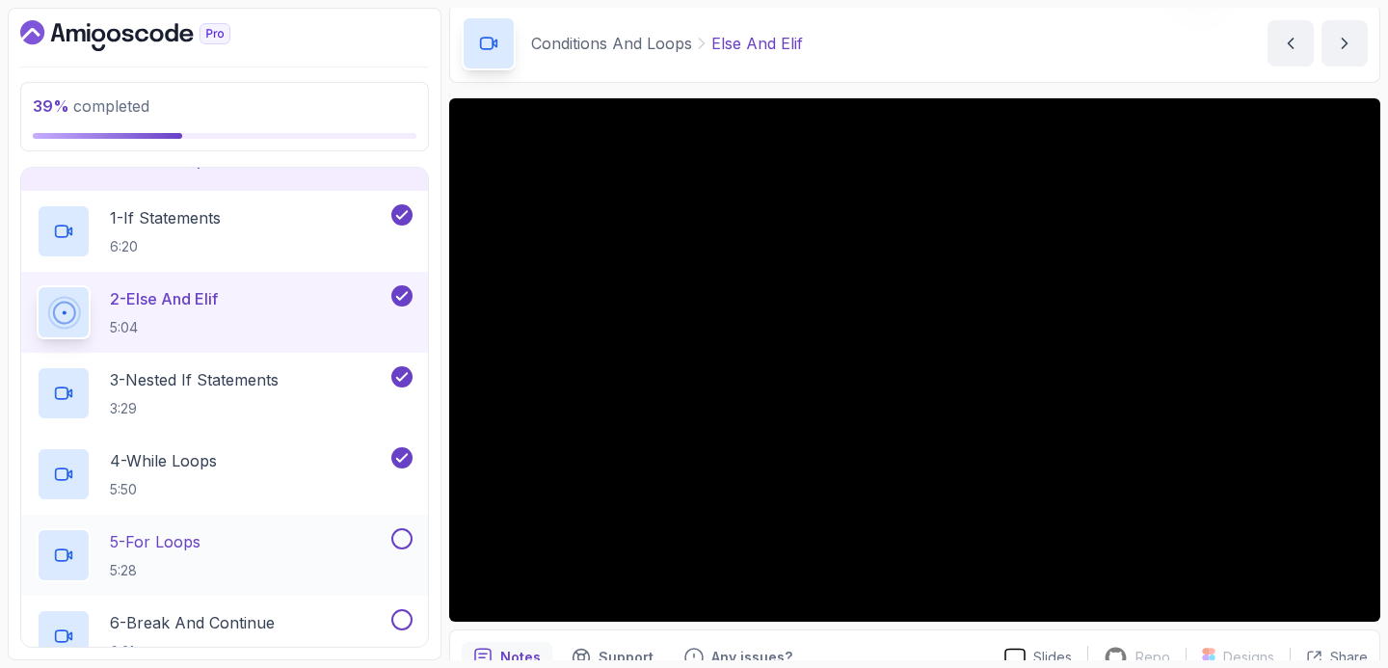
click at [393, 529] on div at bounding box center [399, 538] width 25 height 21
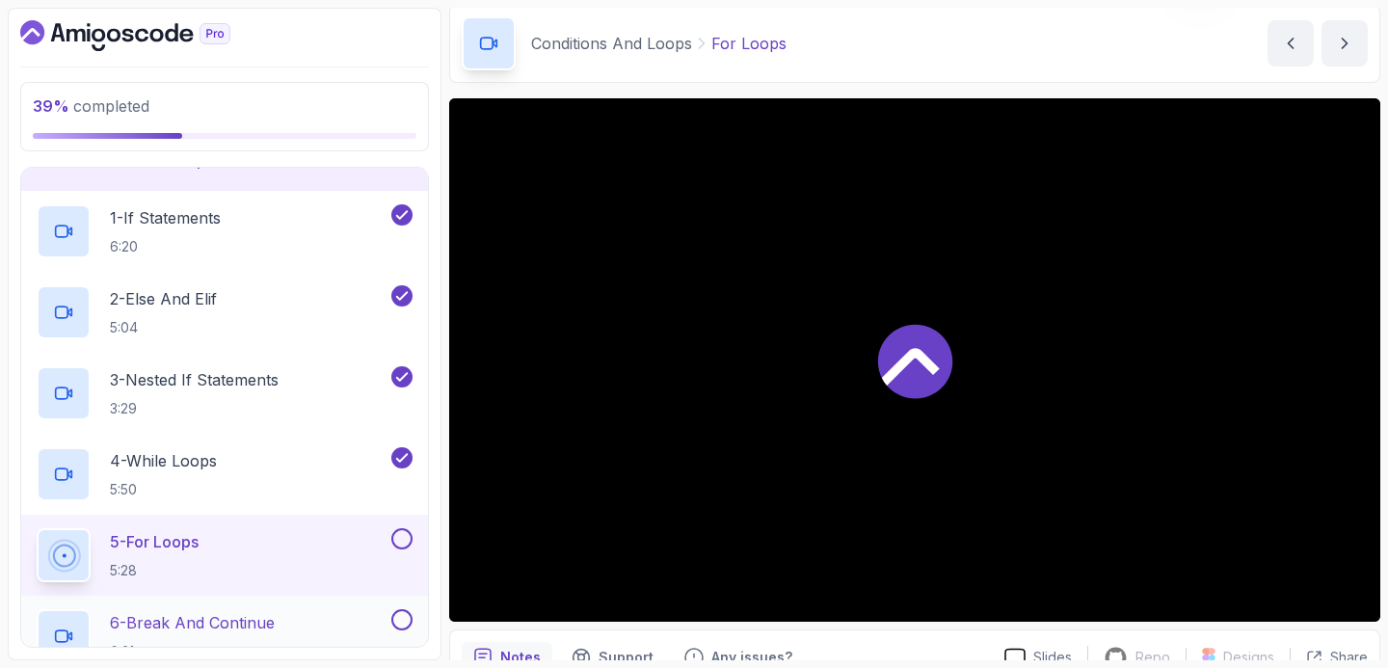
click at [404, 613] on button at bounding box center [401, 619] width 21 height 21
click at [397, 538] on button at bounding box center [401, 538] width 21 height 21
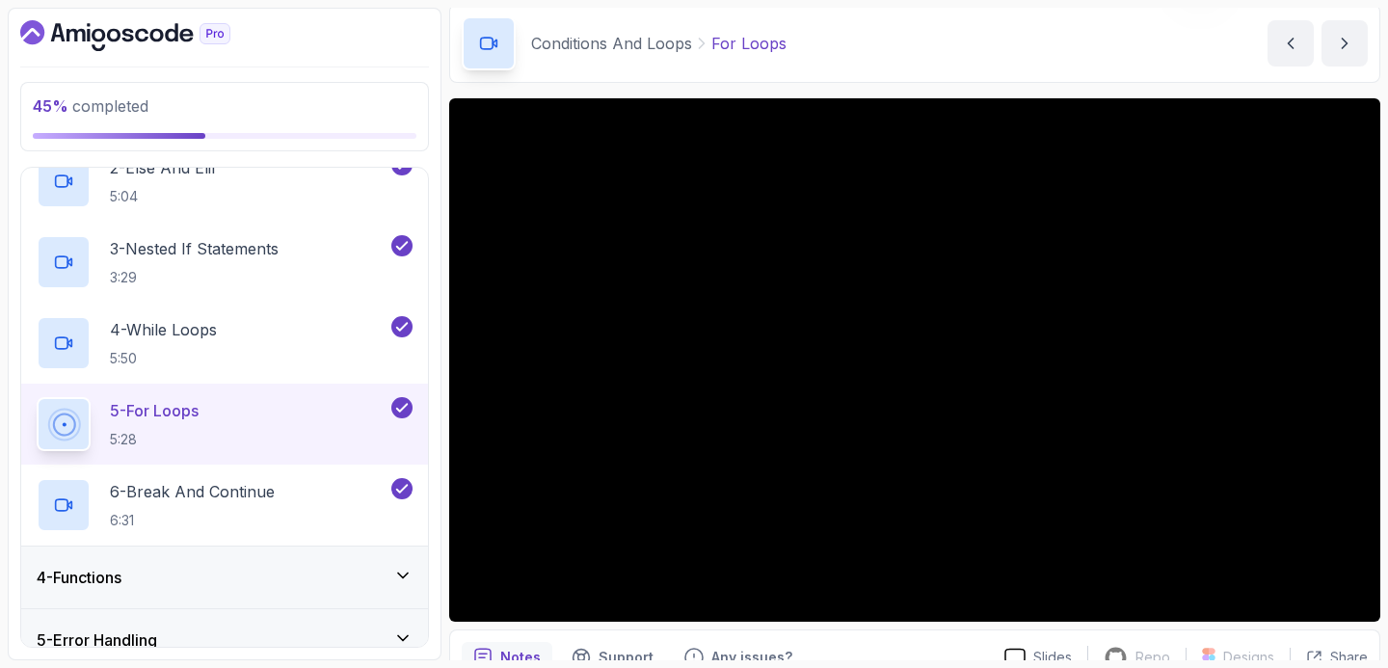
click at [301, 563] on div "4 - Functions" at bounding box center [224, 577] width 407 height 62
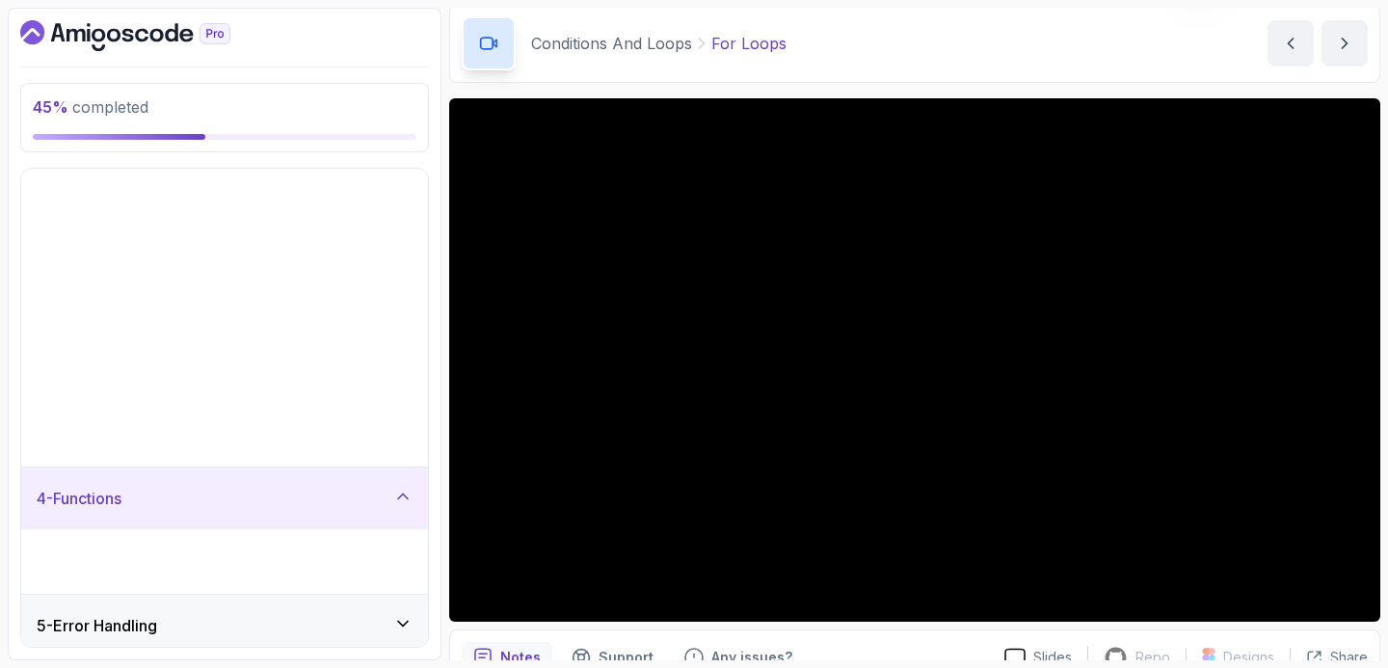
scroll to position [22, 0]
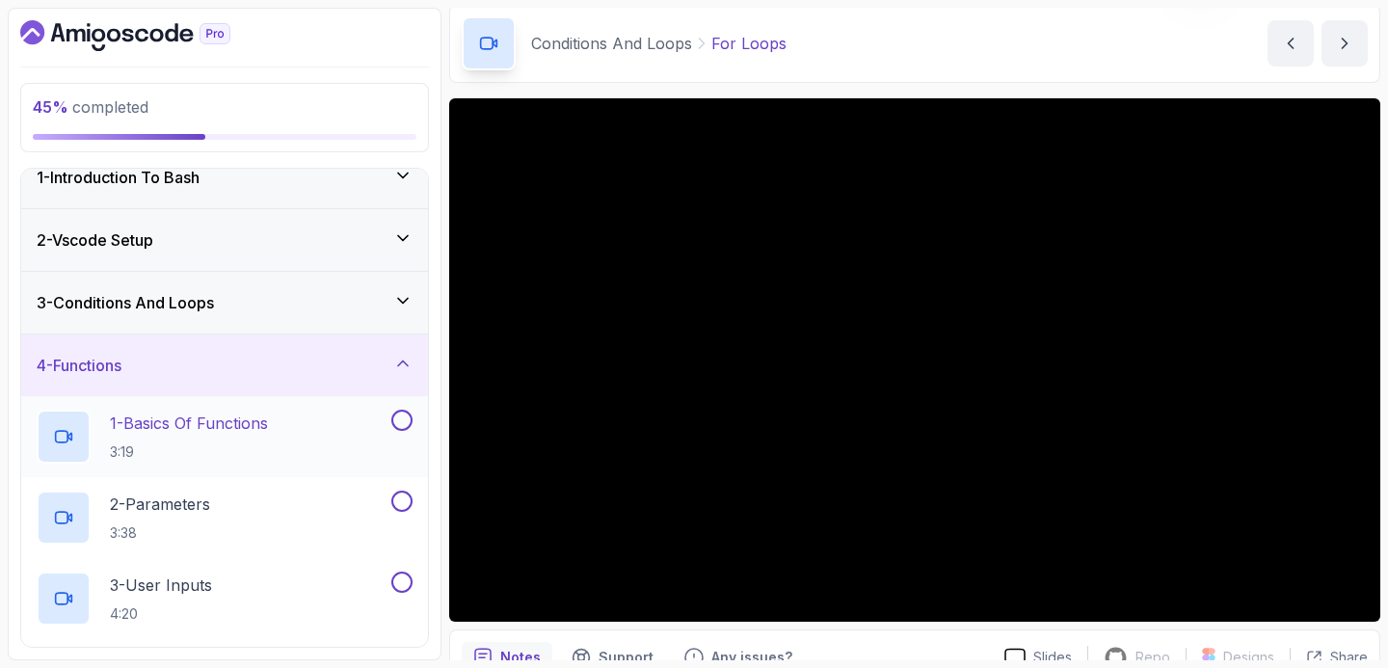
click at [391, 420] on button at bounding box center [401, 420] width 21 height 21
click at [268, 440] on h2 "1 - Basics Of Functions 3:19" at bounding box center [189, 437] width 158 height 50
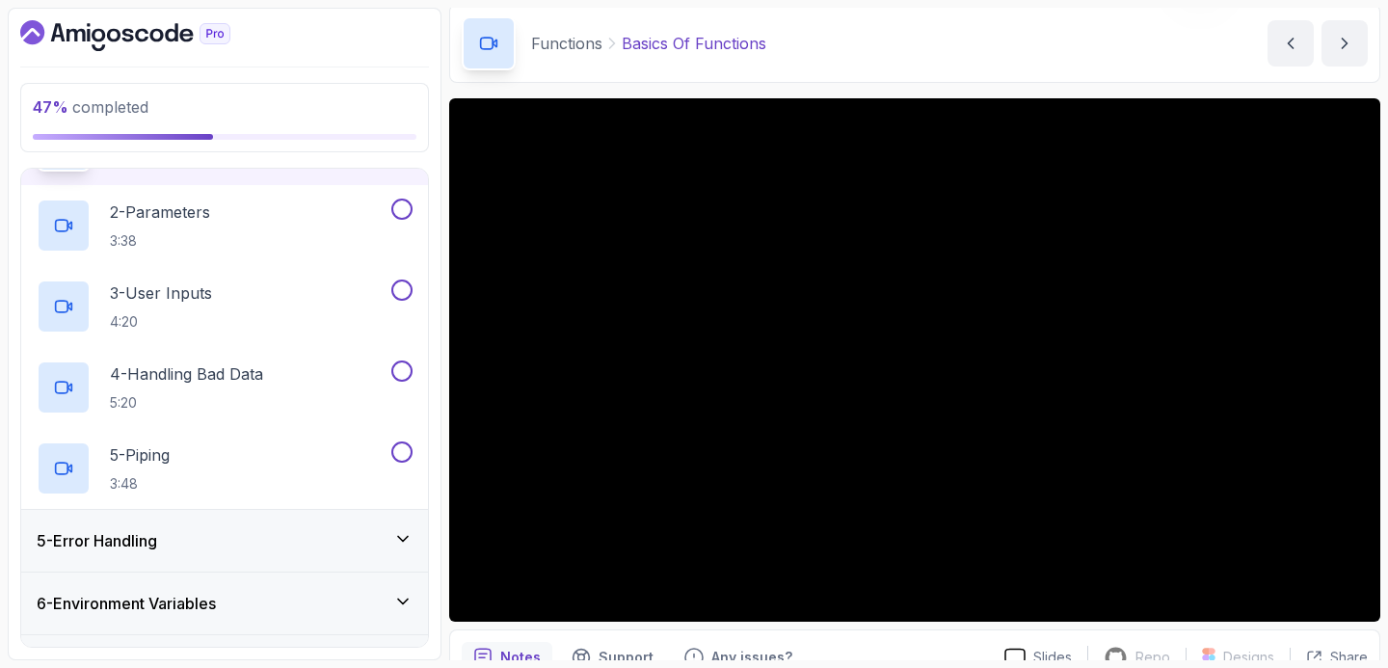
scroll to position [354, 0]
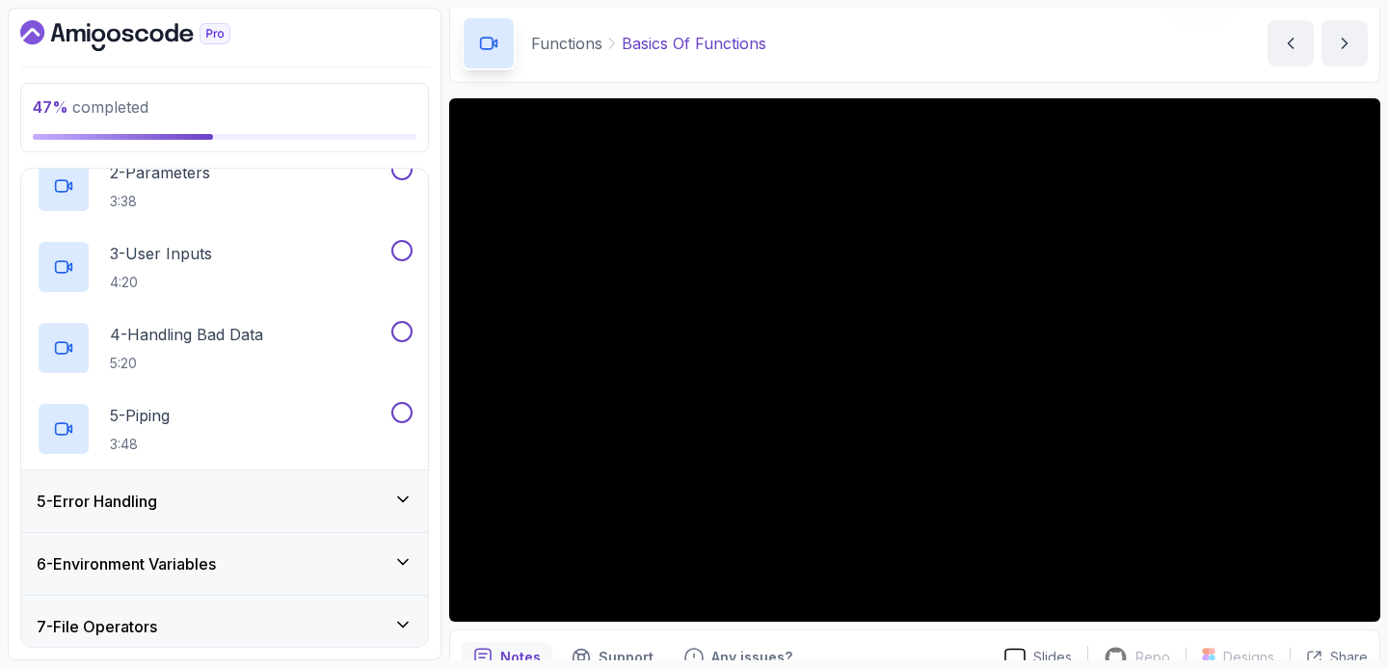
click at [260, 483] on div "5 - Error Handling" at bounding box center [224, 501] width 407 height 62
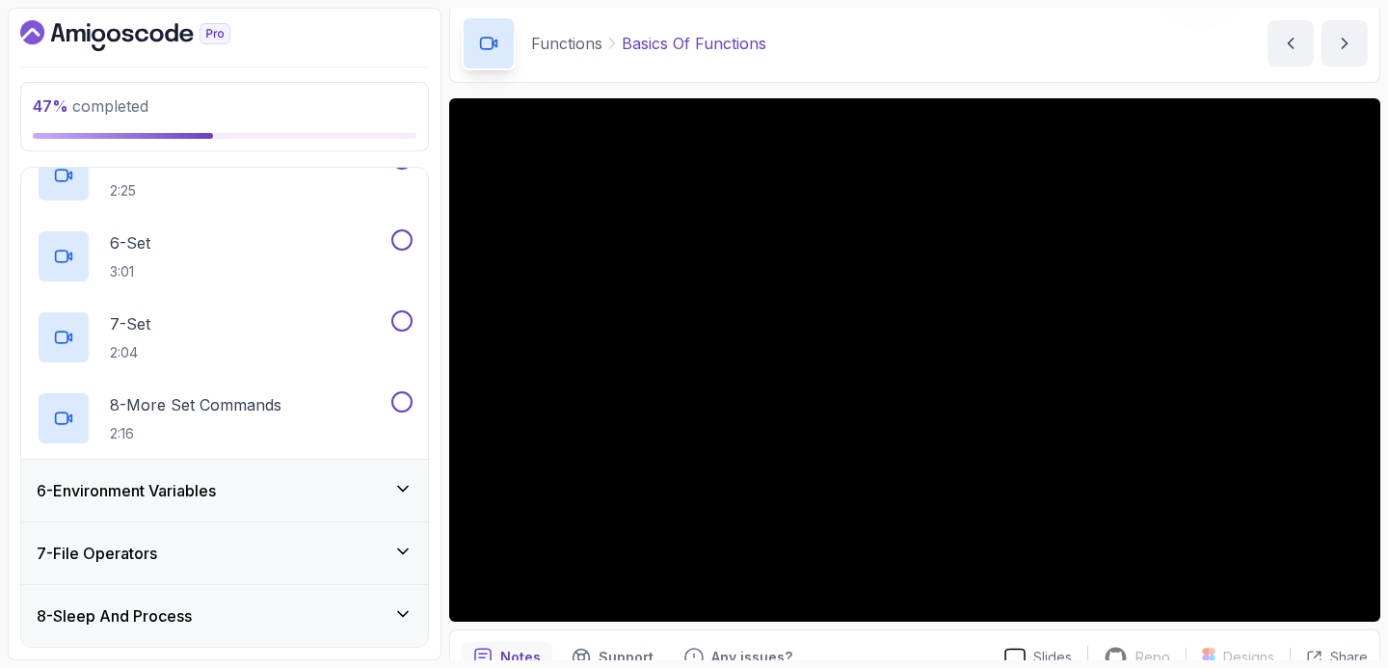
click at [258, 486] on div "6 - Environment Variables" at bounding box center [225, 490] width 376 height 23
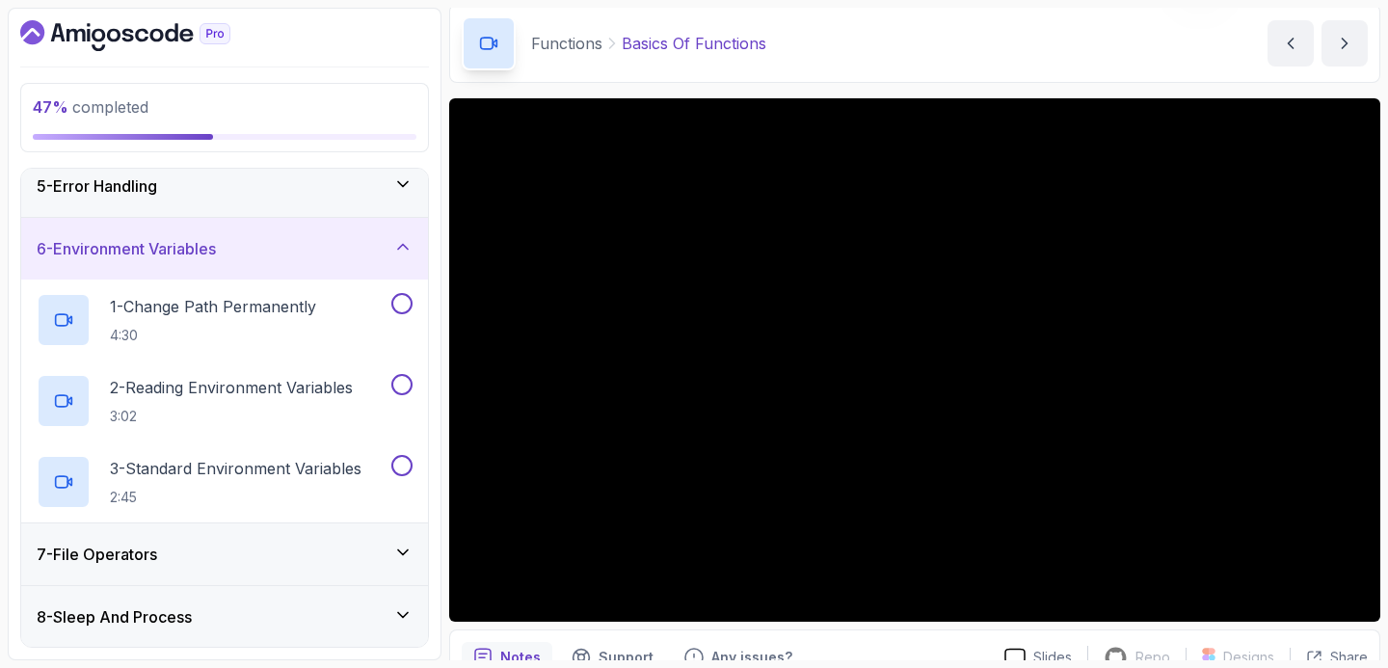
click at [250, 523] on div "7 - File Operators" at bounding box center [224, 554] width 407 height 62
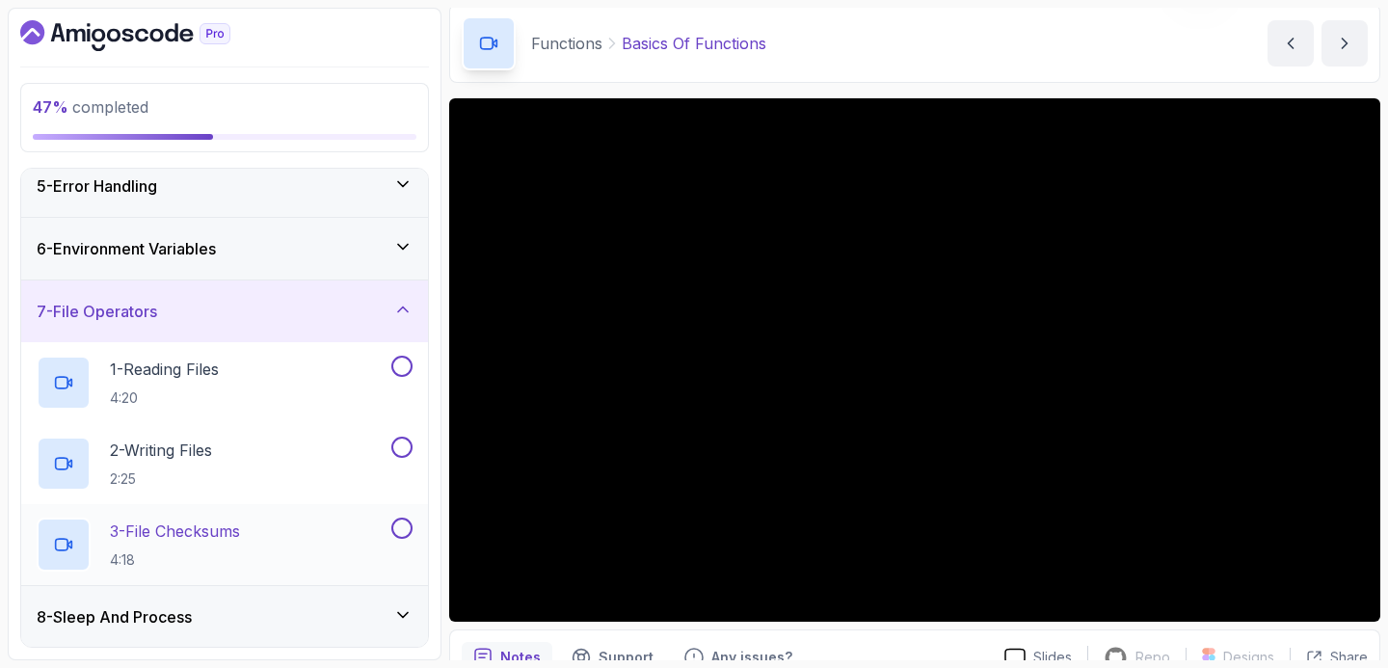
scroll to position [115, 0]
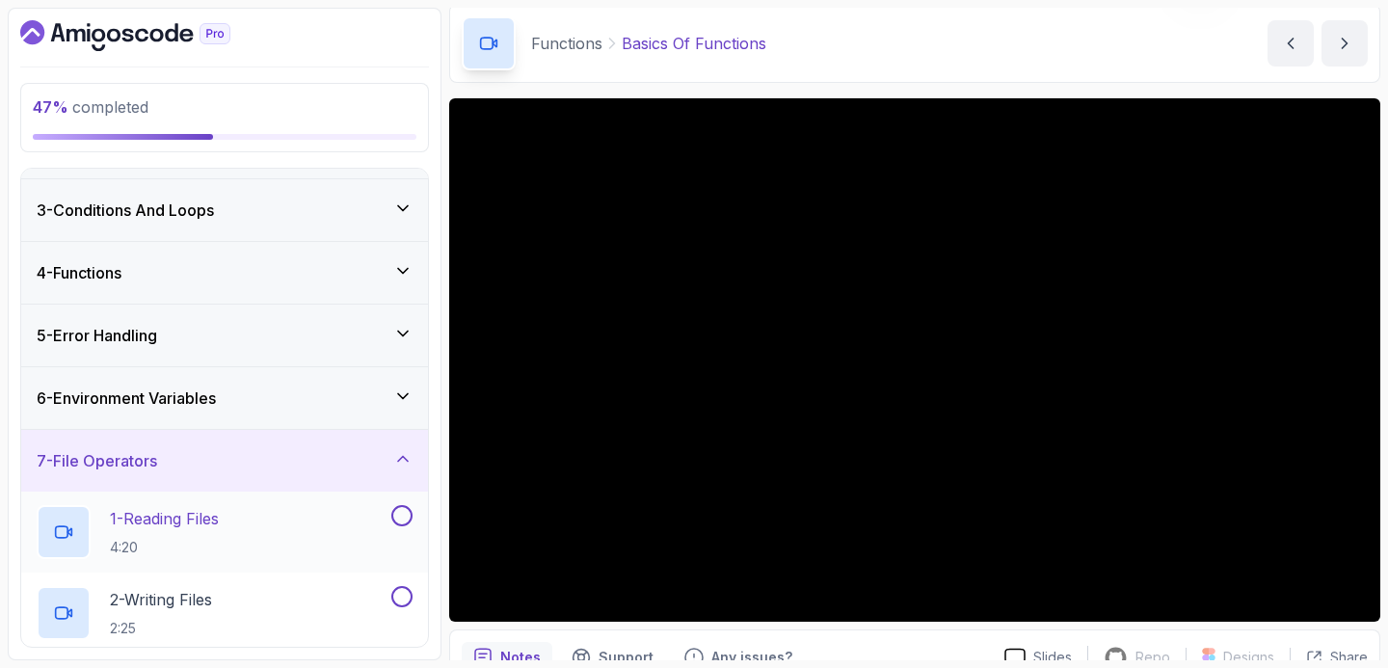
click at [371, 515] on div "1 - Reading Files 4:20" at bounding box center [212, 532] width 351 height 54
click at [398, 516] on button at bounding box center [401, 515] width 21 height 21
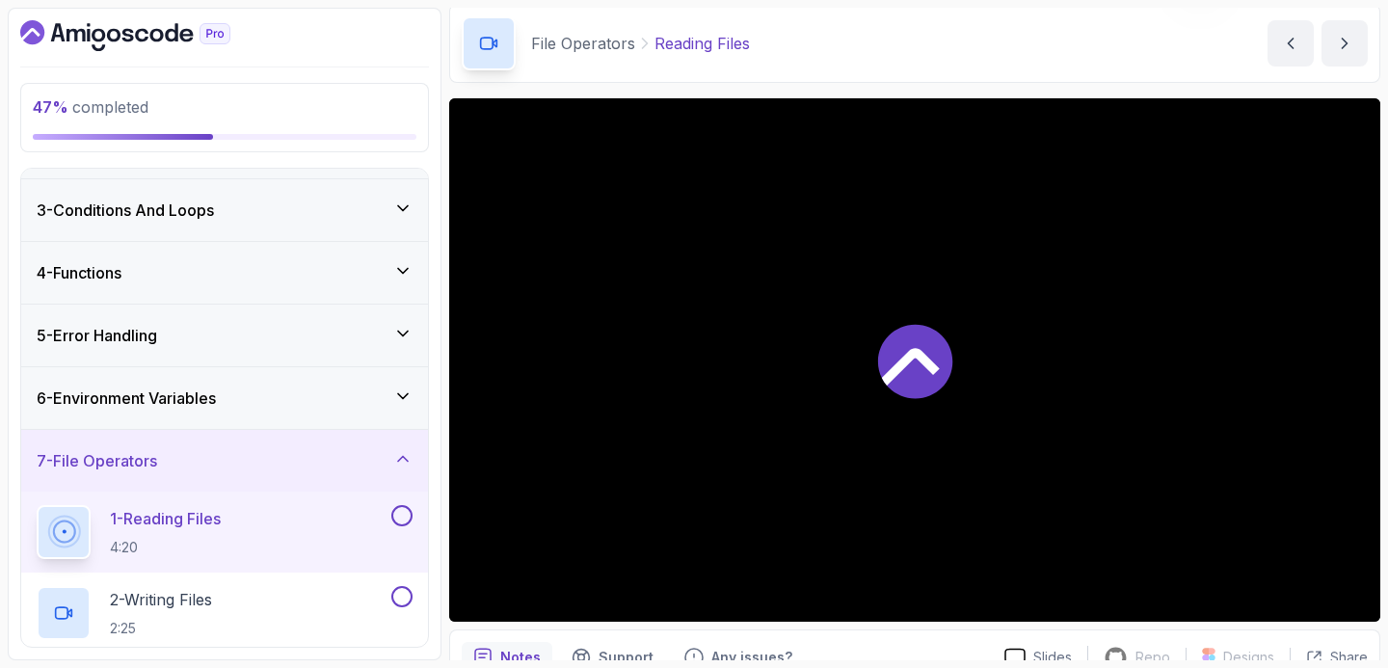
scroll to position [152, 0]
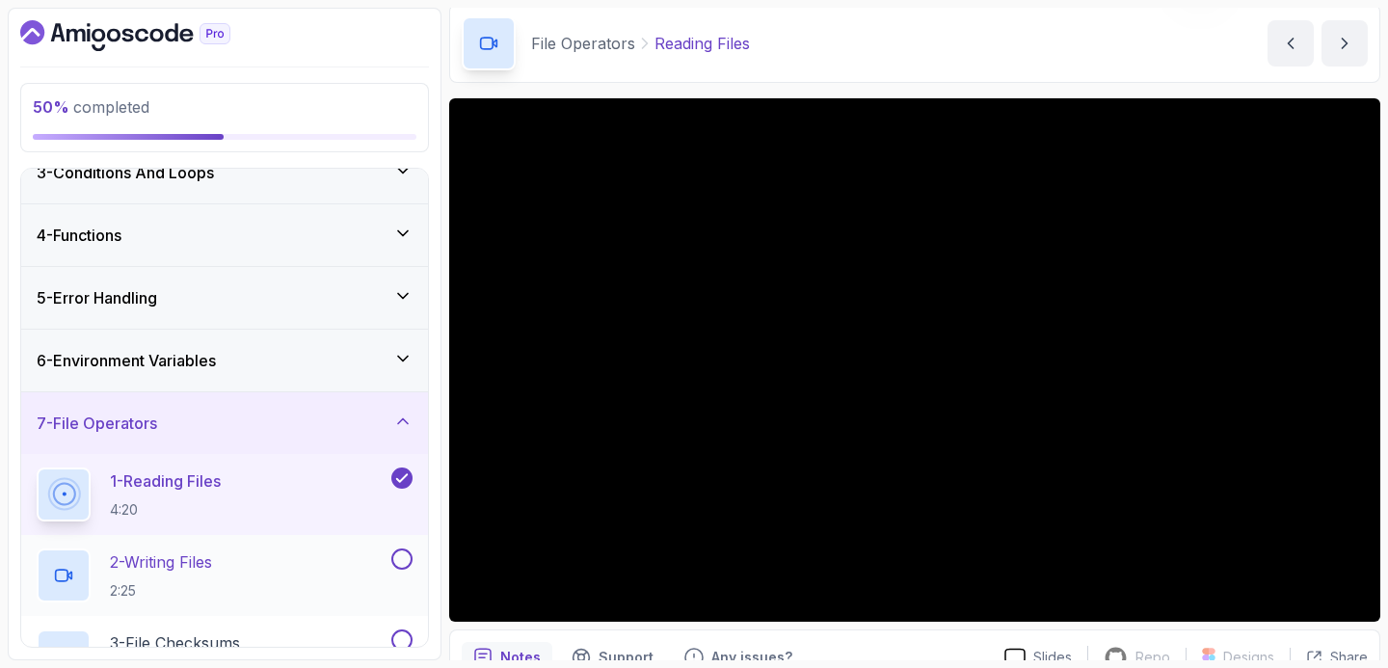
click at [273, 554] on div "2 - Writing Files 2:25" at bounding box center [212, 575] width 351 height 54
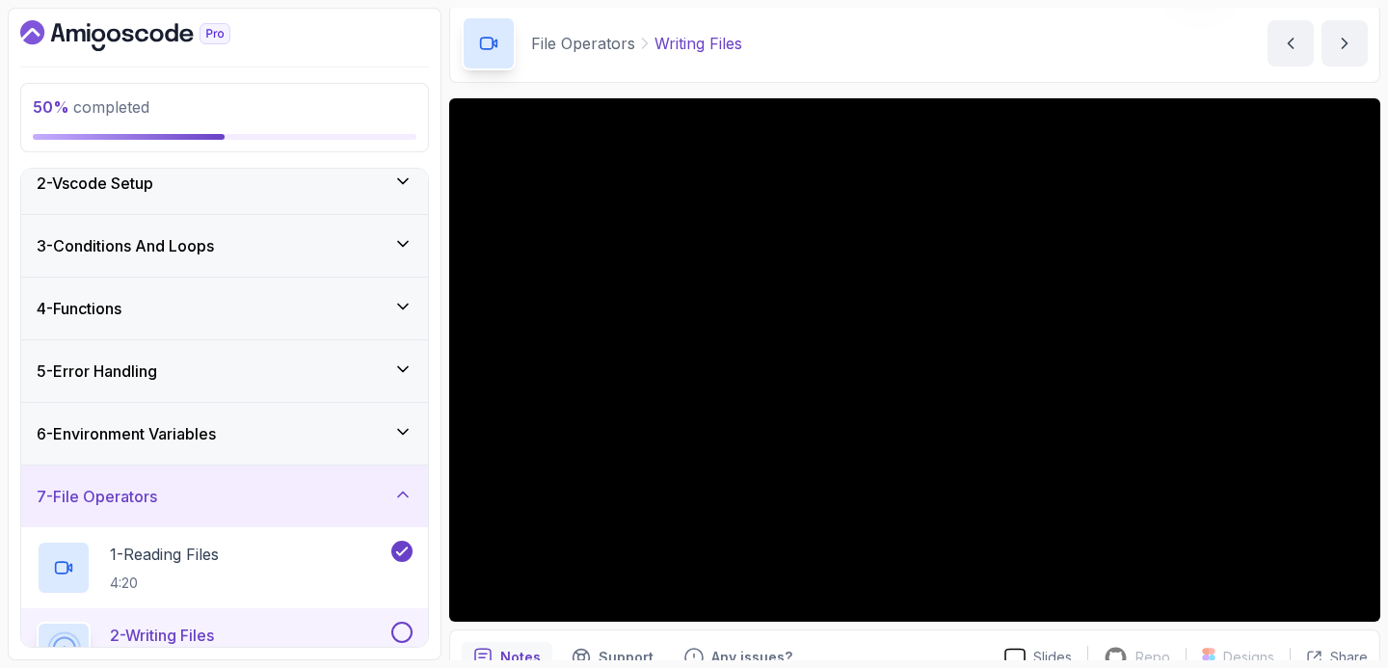
scroll to position [50, 0]
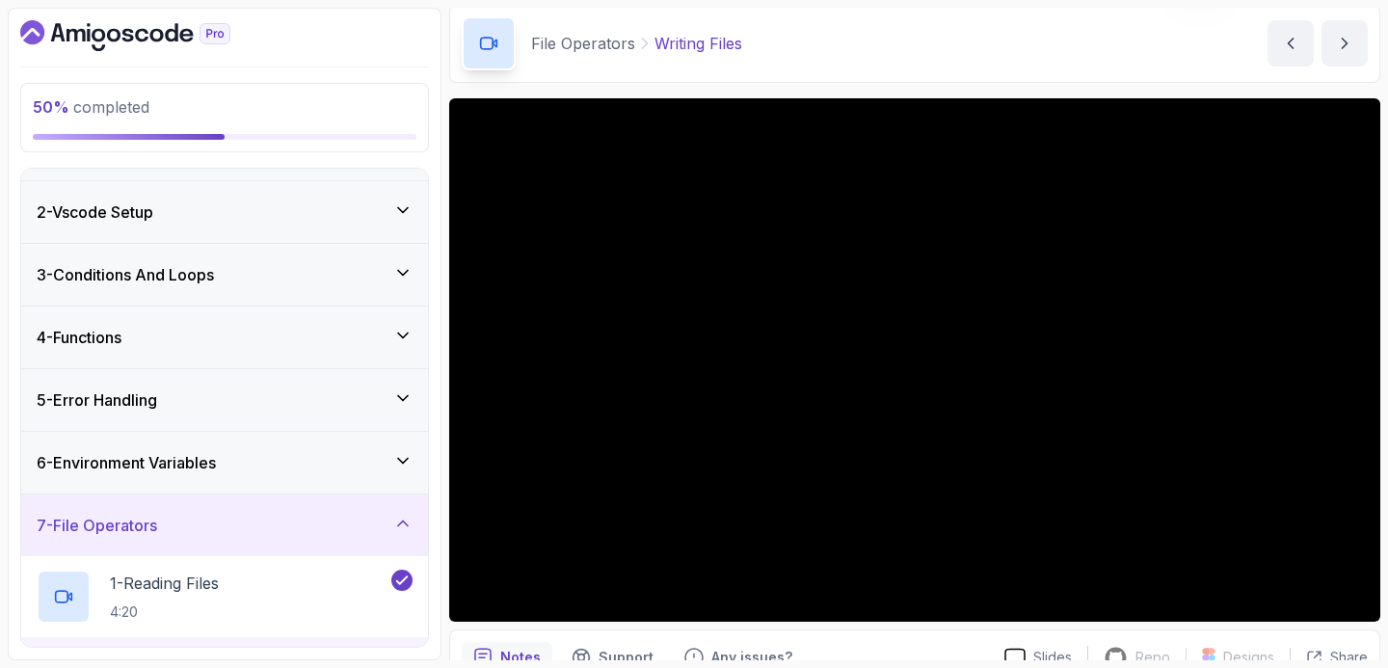
click at [226, 332] on div "4 - Functions" at bounding box center [225, 337] width 376 height 23
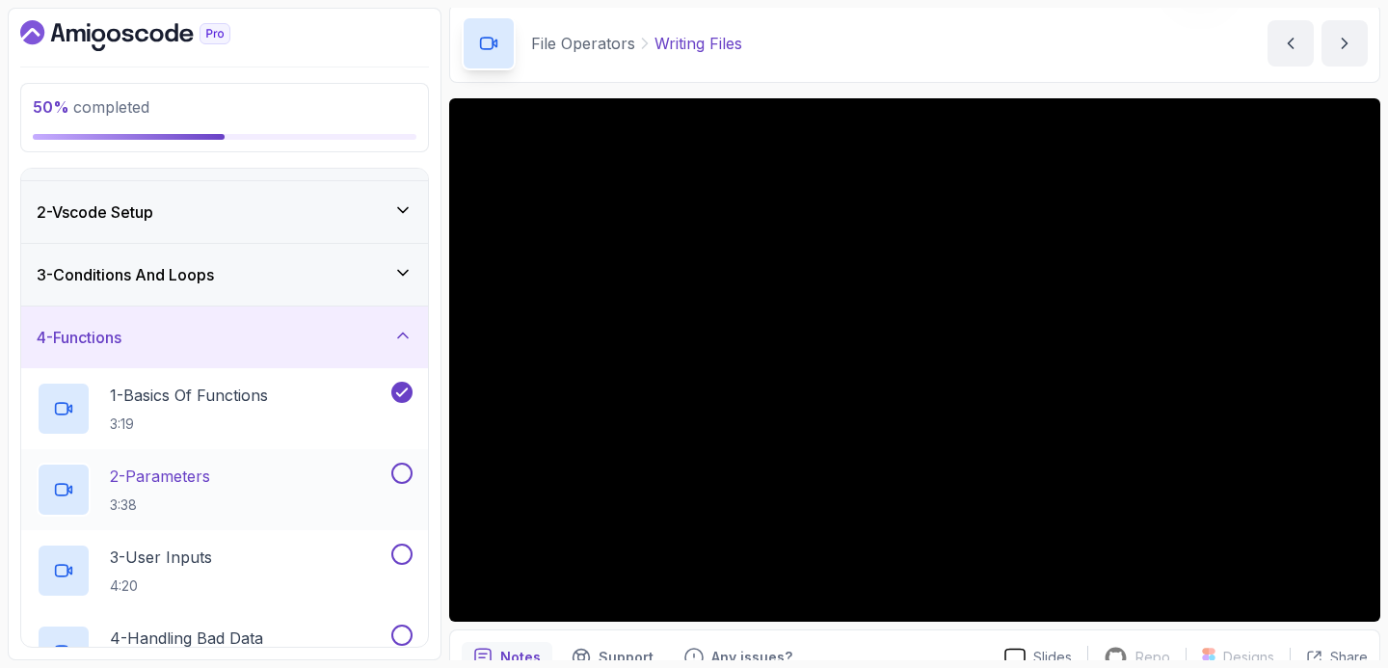
click at [348, 481] on div "2 - Parameters 3:38" at bounding box center [212, 490] width 351 height 54
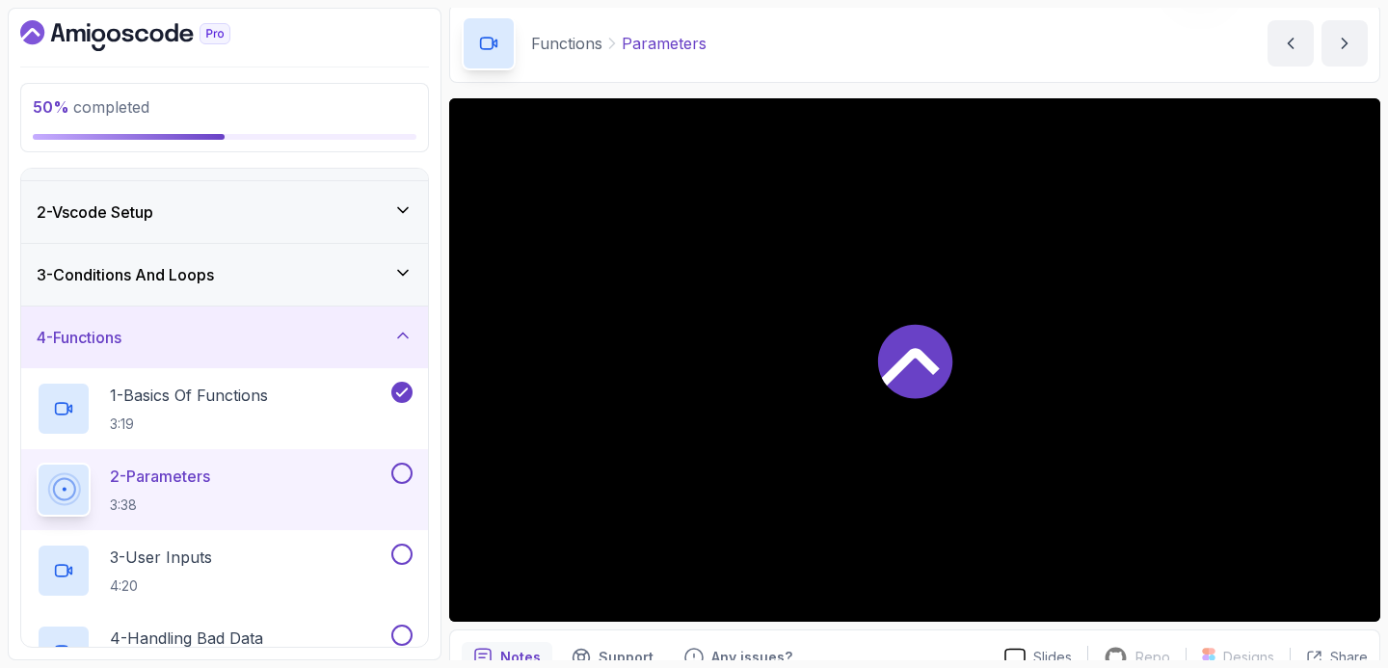
click at [214, 268] on h3 "3 - Conditions And Loops" at bounding box center [125, 274] width 177 height 23
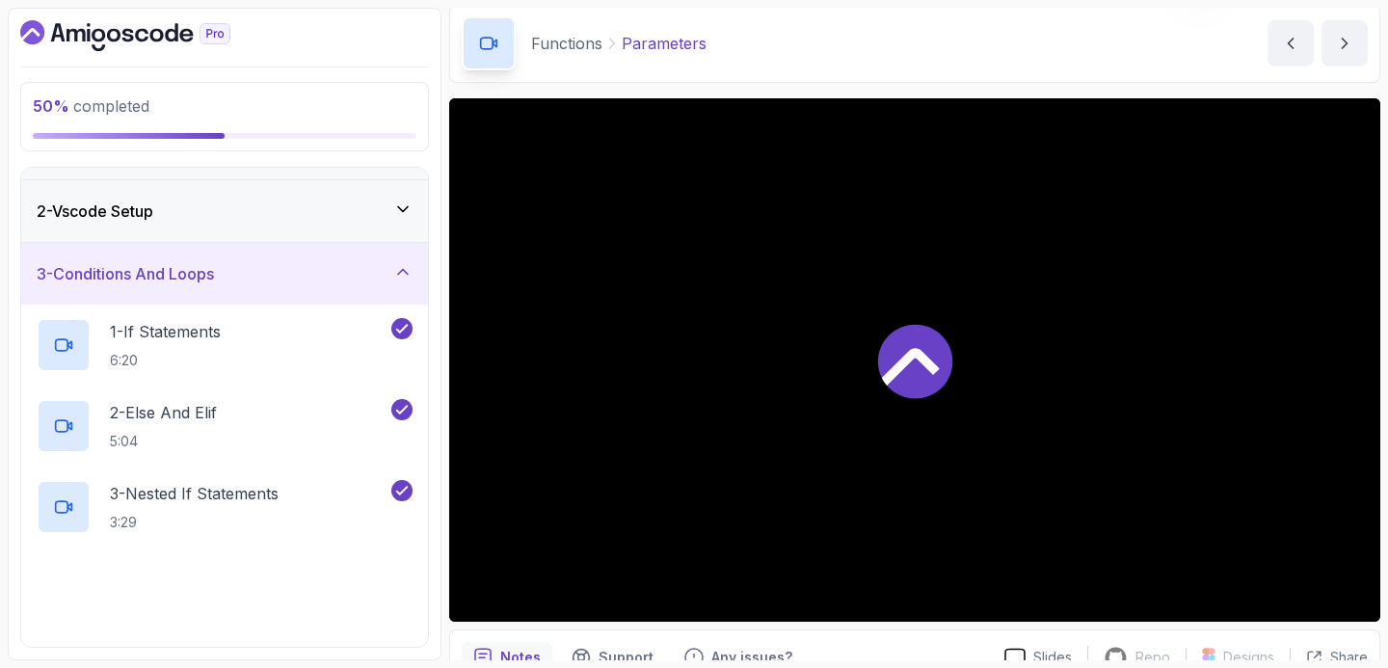
click at [252, 238] on div "2 - Vscode Setup" at bounding box center [224, 211] width 407 height 62
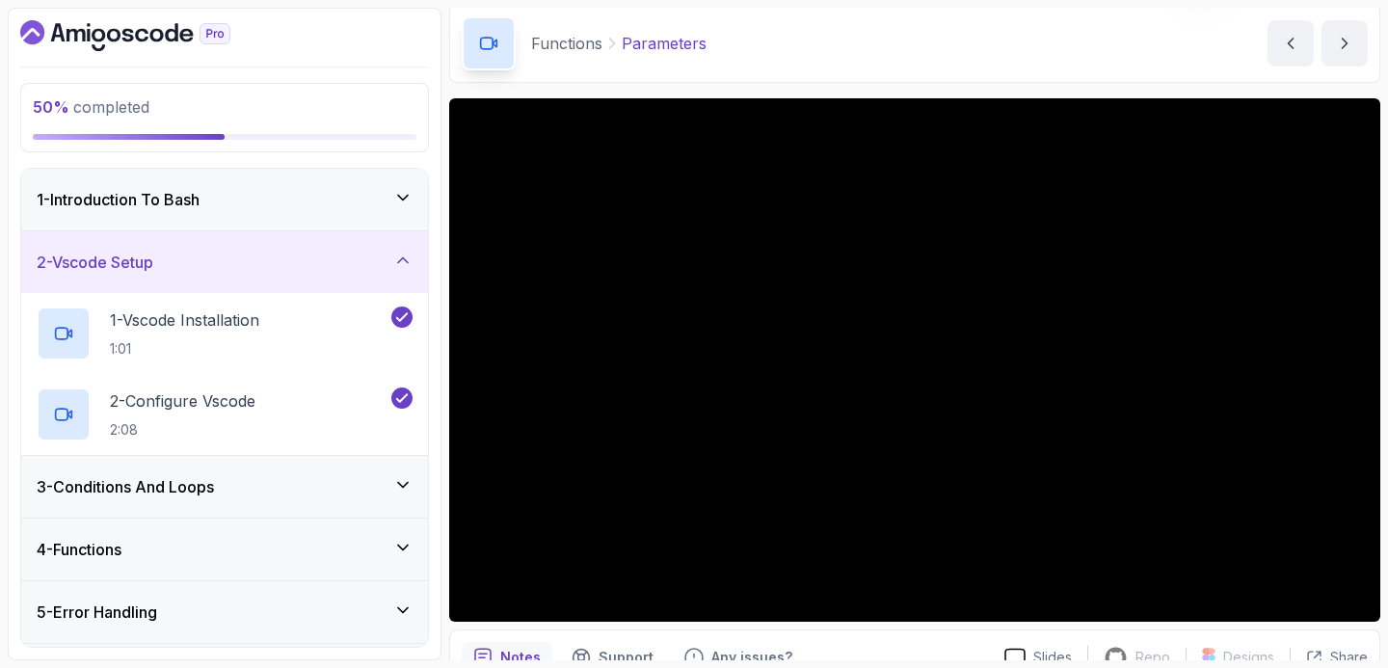
click at [266, 210] on div "1 - Introduction To Bash" at bounding box center [224, 200] width 407 height 62
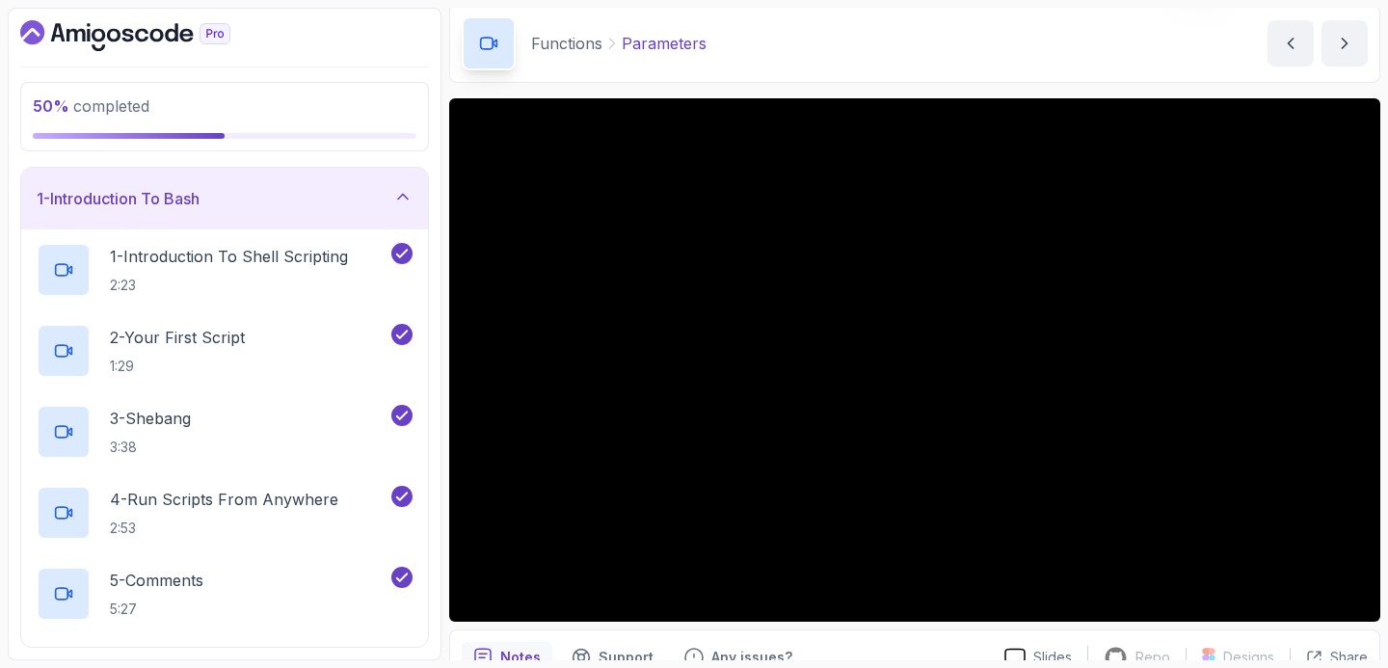
click at [324, 200] on div "1 - Introduction To Bash" at bounding box center [225, 198] width 376 height 23
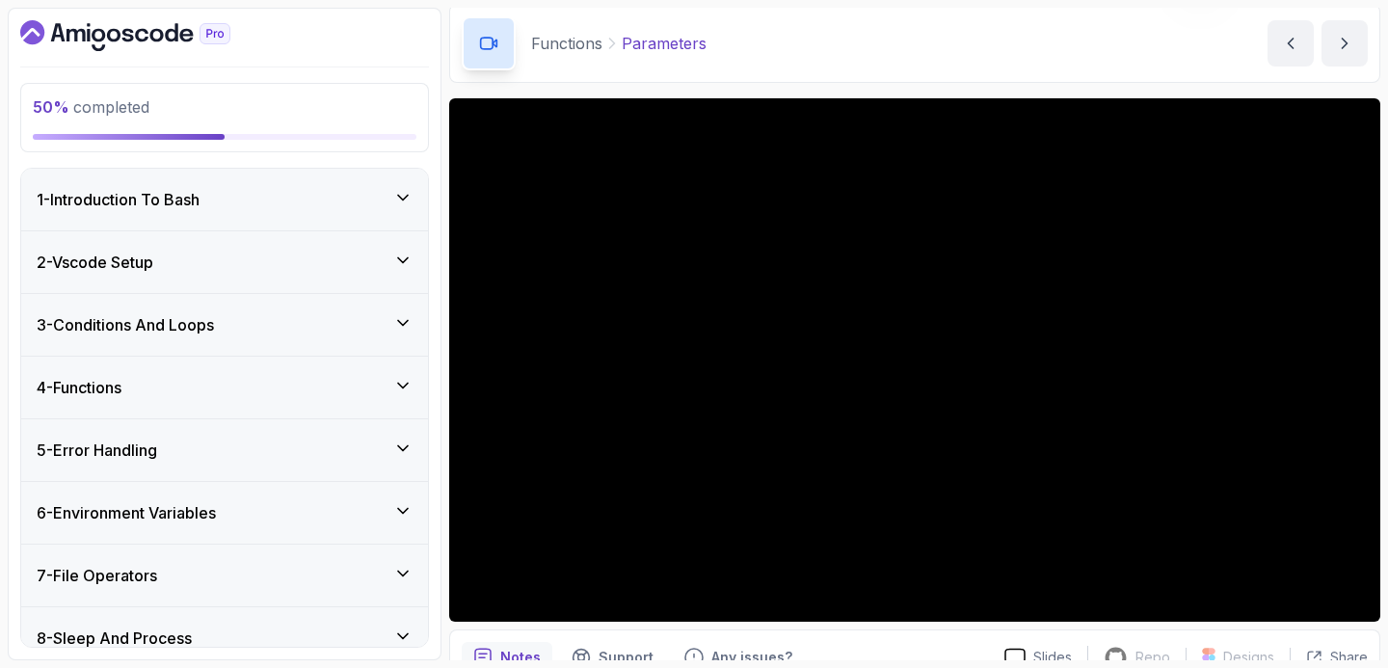
click at [274, 243] on div "2 - Vscode Setup" at bounding box center [224, 262] width 407 height 62
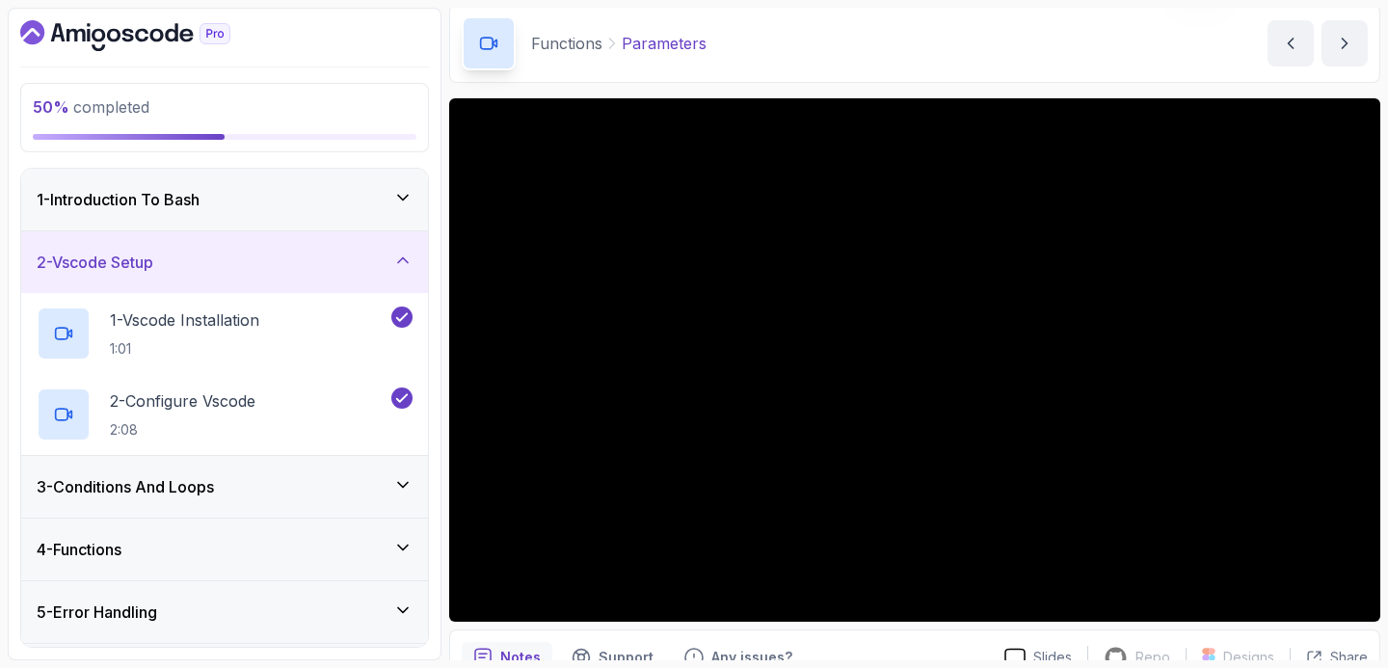
click at [274, 243] on div "2 - Vscode Setup" at bounding box center [224, 262] width 407 height 62
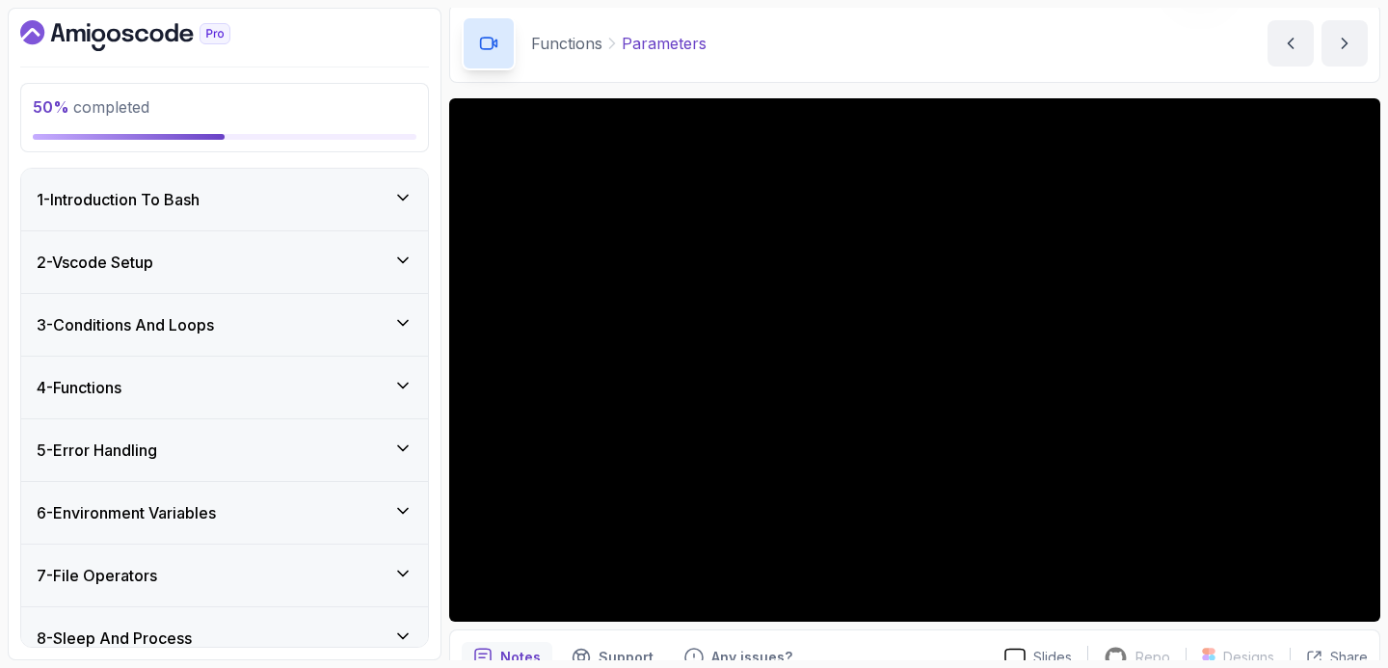
click at [277, 305] on div "3 - Conditions And Loops" at bounding box center [224, 325] width 407 height 62
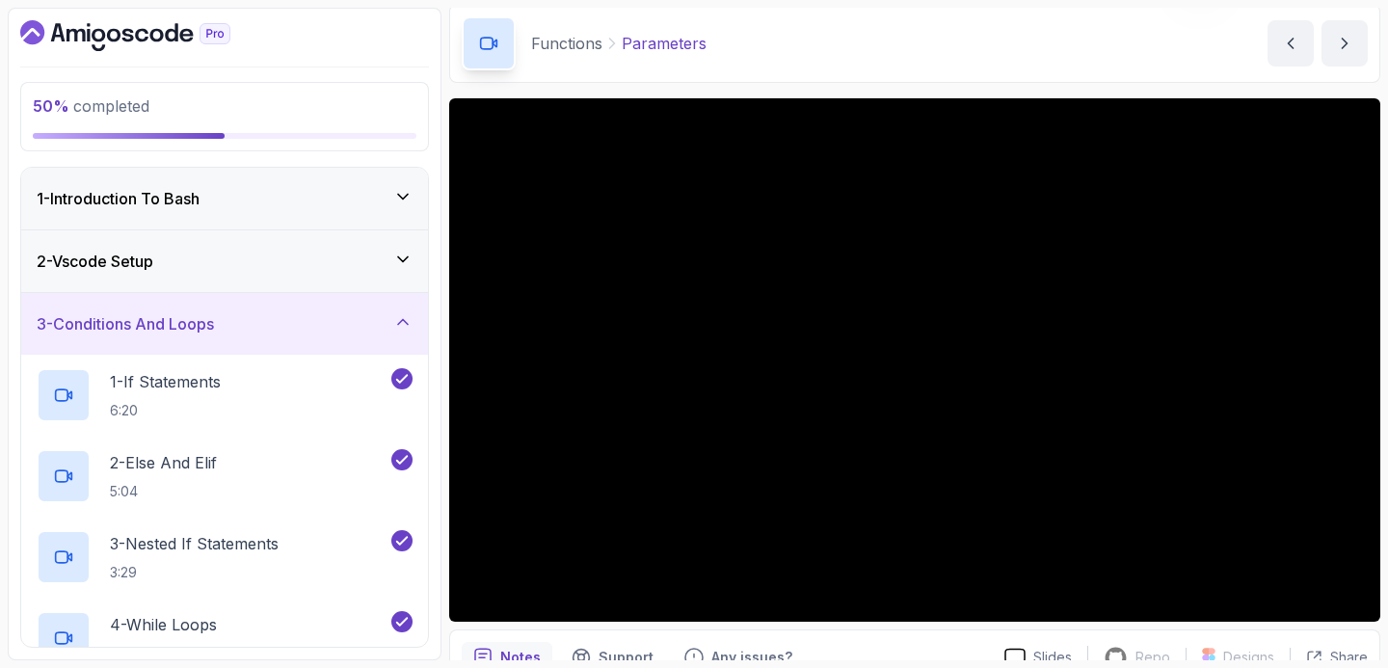
click at [279, 312] on div "3 - Conditions And Loops" at bounding box center [225, 323] width 376 height 23
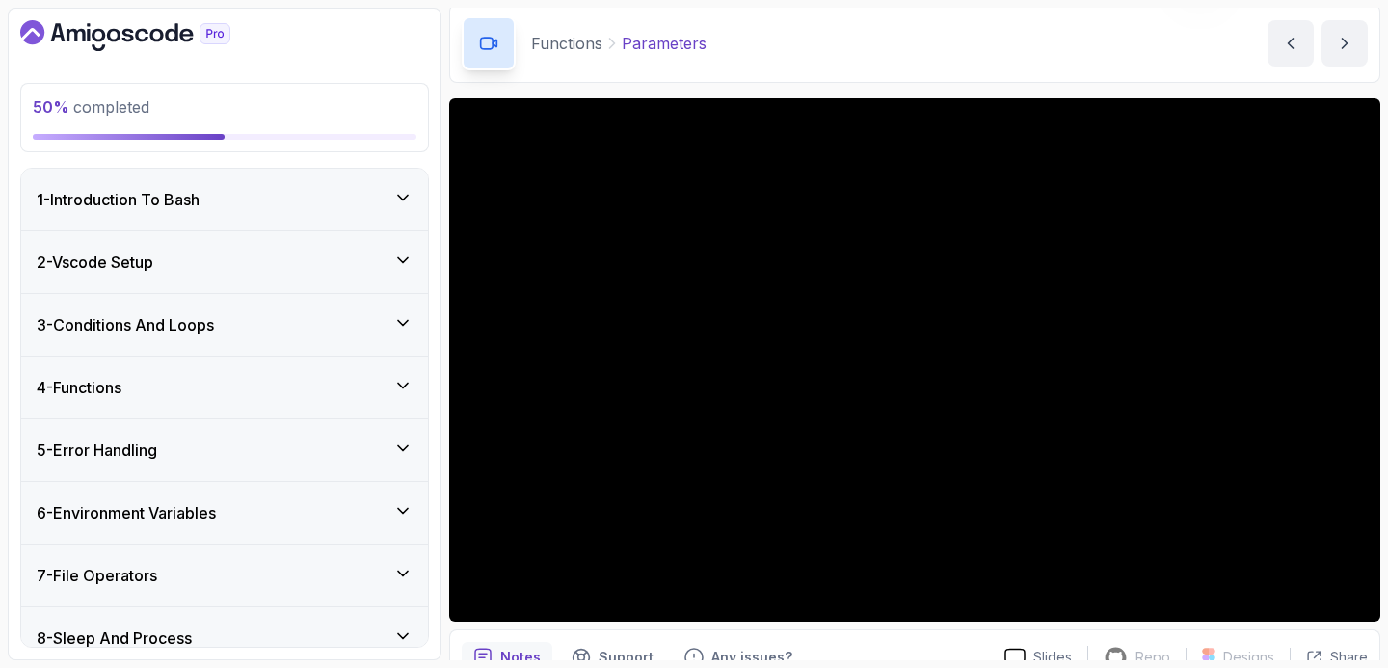
click at [297, 366] on div "4 - Functions" at bounding box center [224, 388] width 407 height 62
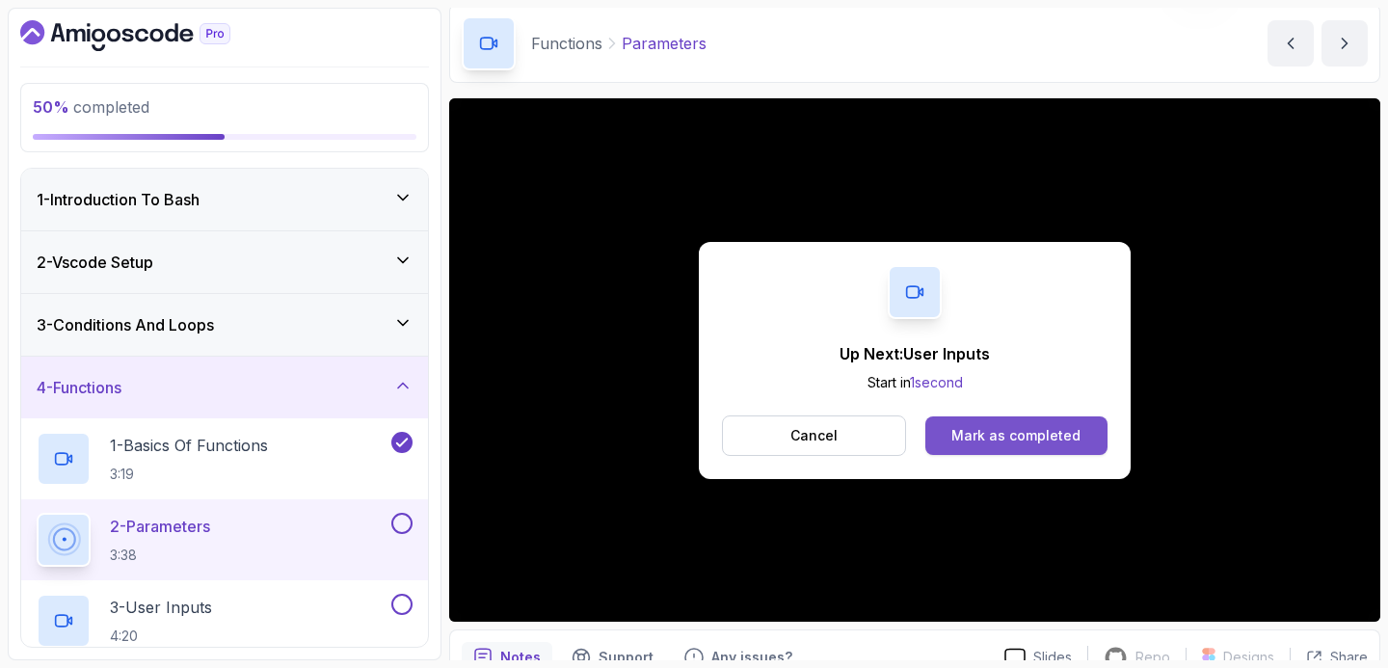
click at [1005, 433] on div "Mark as completed" at bounding box center [1015, 435] width 129 height 19
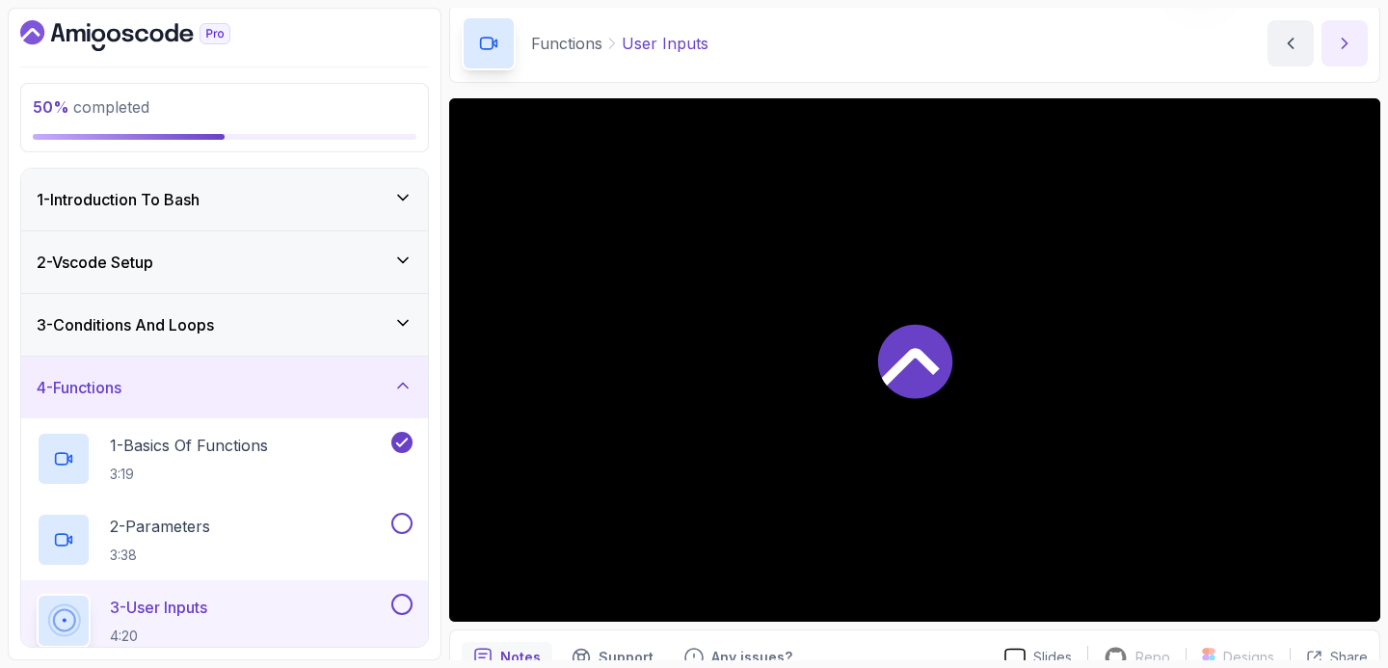
click at [1351, 29] on button "next content" at bounding box center [1344, 43] width 46 height 46
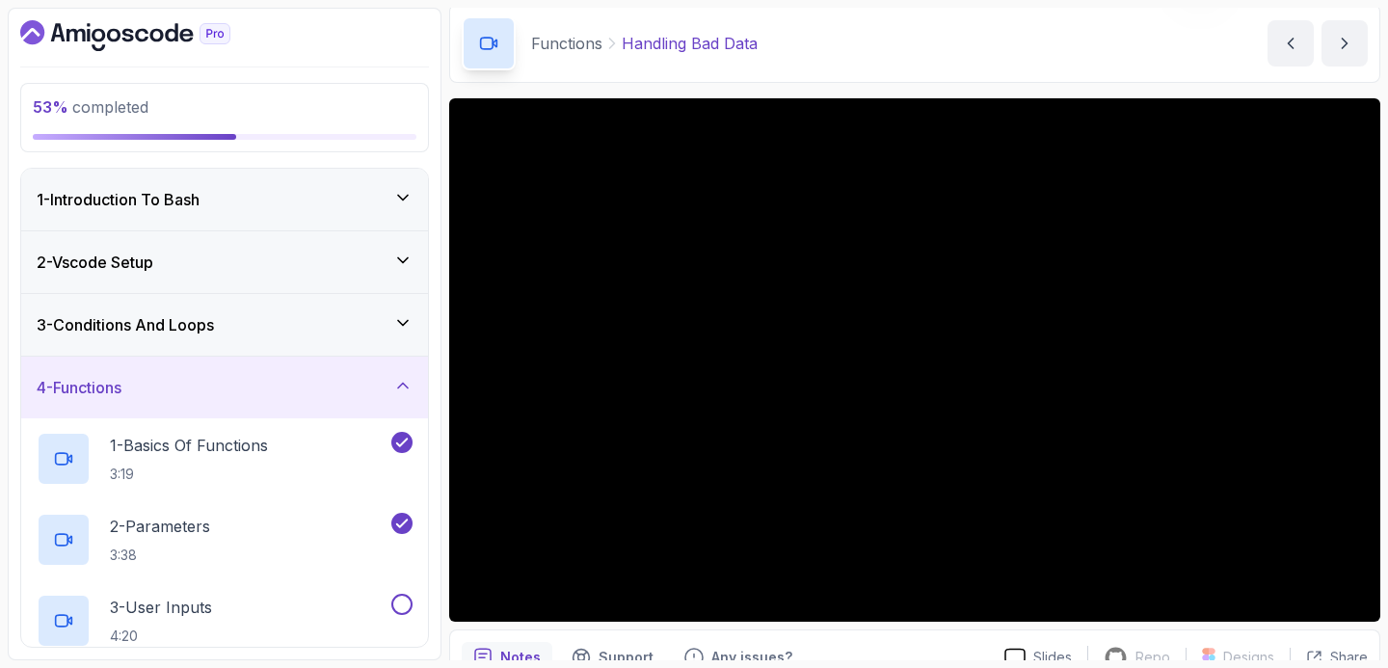
scroll to position [141, 0]
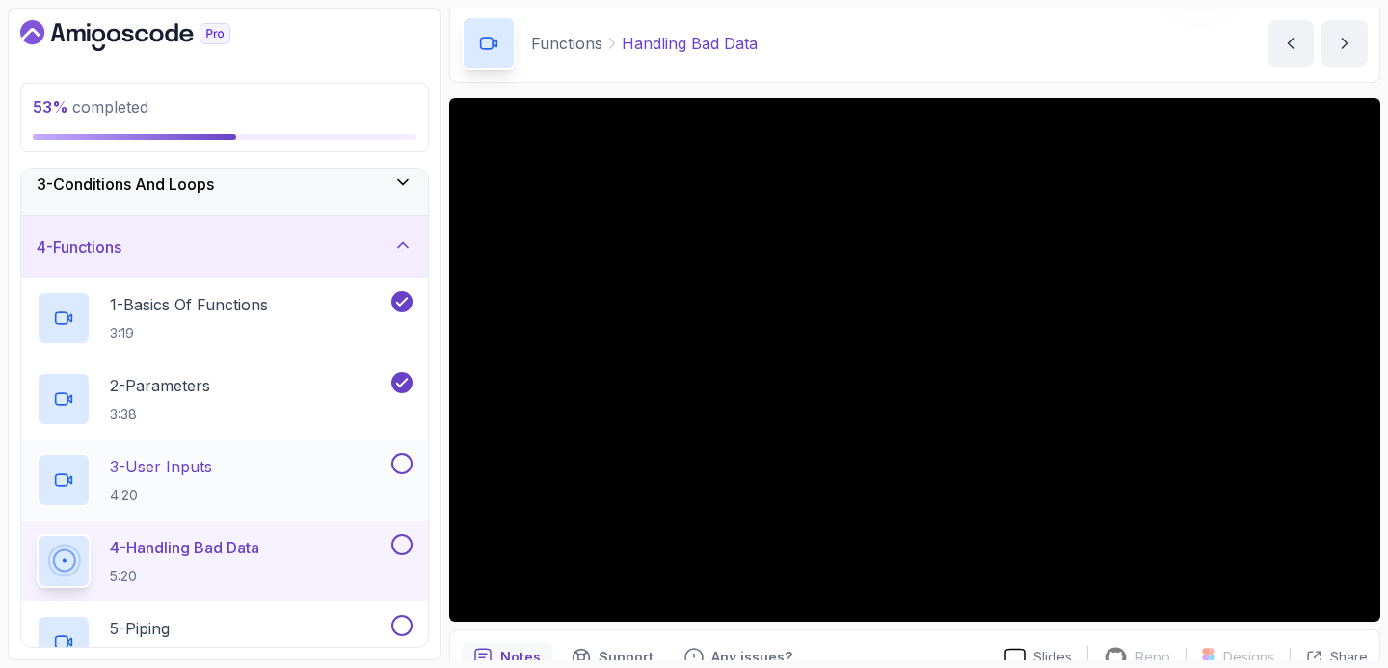
click at [303, 454] on div "3 - User Inputs 4:20" at bounding box center [212, 480] width 351 height 54
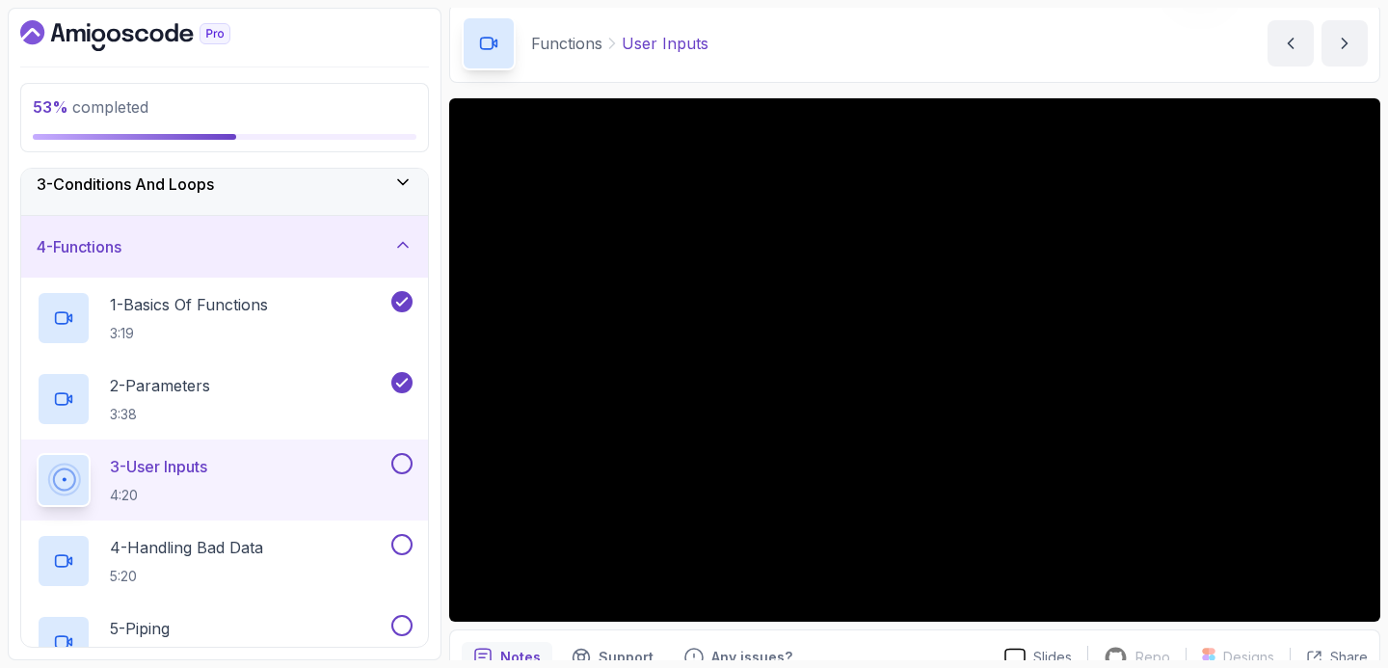
click at [401, 459] on button at bounding box center [401, 463] width 21 height 21
click at [341, 555] on div "4 - Handling Bad Data 5:20" at bounding box center [212, 561] width 351 height 54
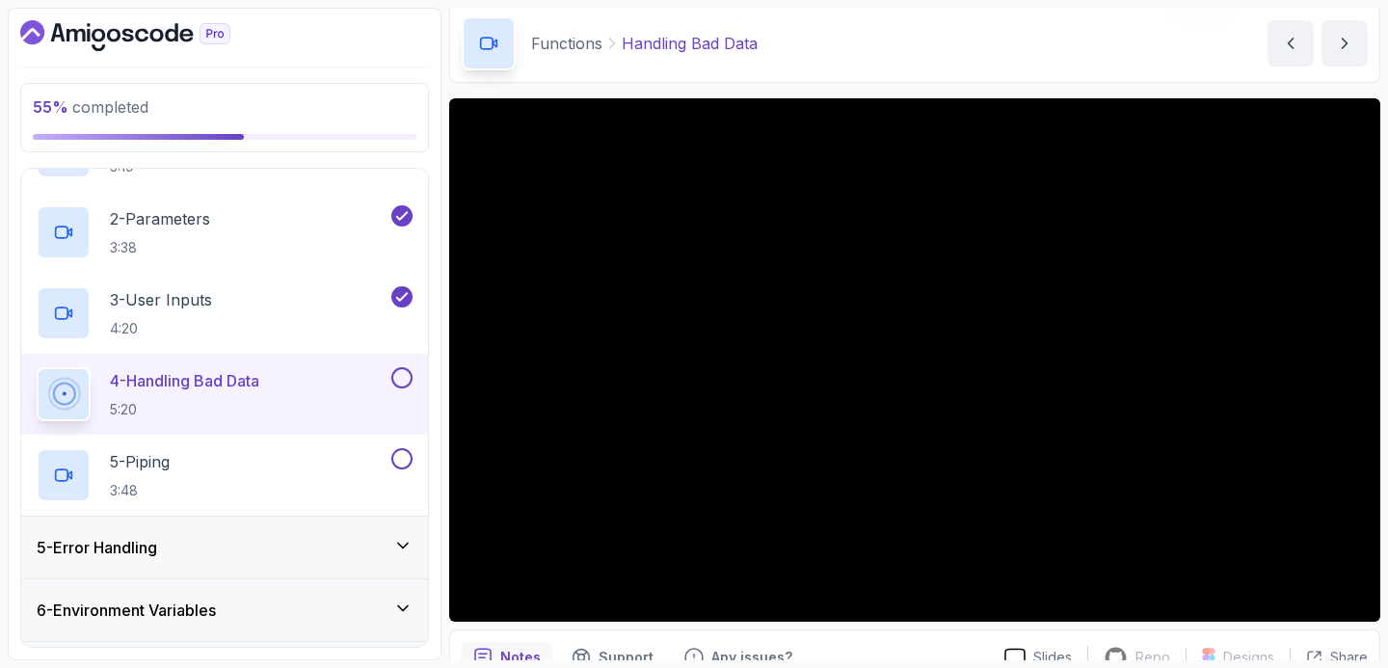
scroll to position [312, 0]
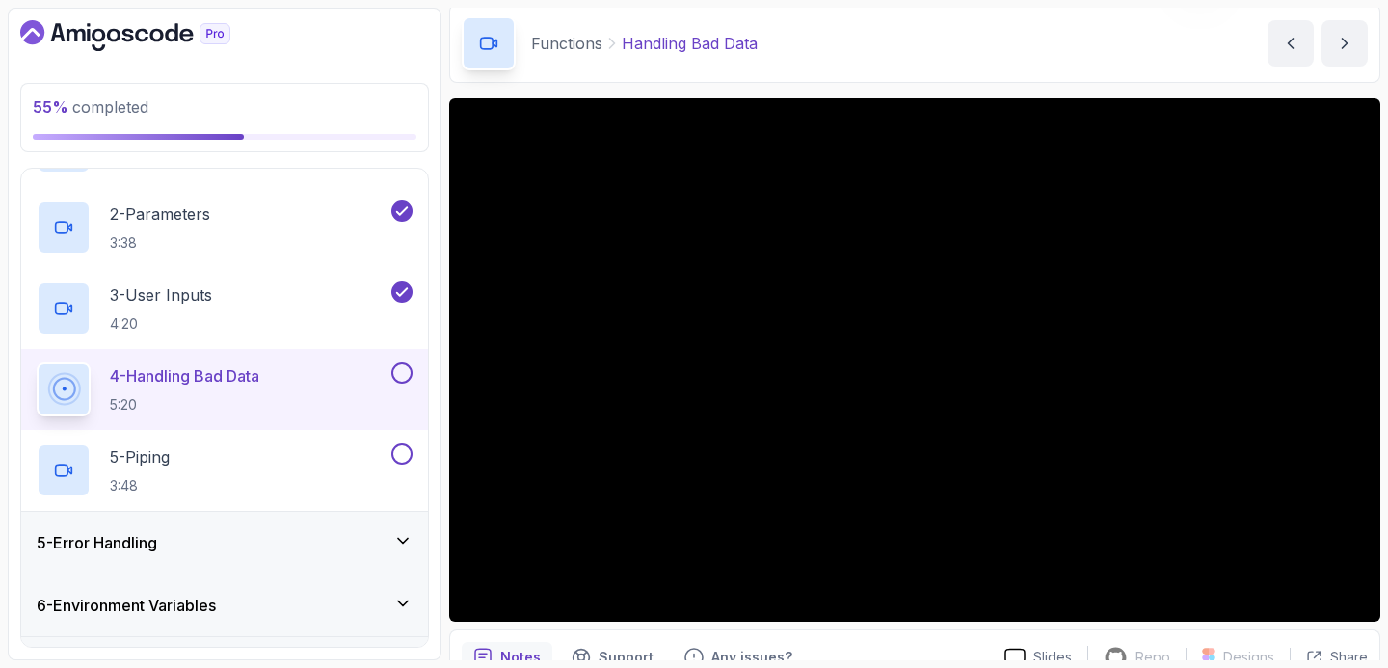
click at [404, 374] on button at bounding box center [401, 372] width 21 height 21
click at [297, 461] on div "5 - Piping 3:48" at bounding box center [212, 470] width 351 height 54
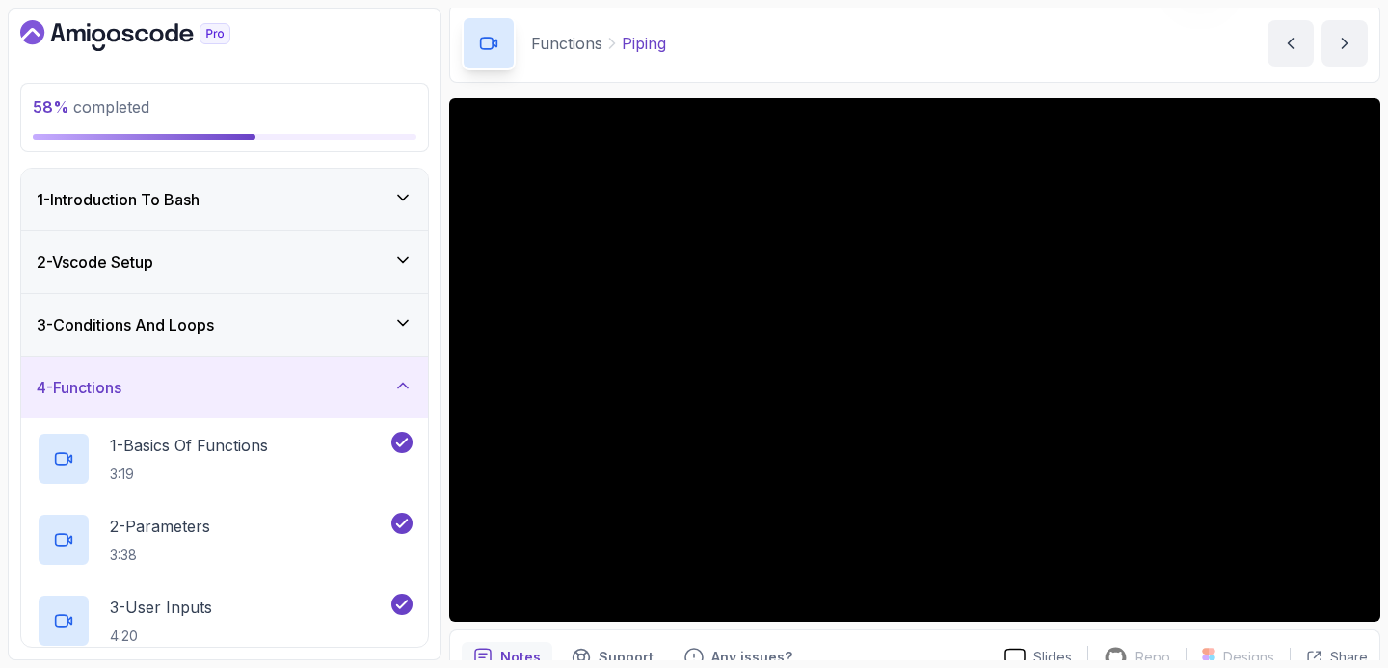
click at [391, 385] on div "4 - Functions" at bounding box center [225, 387] width 376 height 23
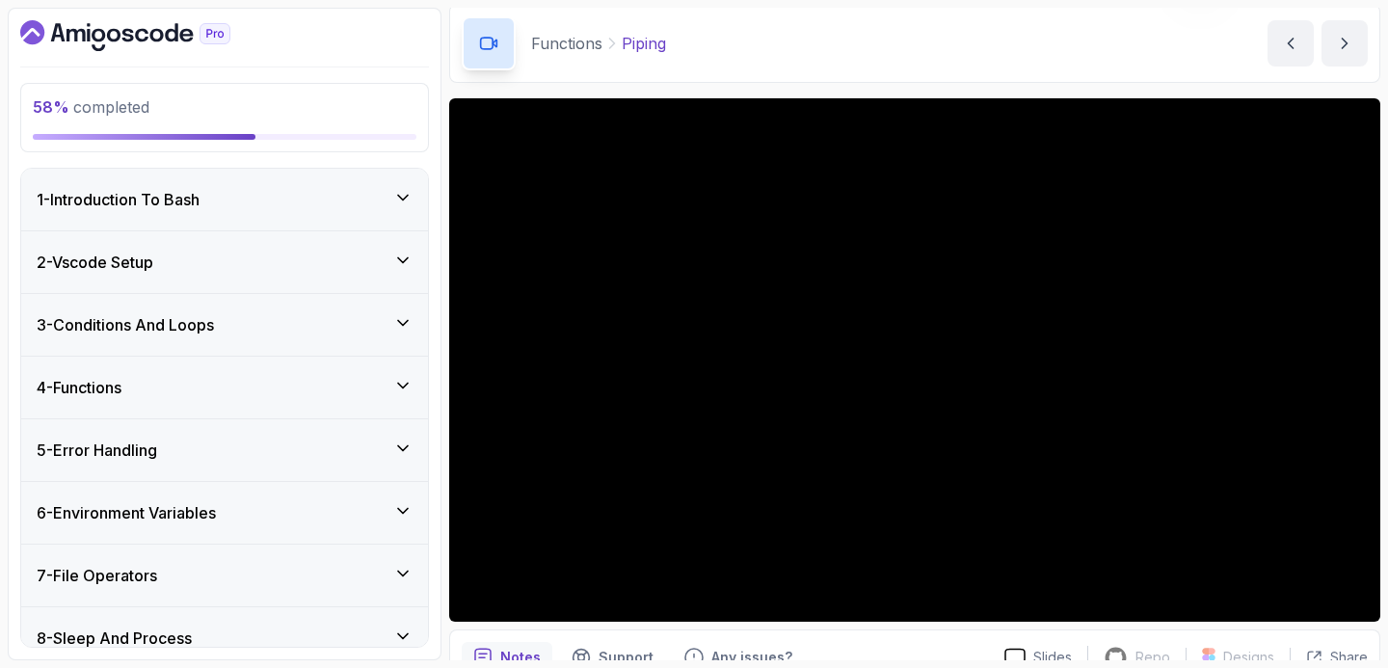
scroll to position [22, 0]
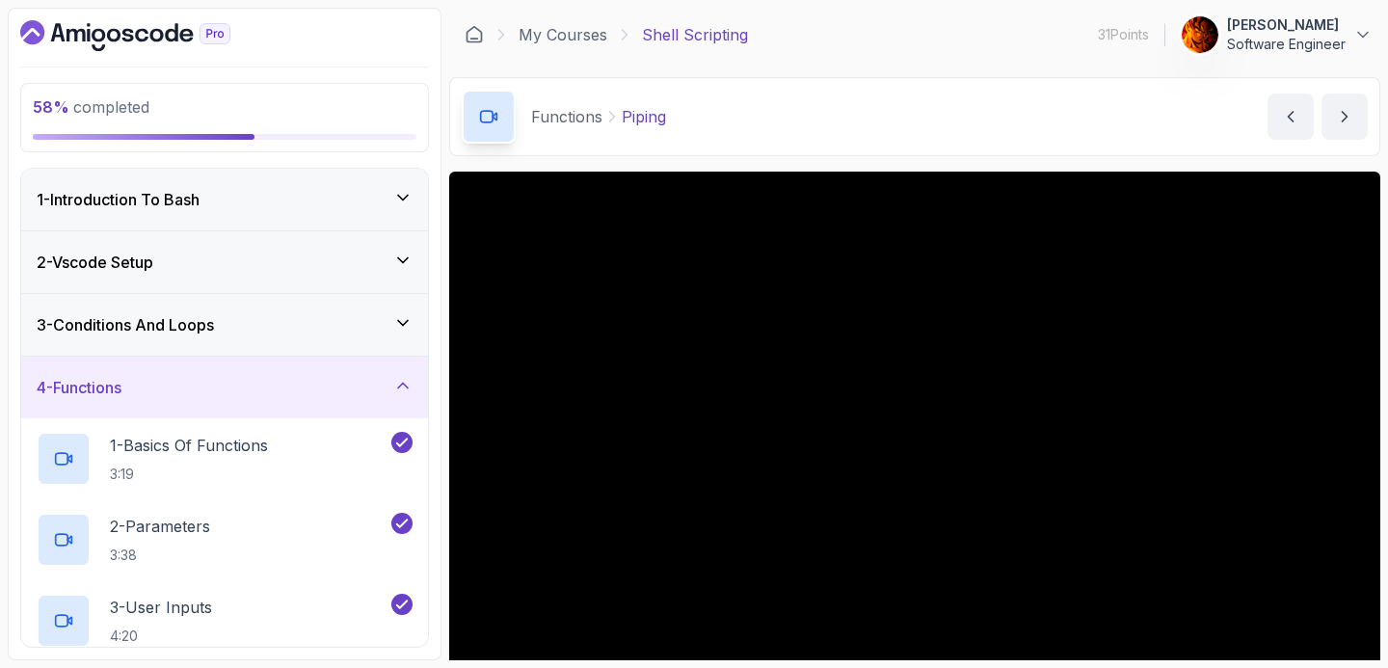
click at [401, 380] on icon at bounding box center [402, 385] width 19 height 19
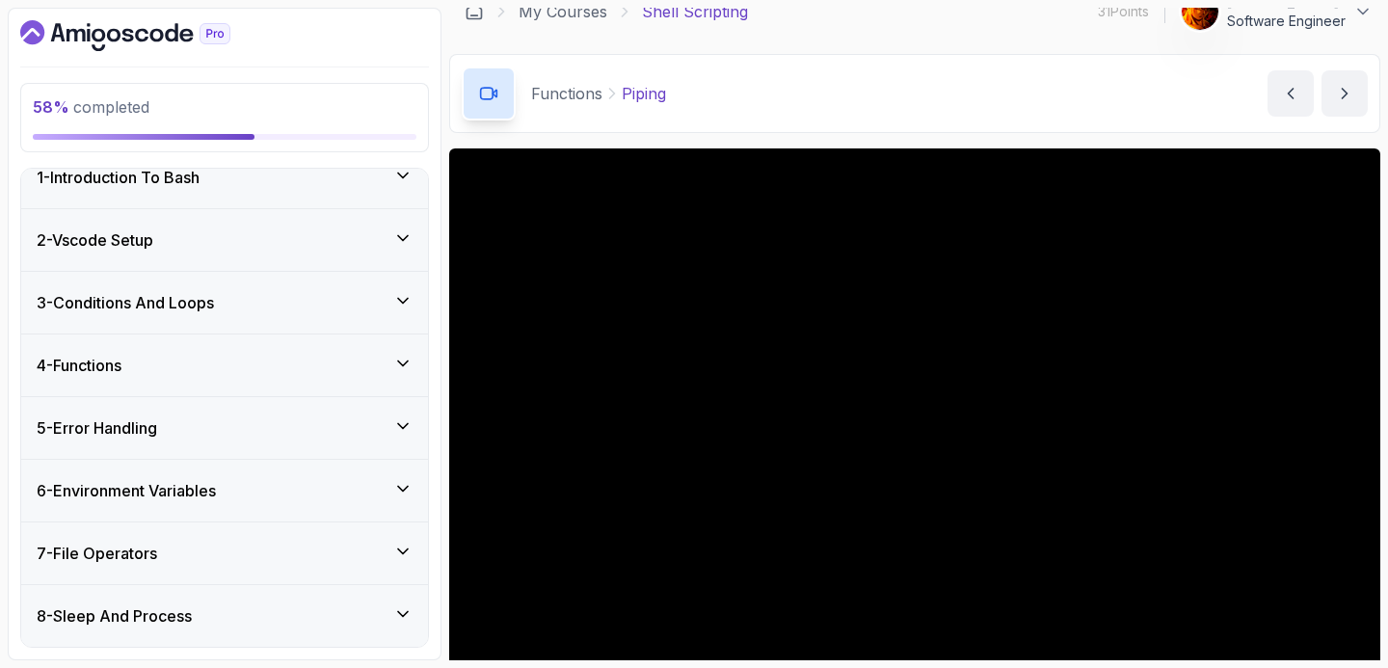
scroll to position [22, 0]
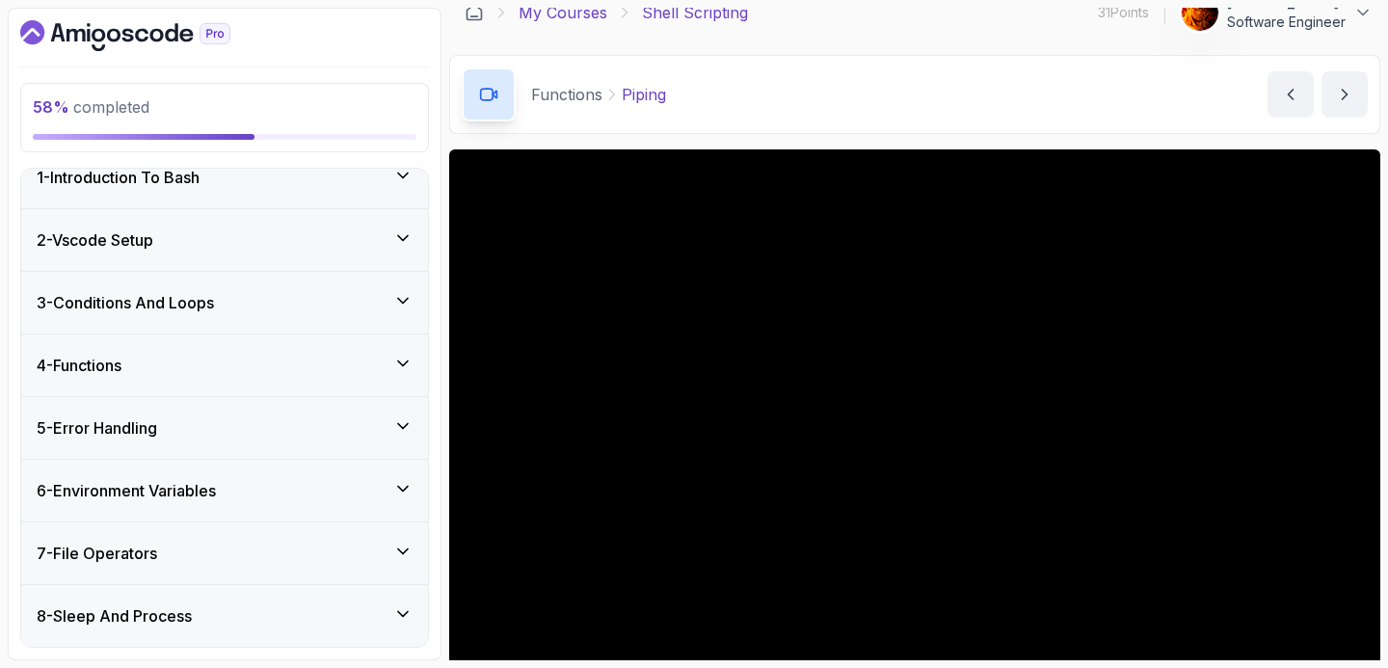
click at [583, 17] on link "My Courses" at bounding box center [562, 12] width 89 height 23
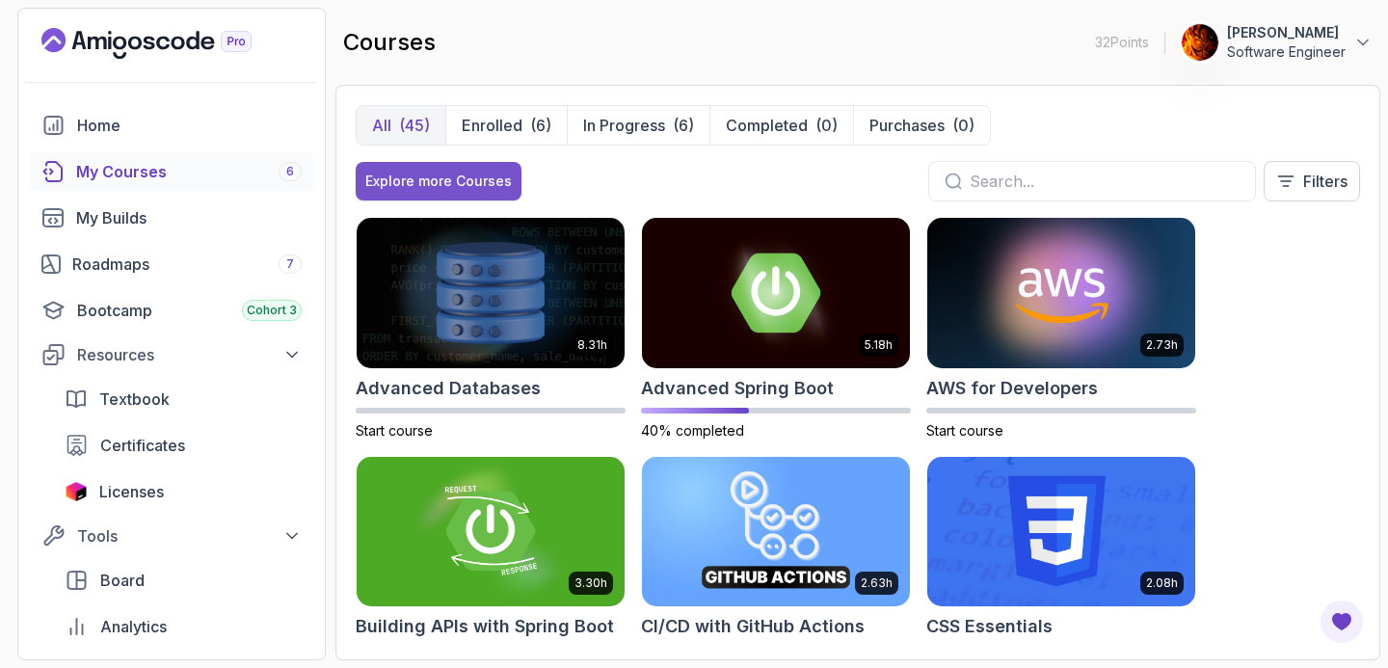
click at [396, 183] on div "Explore more Courses" at bounding box center [438, 181] width 146 height 19
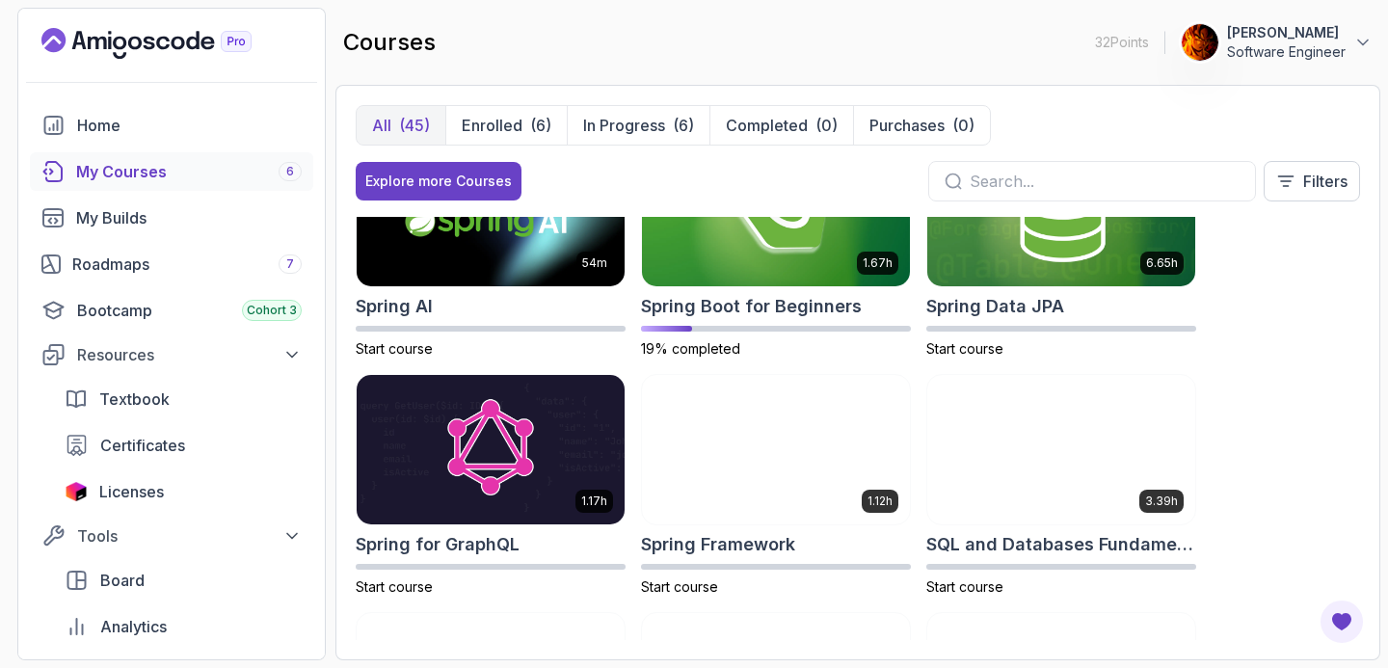
scroll to position [3162, 0]
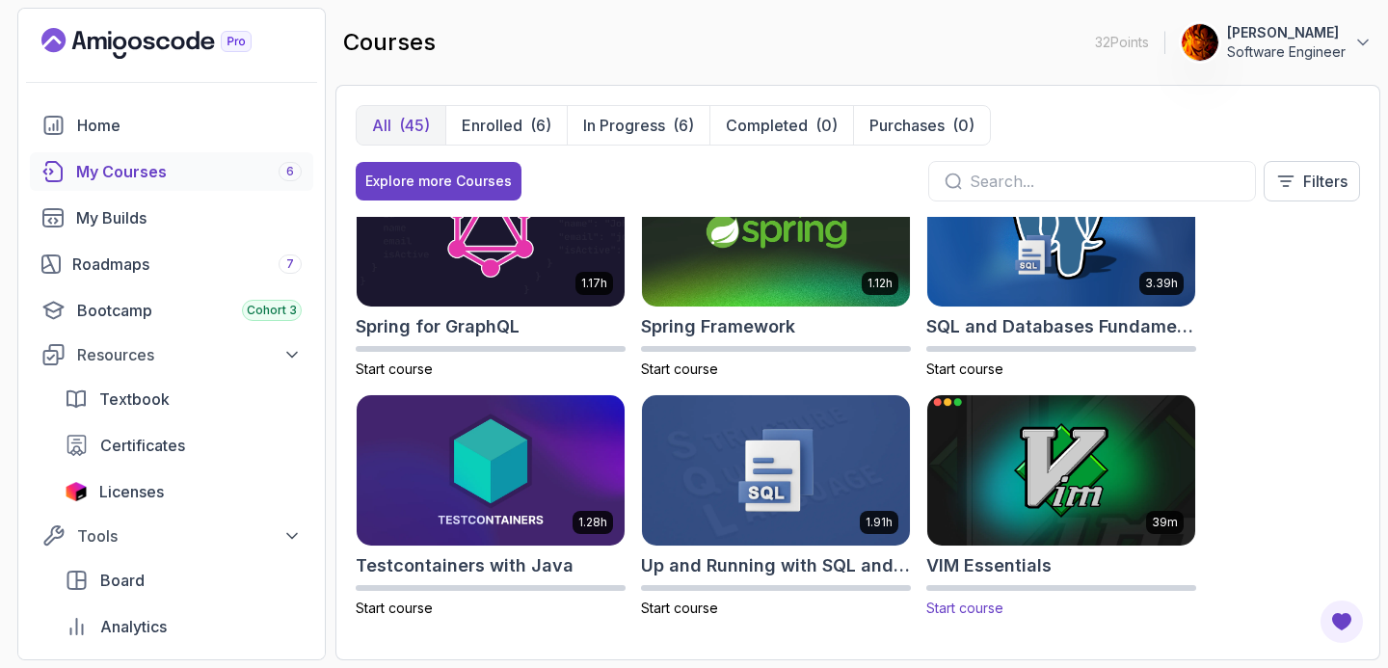
click at [1073, 456] on img at bounding box center [1060, 469] width 281 height 157
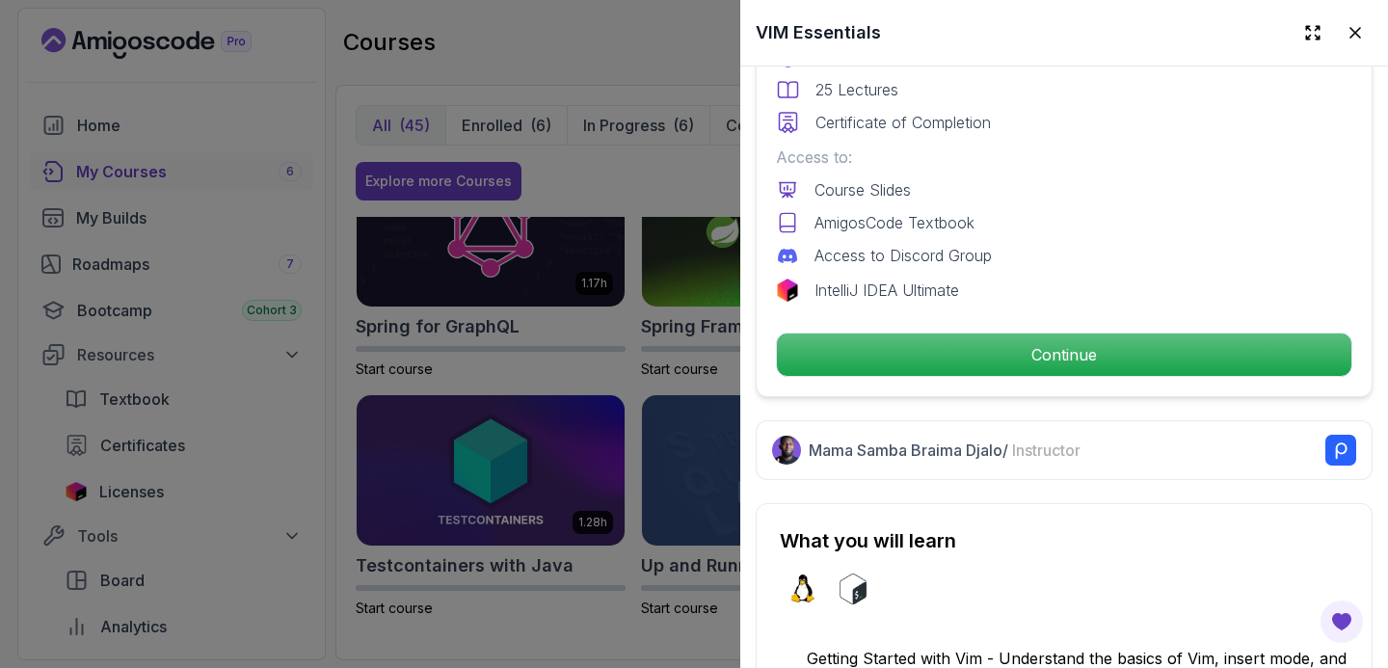
scroll to position [659, 0]
